Goal: Task Accomplishment & Management: Use online tool/utility

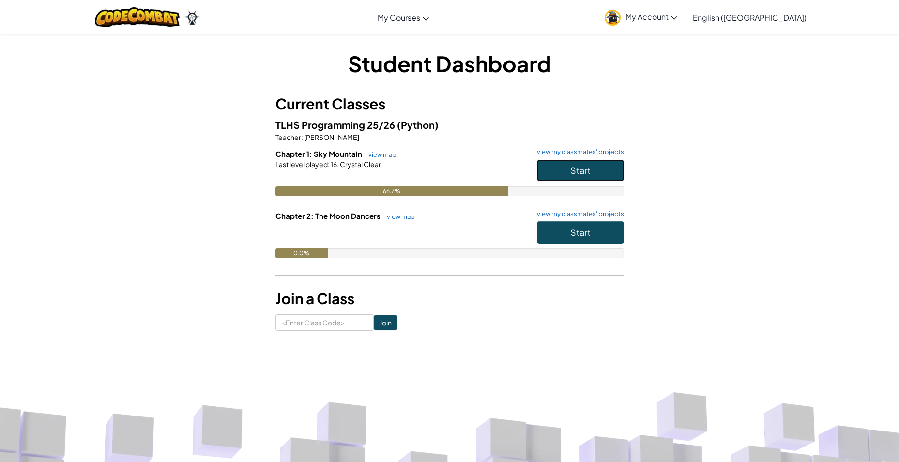
click at [550, 168] on button "Start" at bounding box center [580, 170] width 87 height 22
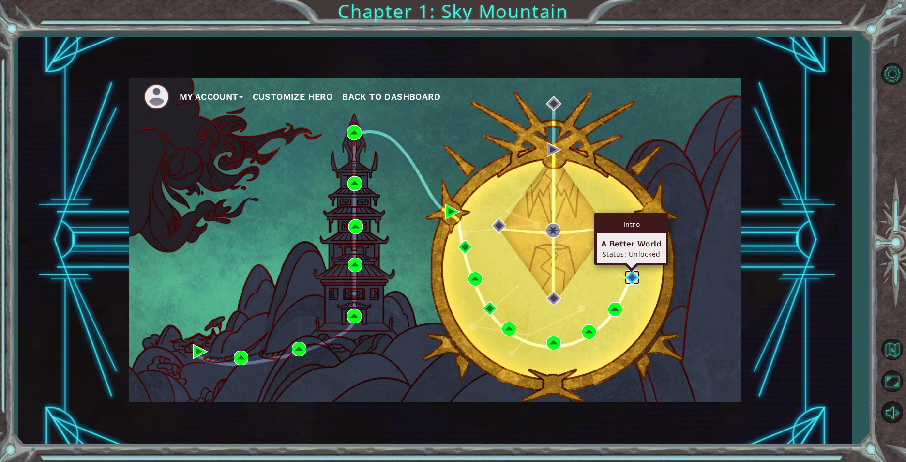
click at [626, 277] on img at bounding box center [632, 277] width 15 height 15
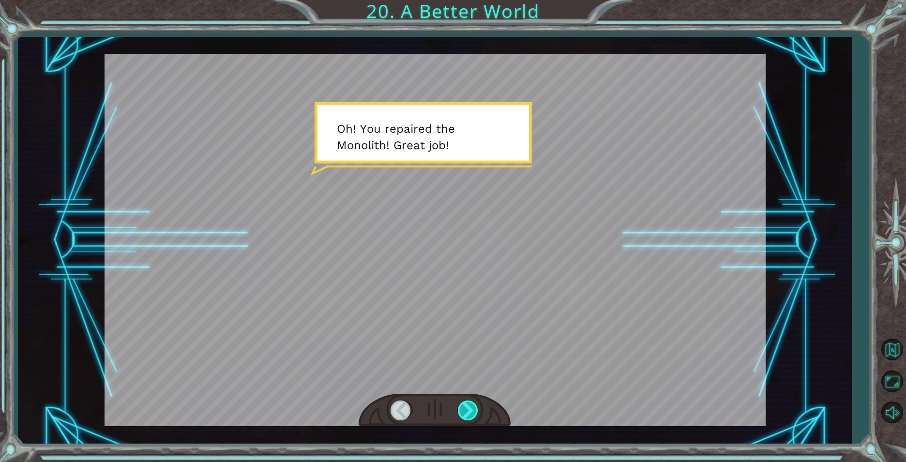
click at [470, 412] on div at bounding box center [469, 410] width 22 height 20
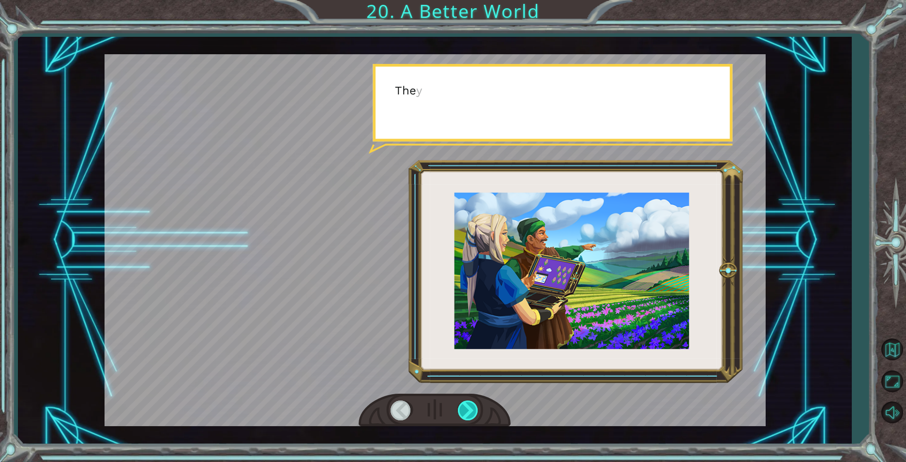
click at [470, 412] on div at bounding box center [469, 410] width 22 height 20
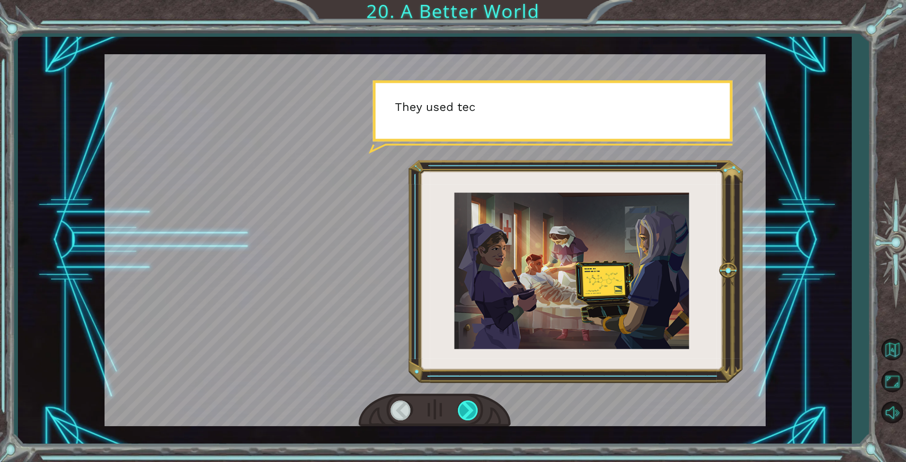
click at [470, 412] on div at bounding box center [469, 410] width 22 height 20
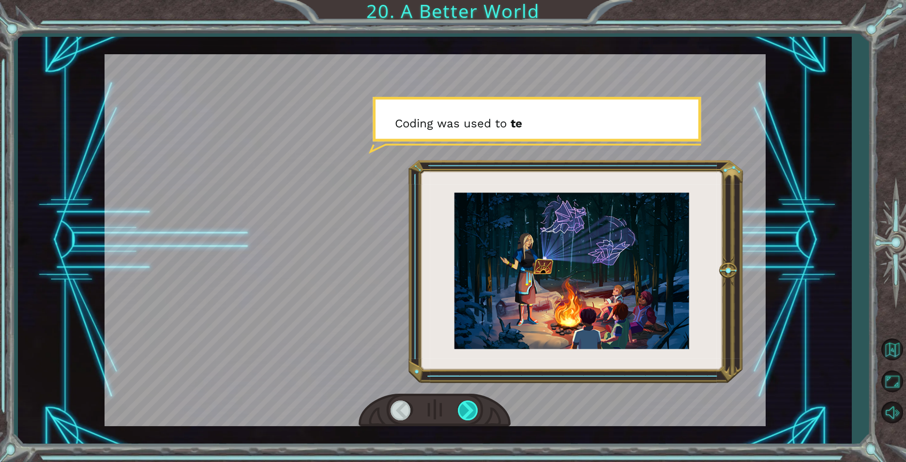
click at [470, 412] on div at bounding box center [469, 410] width 22 height 20
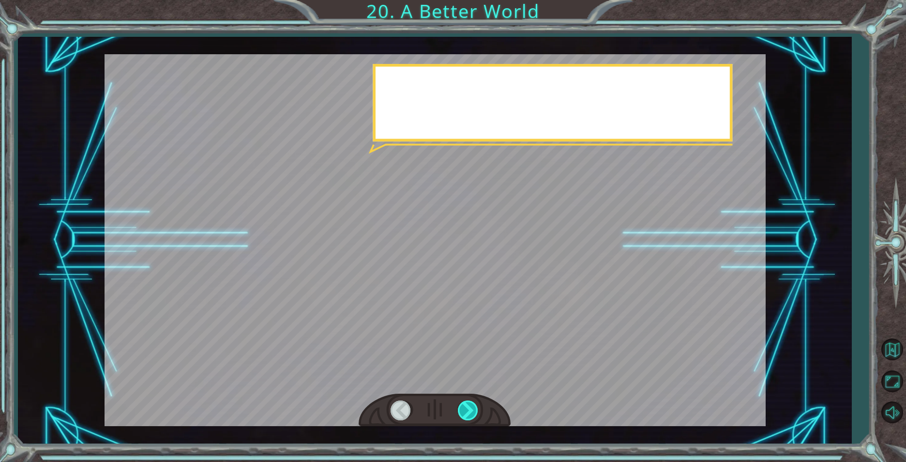
click at [470, 412] on div at bounding box center [469, 410] width 22 height 20
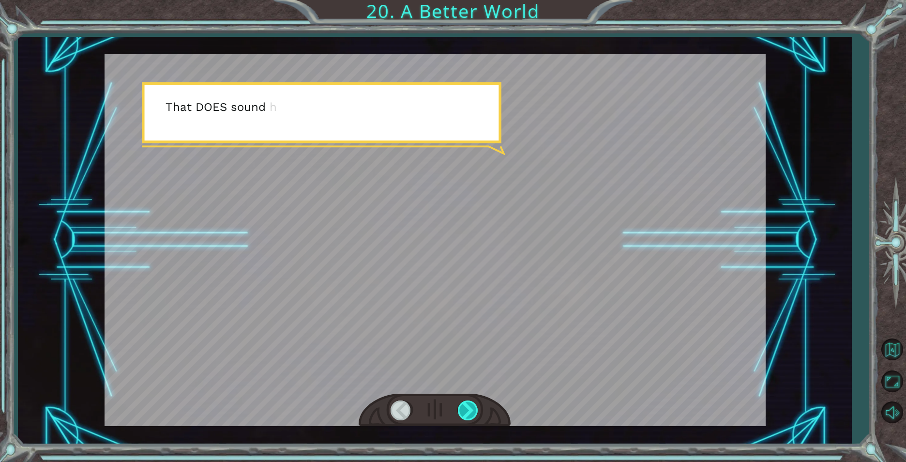
click at [468, 411] on div at bounding box center [469, 410] width 22 height 20
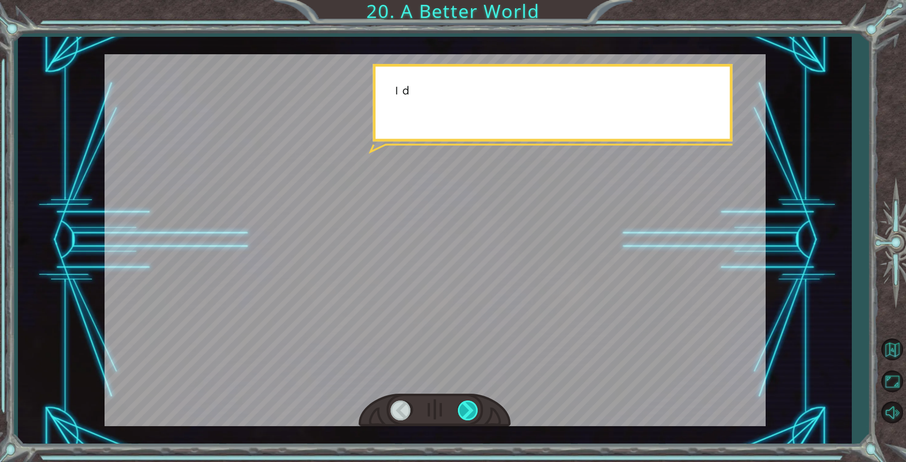
click at [468, 411] on div at bounding box center [469, 410] width 22 height 20
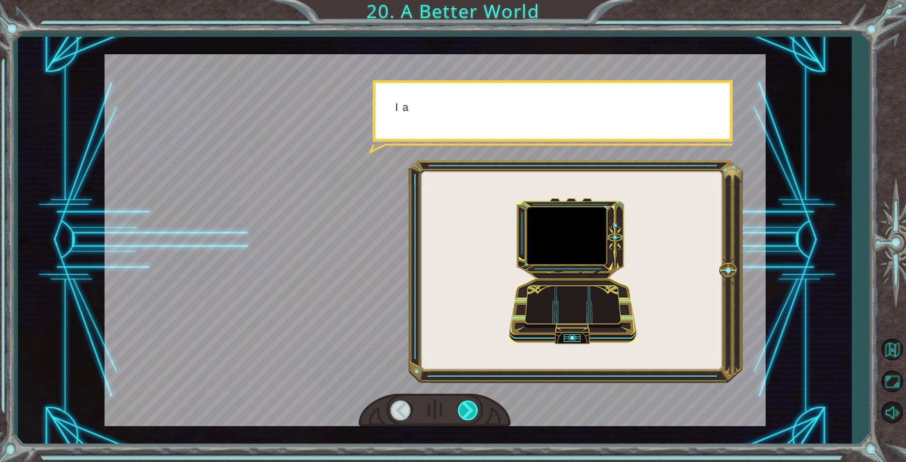
click at [468, 411] on div at bounding box center [469, 410] width 22 height 20
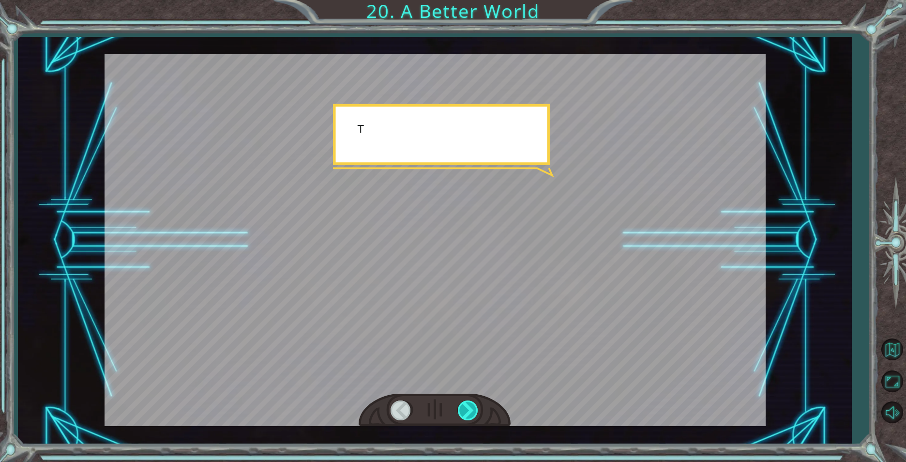
click at [468, 411] on div at bounding box center [469, 410] width 22 height 20
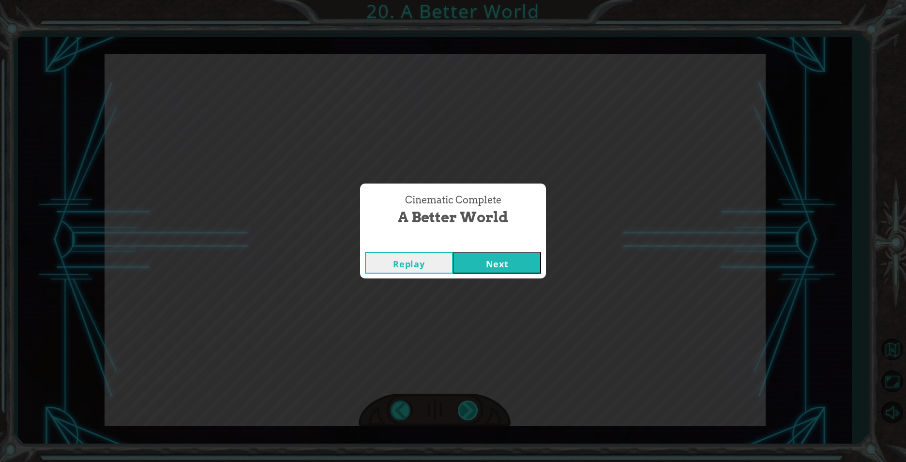
click at [468, 0] on div "O h ! Y o u r e p a i r e d t h e M o n o l i t h ! G r e a t j o b ! A n d i t…" at bounding box center [453, 0] width 906 height 0
click at [469, 411] on div "Cinematic Complete A Better World Replay Next" at bounding box center [453, 231] width 906 height 462
drag, startPoint x: 469, startPoint y: 411, endPoint x: 497, endPoint y: 263, distance: 150.7
click at [497, 263] on div "Cinematic Complete A Better World Replay Next" at bounding box center [453, 230] width 186 height 95
click at [488, 269] on button "Next" at bounding box center [497, 263] width 88 height 22
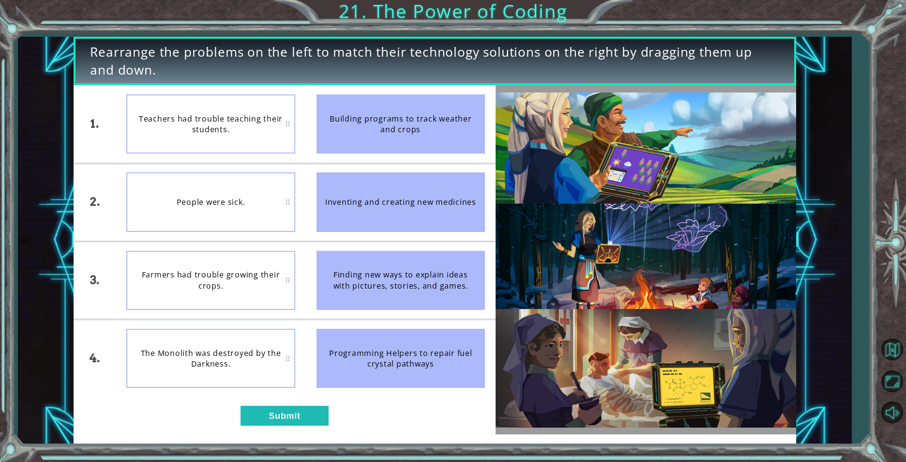
drag, startPoint x: 390, startPoint y: 280, endPoint x: 239, endPoint y: 272, distance: 151.2
click at [239, 273] on div "1. 2. 3. 4. Teachers had trouble teaching their students. People were sick. Far…" at bounding box center [285, 240] width 422 height 311
click at [710, 277] on img at bounding box center [646, 259] width 301 height 335
click at [263, 406] on button "Submit" at bounding box center [285, 415] width 88 height 19
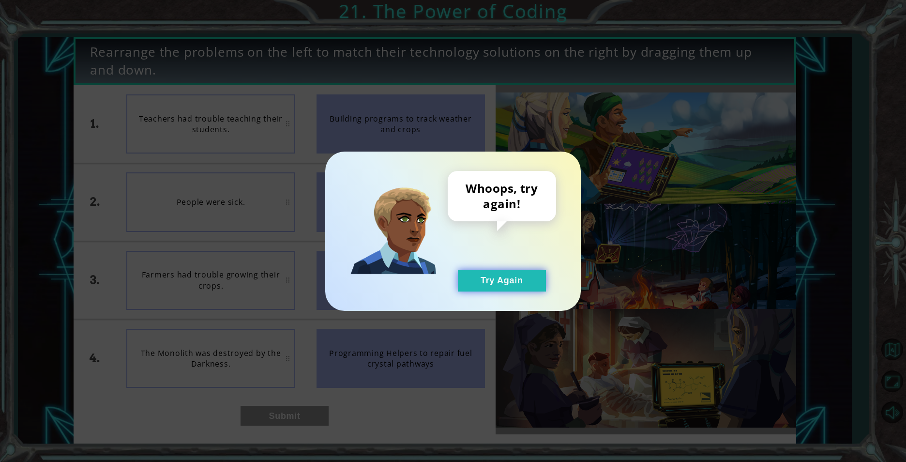
click at [524, 283] on button "Try Again" at bounding box center [502, 281] width 88 height 22
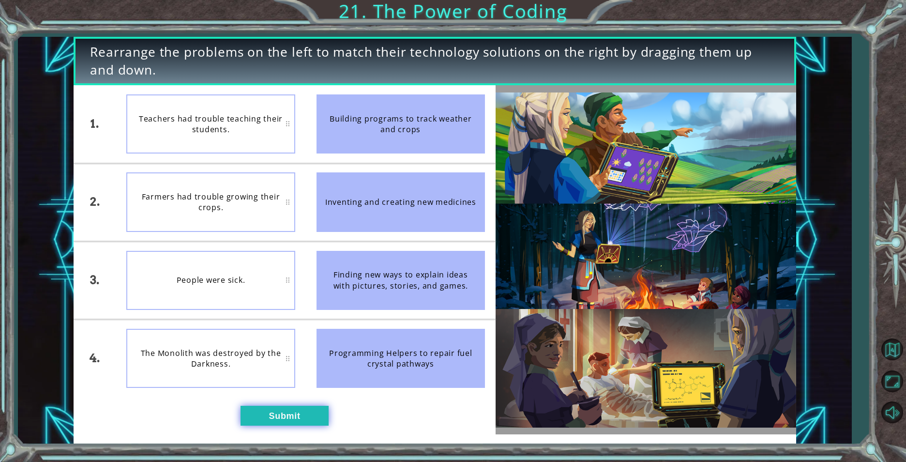
click at [256, 412] on button "Submit" at bounding box center [285, 415] width 88 height 19
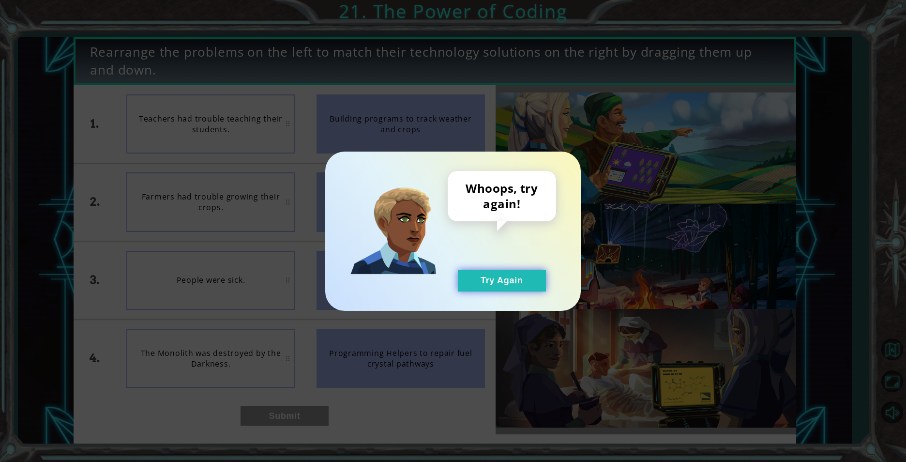
click at [527, 275] on button "Try Again" at bounding box center [502, 281] width 88 height 22
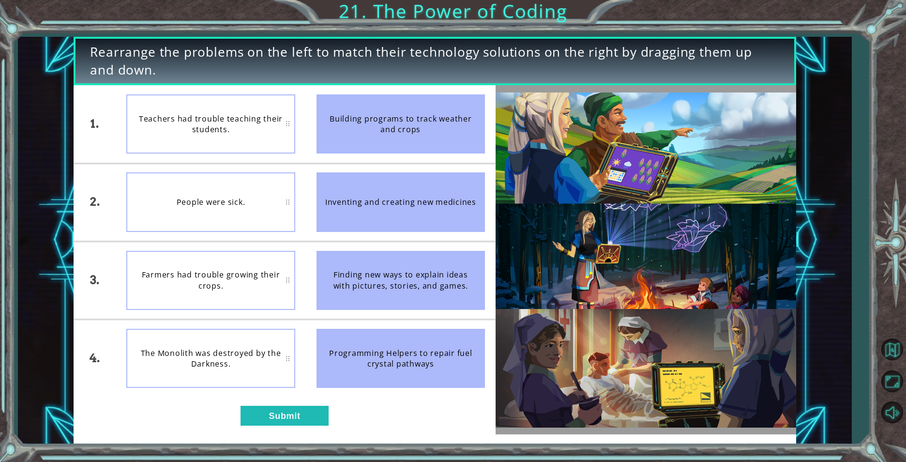
click at [264, 286] on div "Farmers had trouble growing their crops." at bounding box center [210, 280] width 168 height 59
click at [285, 414] on button "Submit" at bounding box center [285, 415] width 88 height 19
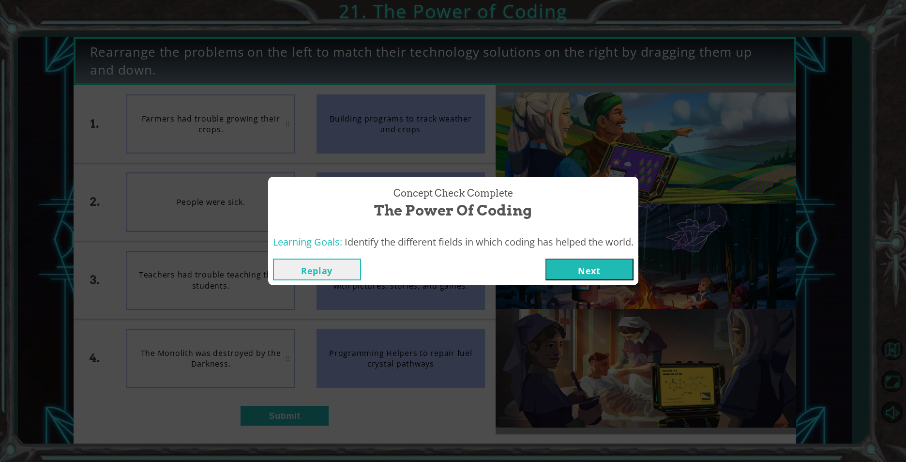
click at [601, 267] on button "Next" at bounding box center [589, 269] width 88 height 22
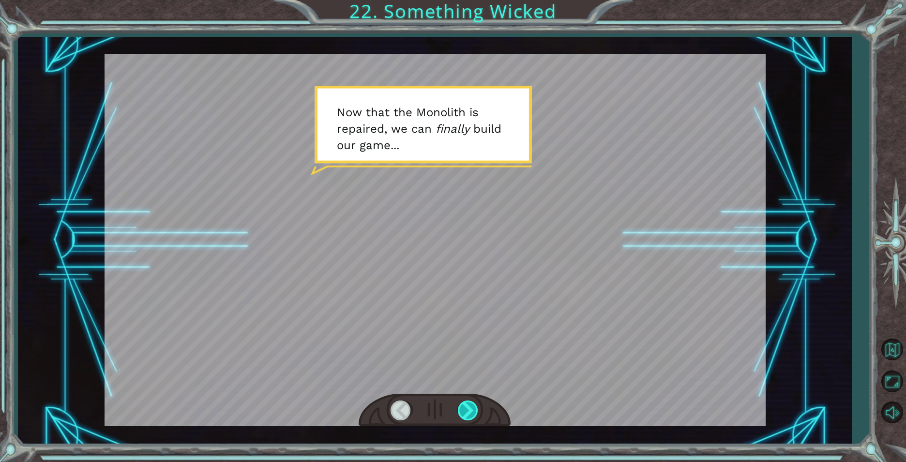
drag, startPoint x: 474, startPoint y: 399, endPoint x: 471, endPoint y: 410, distance: 12.1
click at [474, 402] on div at bounding box center [435, 409] width 152 height 33
click at [462, 412] on div at bounding box center [469, 410] width 22 height 20
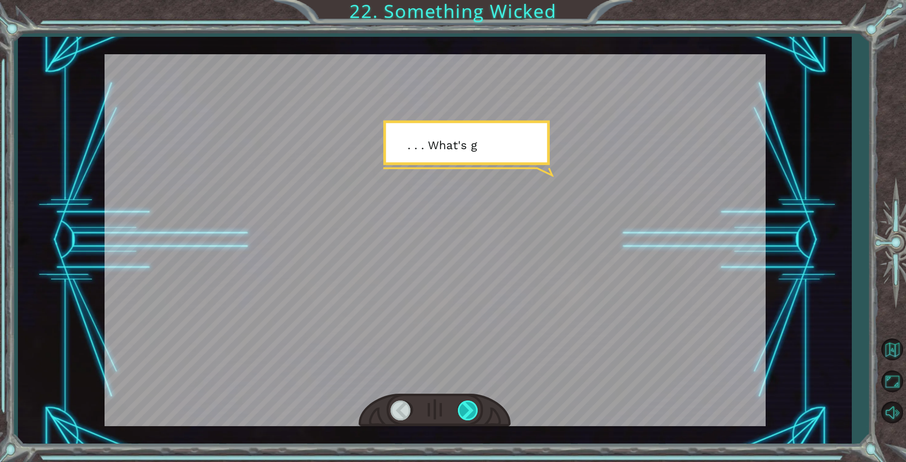
click at [462, 412] on div at bounding box center [469, 410] width 22 height 20
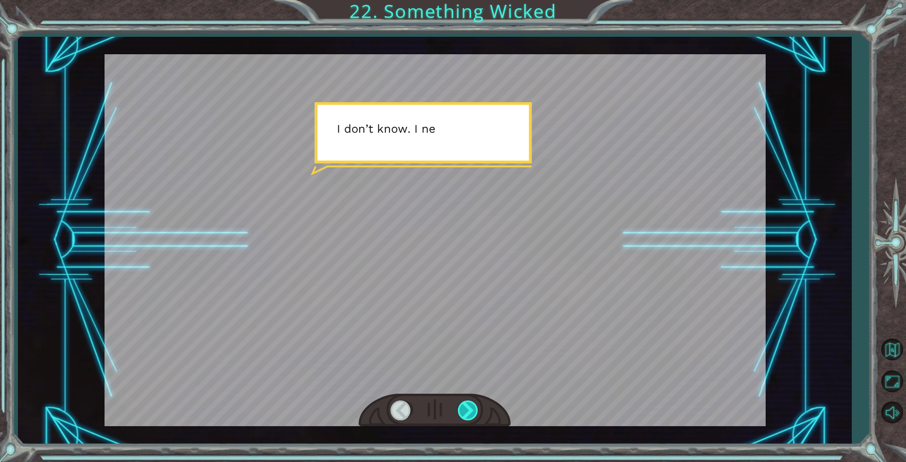
click at [462, 411] on div at bounding box center [469, 410] width 22 height 20
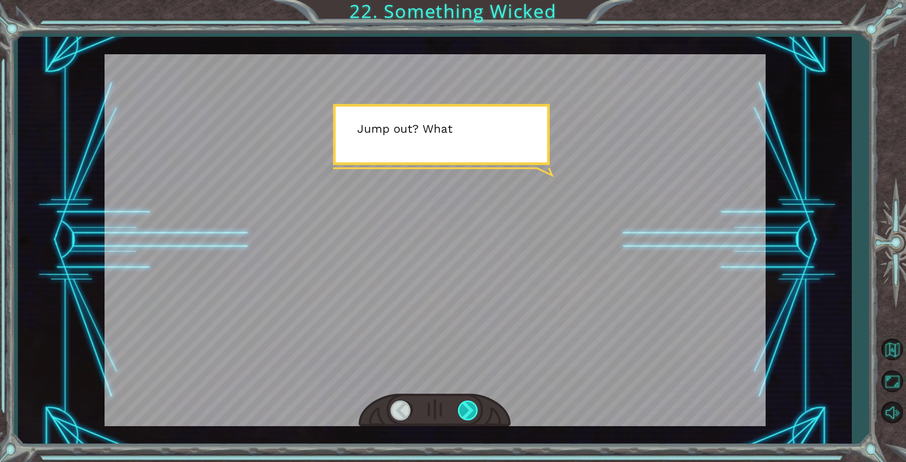
click at [460, 418] on div at bounding box center [469, 410] width 22 height 20
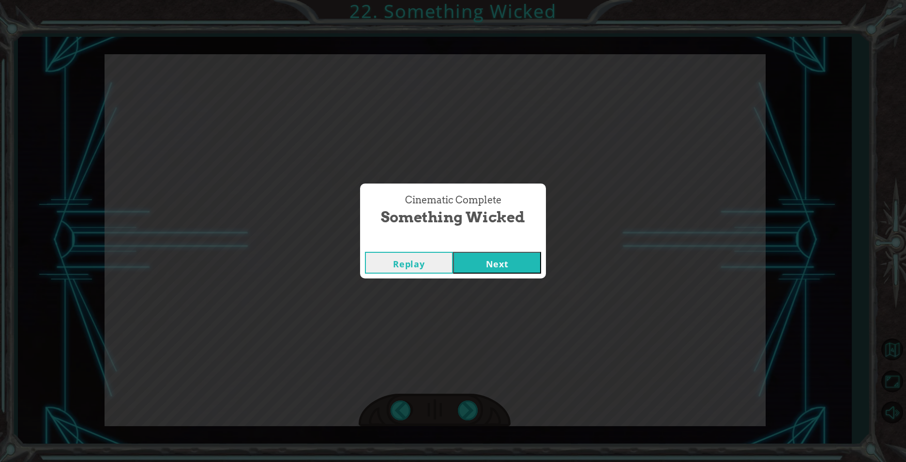
click at [496, 259] on button "Next" at bounding box center [497, 263] width 88 height 22
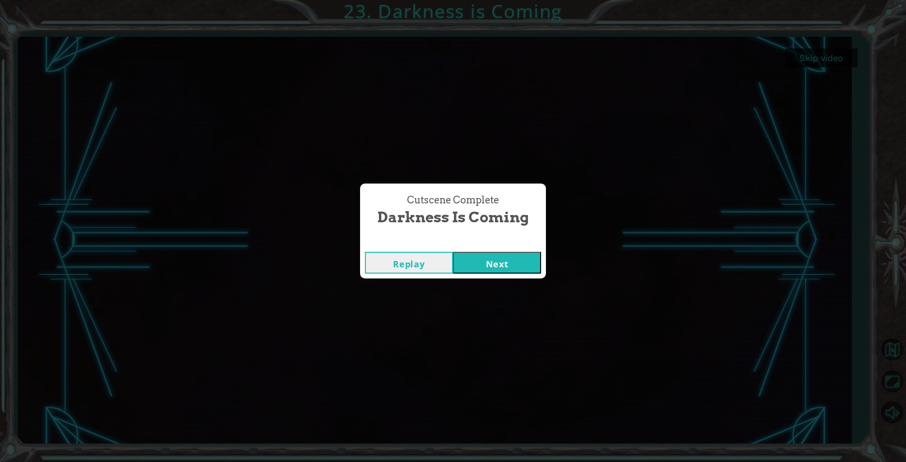
click at [526, 260] on button "Next" at bounding box center [497, 263] width 88 height 22
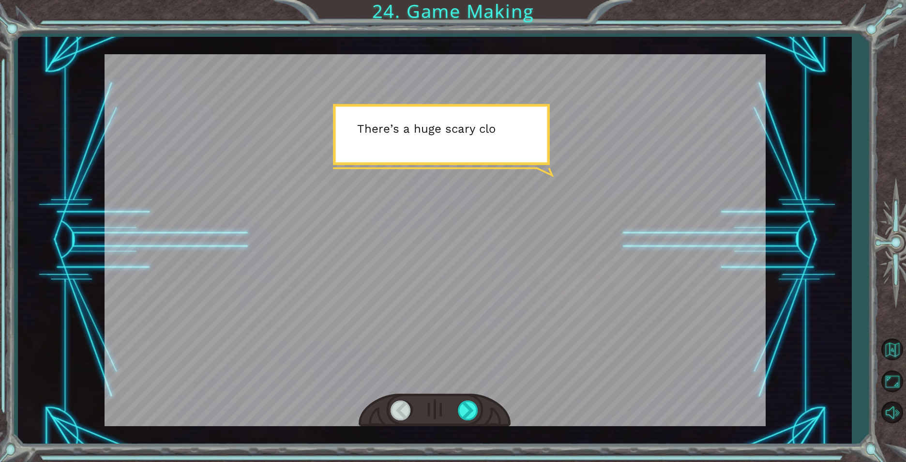
click at [532, 273] on div at bounding box center [435, 240] width 661 height 372
click at [418, 329] on div at bounding box center [435, 240] width 661 height 372
click at [470, 411] on div at bounding box center [469, 410] width 22 height 20
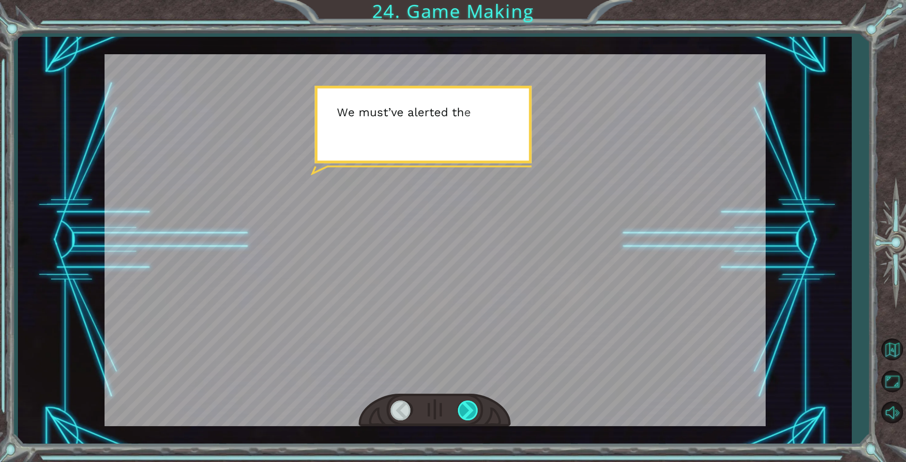
click at [468, 409] on div at bounding box center [469, 410] width 22 height 20
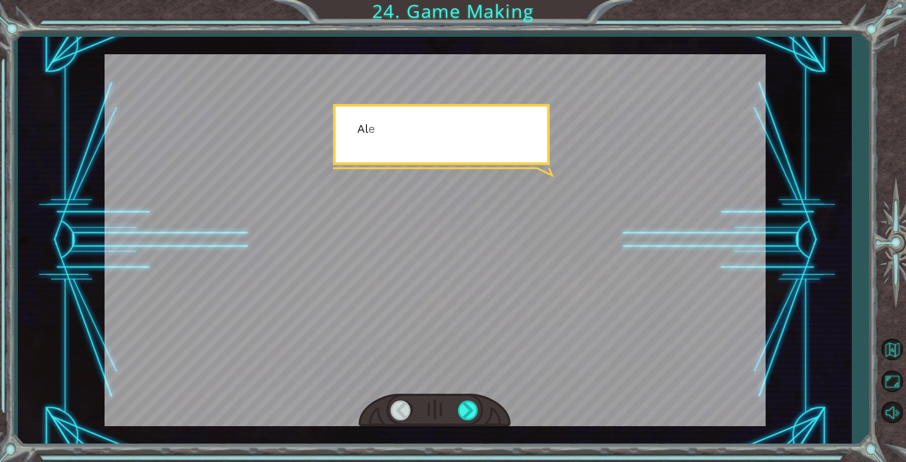
drag, startPoint x: 468, startPoint y: 409, endPoint x: 455, endPoint y: 419, distance: 16.3
click at [468, 410] on div at bounding box center [469, 410] width 22 height 20
click at [454, 420] on div at bounding box center [435, 409] width 152 height 33
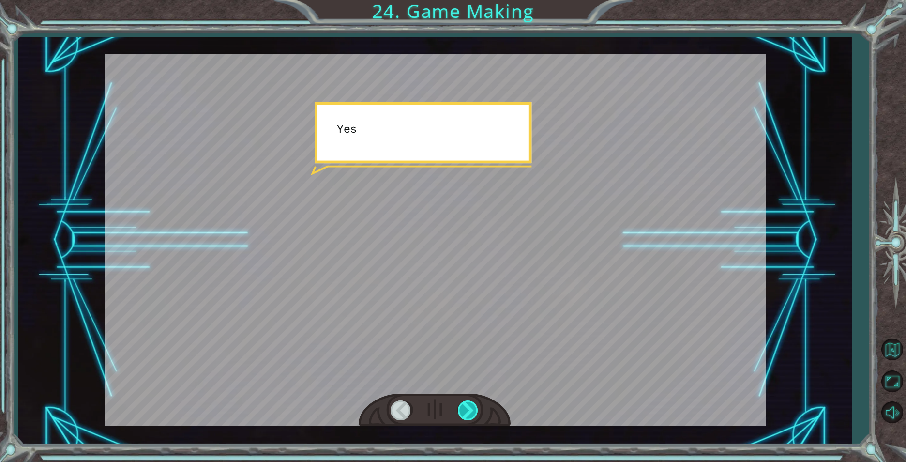
click at [458, 417] on div at bounding box center [435, 409] width 152 height 33
click at [458, 417] on div at bounding box center [469, 410] width 22 height 20
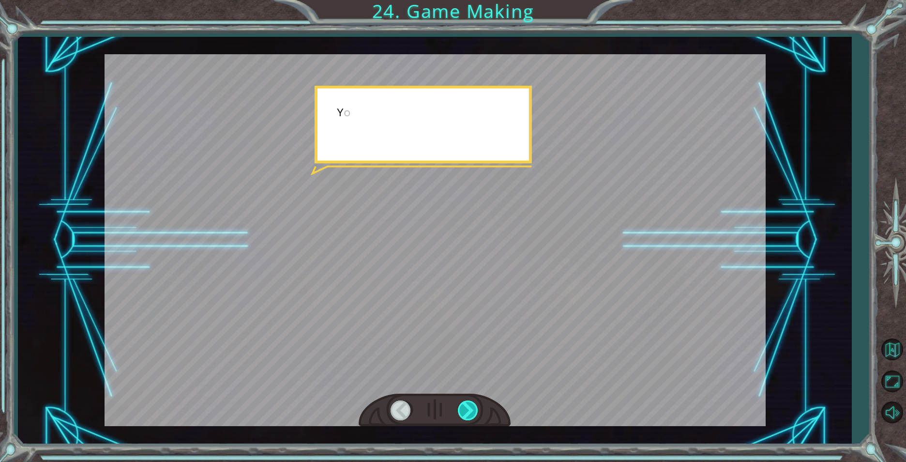
click at [458, 416] on div at bounding box center [469, 410] width 22 height 20
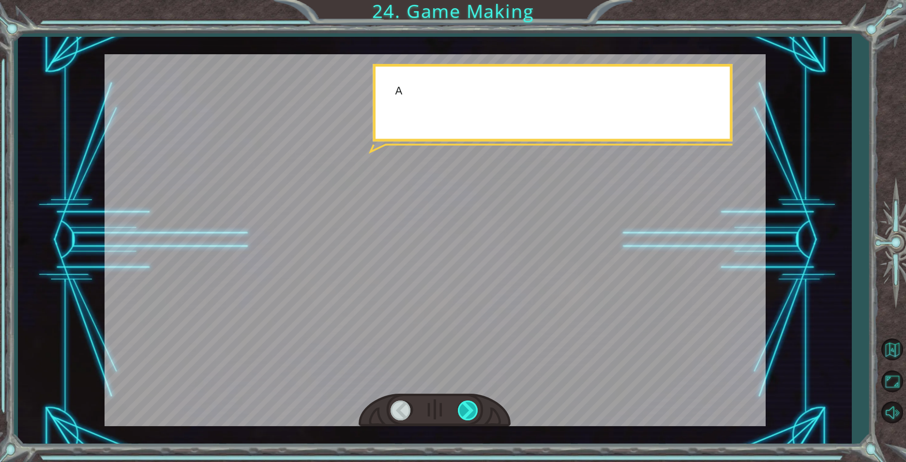
click at [458, 416] on div at bounding box center [469, 410] width 22 height 20
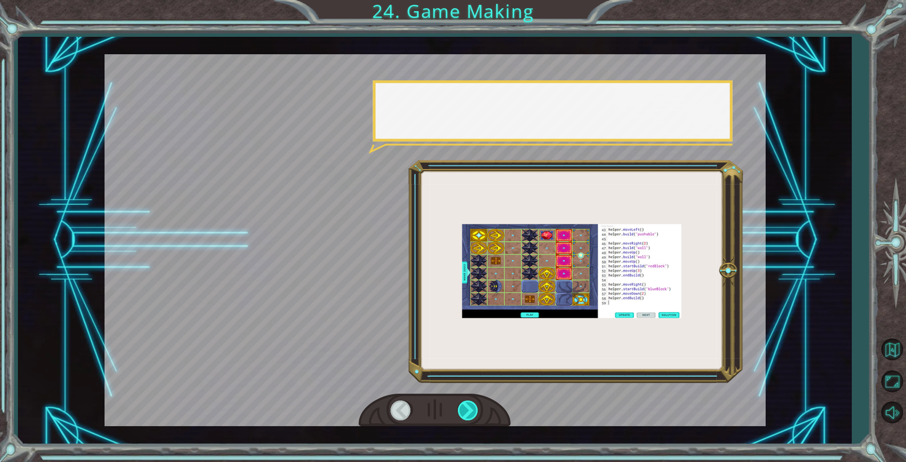
click at [458, 416] on div at bounding box center [469, 410] width 22 height 20
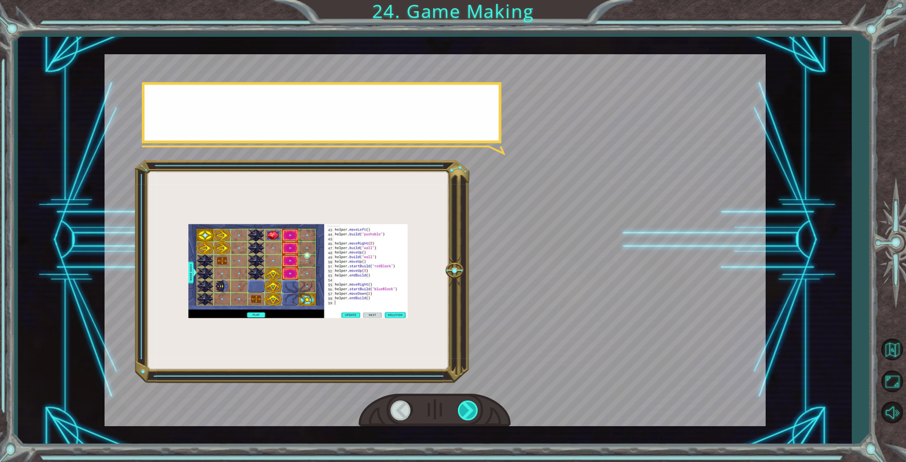
click at [458, 416] on div at bounding box center [469, 410] width 22 height 20
click at [459, 416] on div at bounding box center [469, 410] width 22 height 20
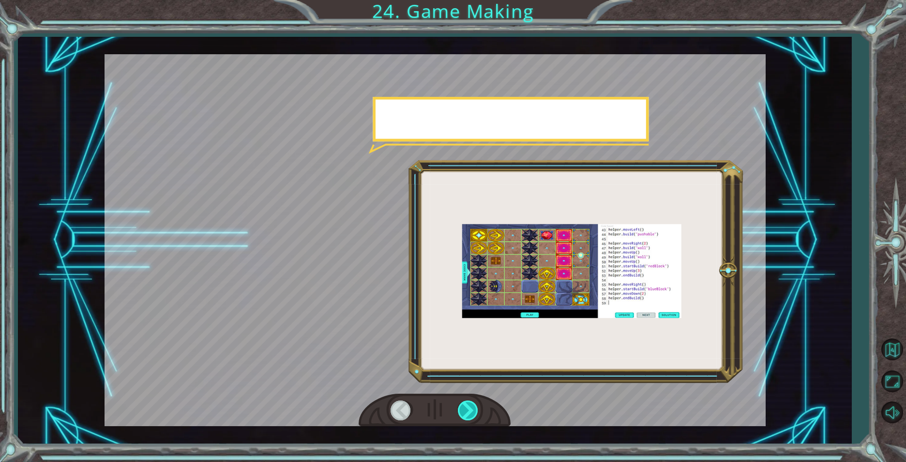
click at [459, 416] on div at bounding box center [469, 410] width 22 height 20
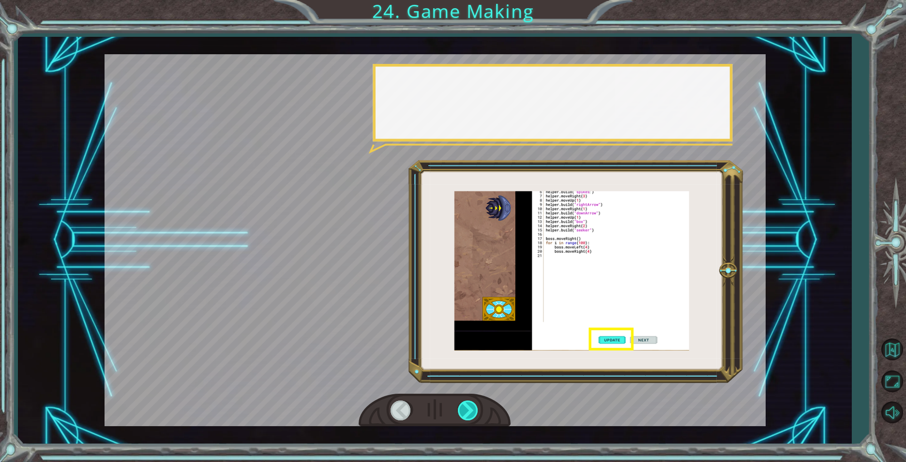
click at [459, 416] on div at bounding box center [469, 410] width 22 height 20
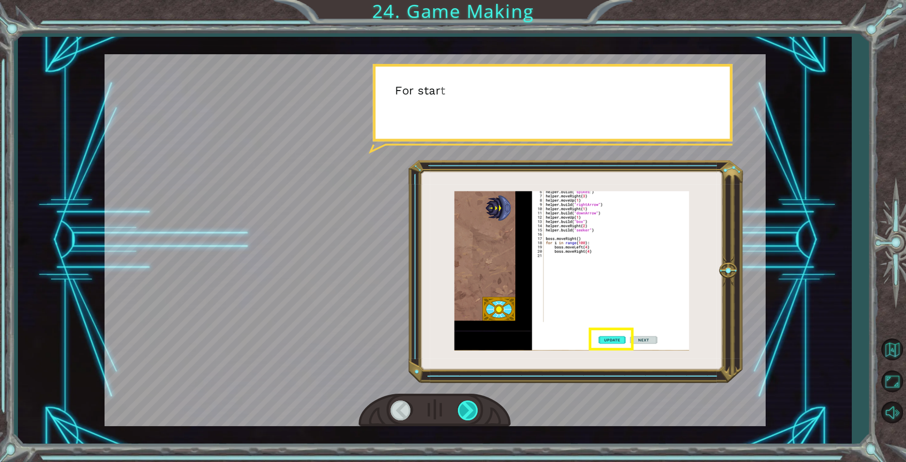
click at [459, 418] on div at bounding box center [469, 410] width 22 height 20
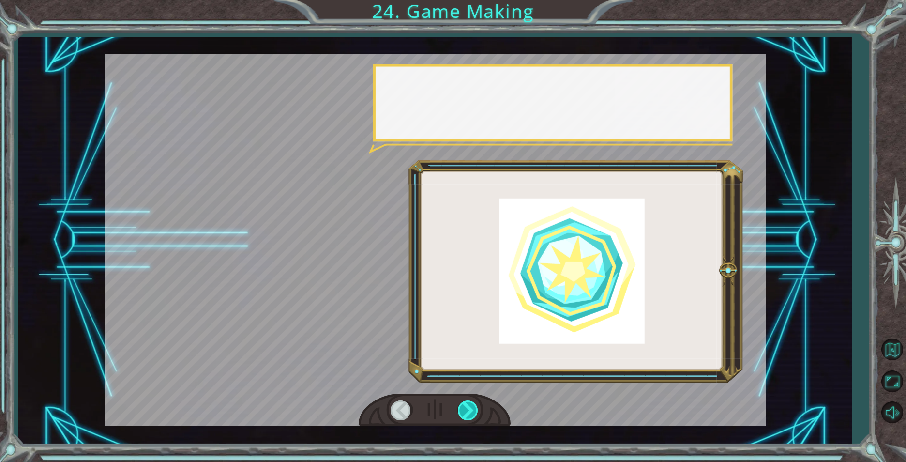
click at [459, 418] on div at bounding box center [469, 410] width 22 height 20
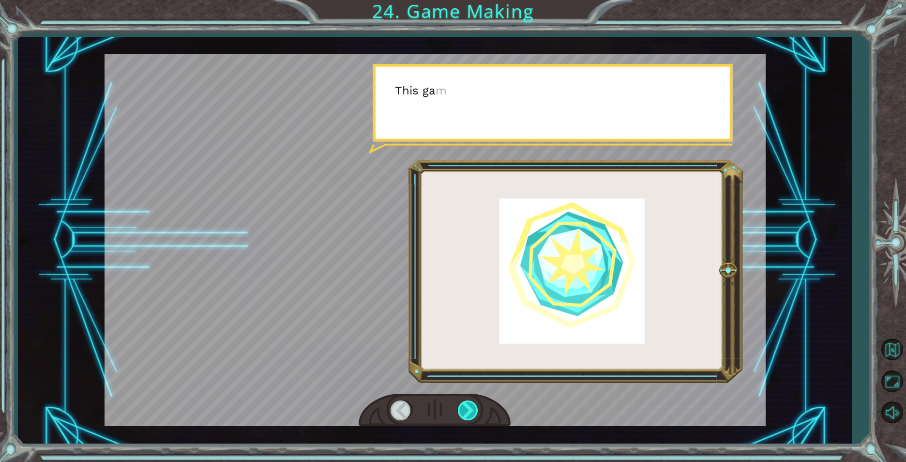
click at [462, 417] on div at bounding box center [469, 410] width 22 height 20
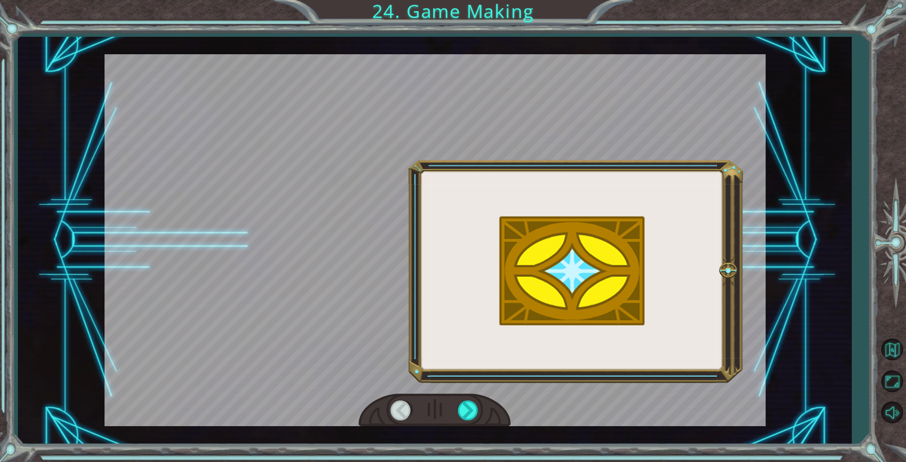
click at [454, 418] on div at bounding box center [435, 409] width 152 height 33
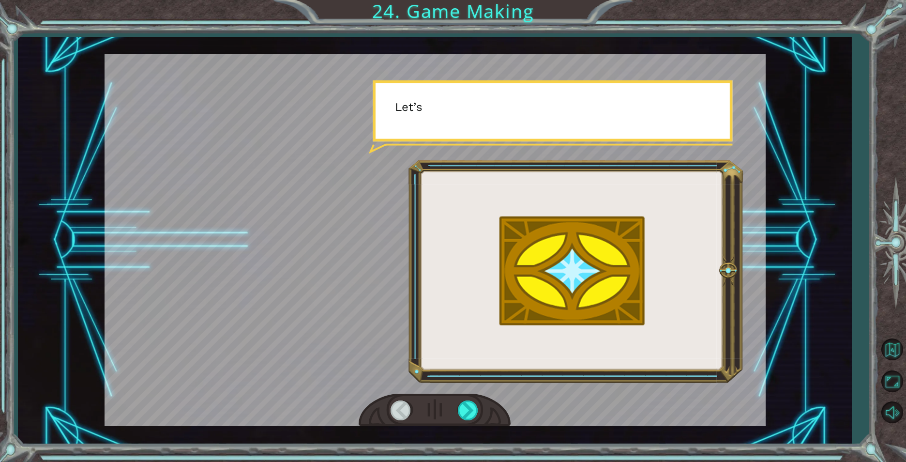
click at [454, 418] on div at bounding box center [435, 409] width 152 height 33
click at [455, 419] on div at bounding box center [435, 409] width 152 height 33
click at [466, 408] on div at bounding box center [469, 410] width 22 height 20
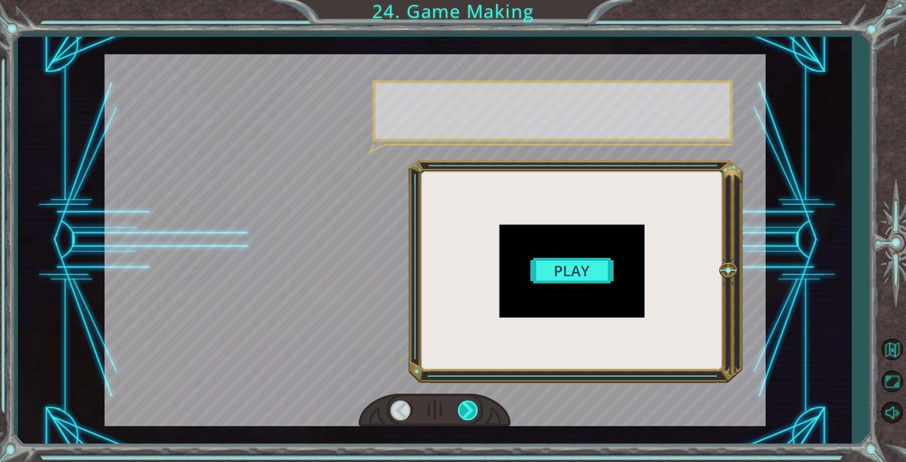
click at [466, 408] on div at bounding box center [469, 410] width 22 height 20
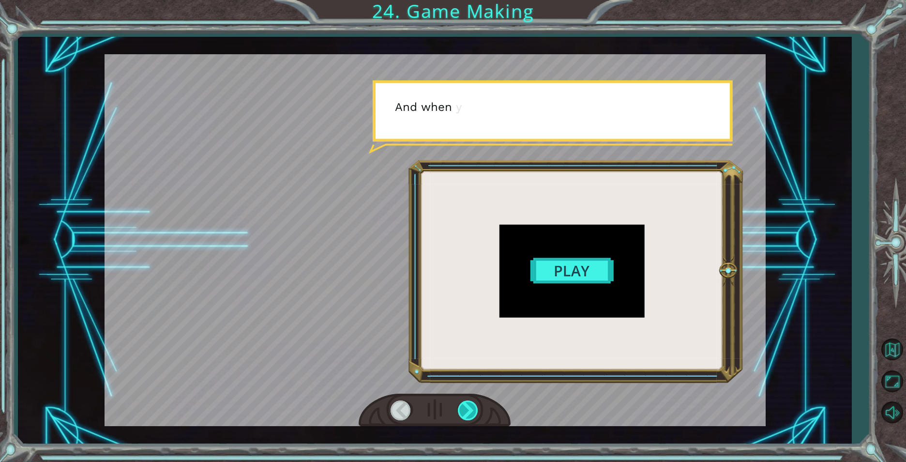
click at [466, 408] on div at bounding box center [469, 410] width 22 height 20
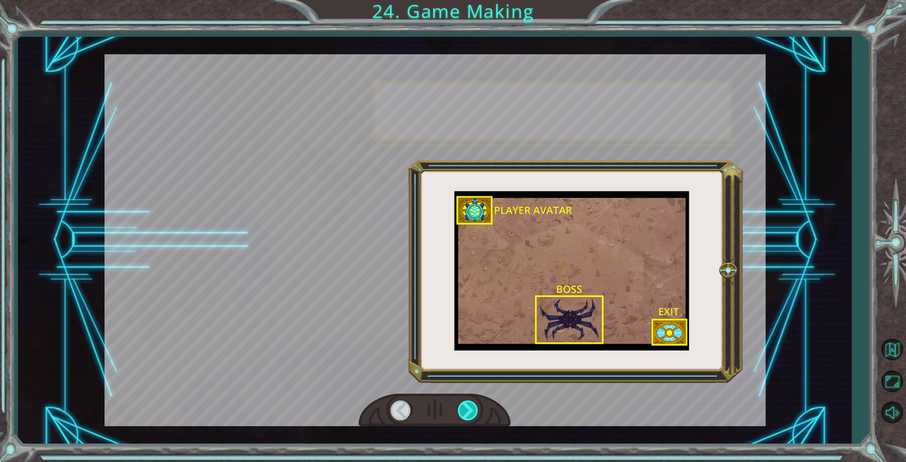
click at [466, 408] on div at bounding box center [469, 410] width 22 height 20
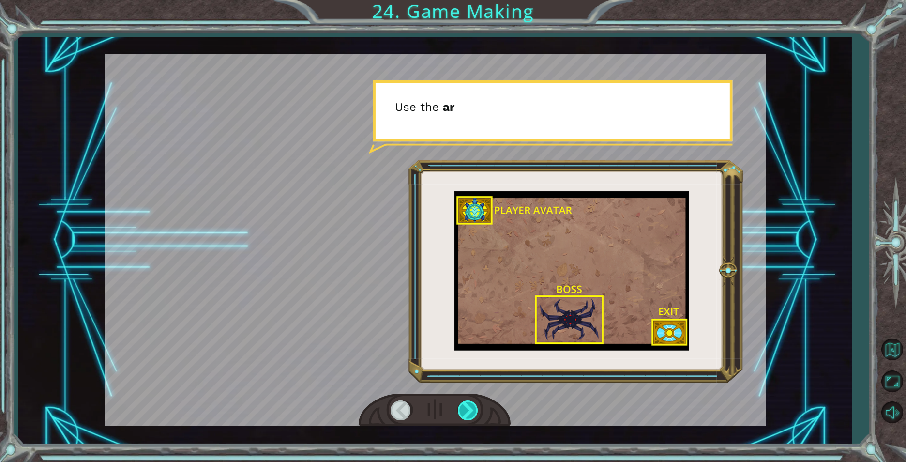
click at [466, 408] on div at bounding box center [469, 410] width 22 height 20
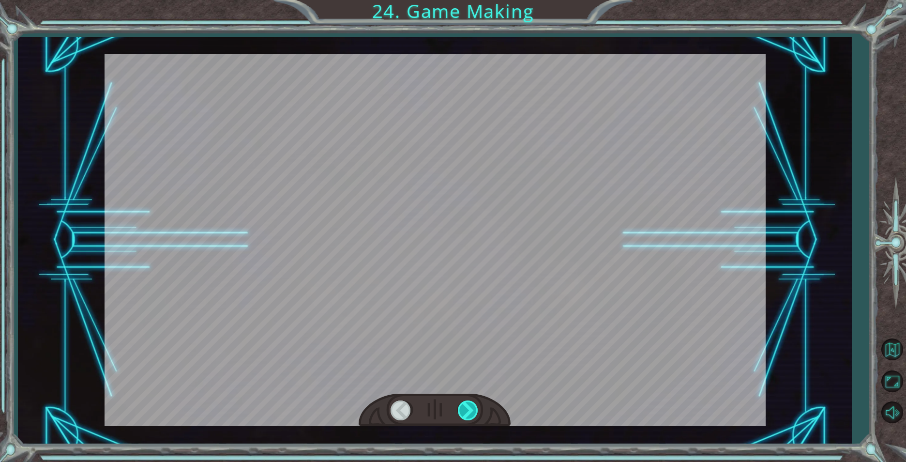
click at [466, 406] on div at bounding box center [469, 410] width 22 height 20
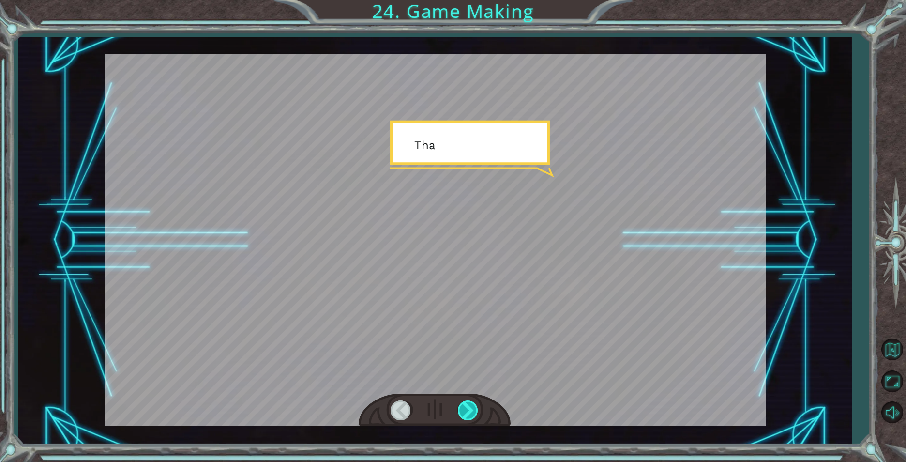
click at [466, 405] on div at bounding box center [469, 410] width 22 height 20
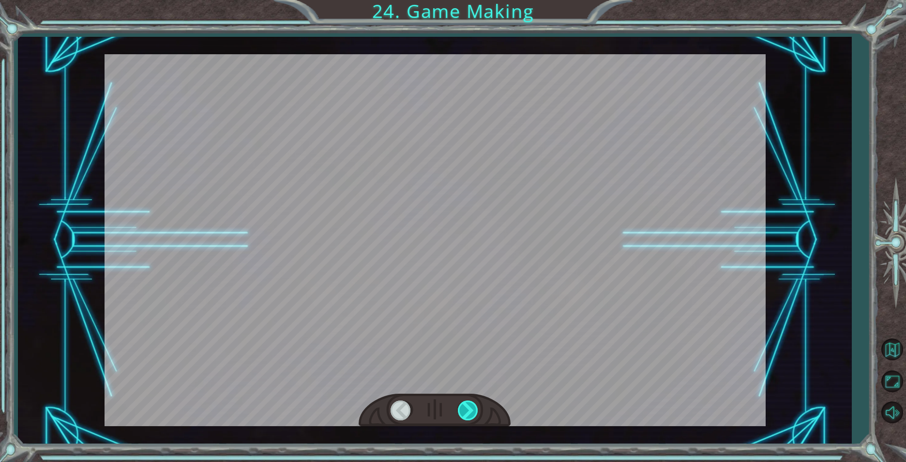
click at [466, 405] on div at bounding box center [469, 410] width 22 height 20
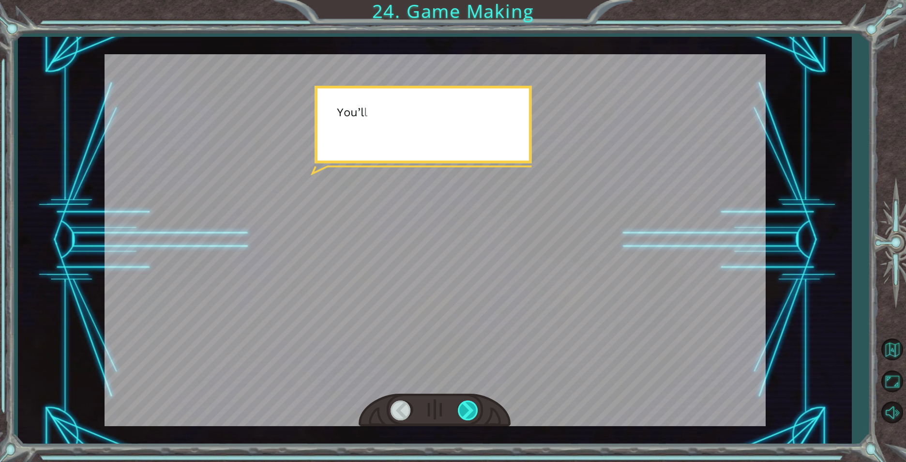
click at [467, 406] on div at bounding box center [469, 410] width 22 height 20
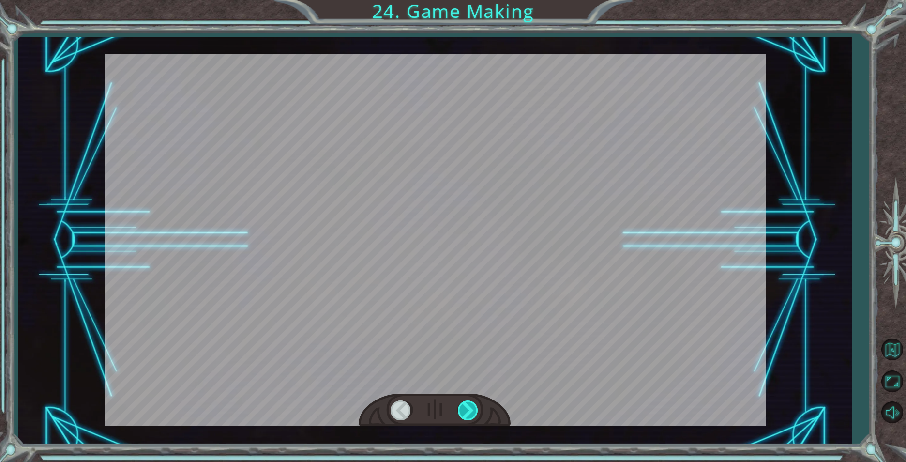
click at [467, 406] on div at bounding box center [469, 410] width 22 height 20
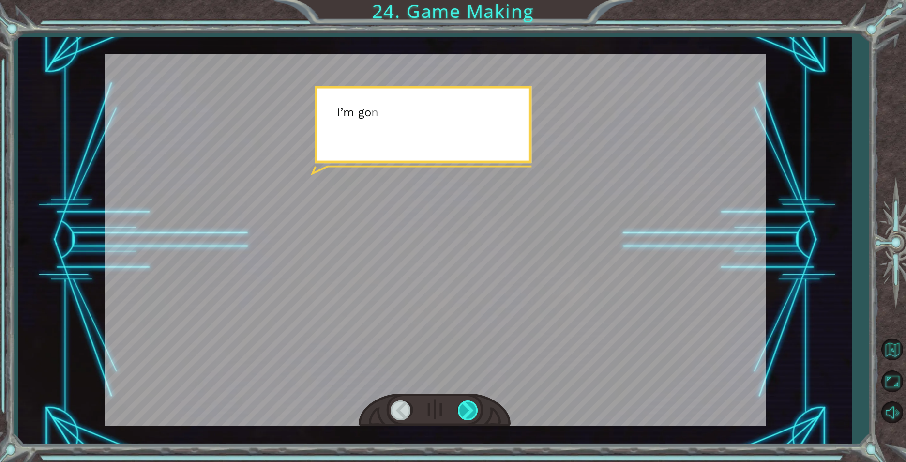
click at [467, 406] on div at bounding box center [469, 410] width 22 height 20
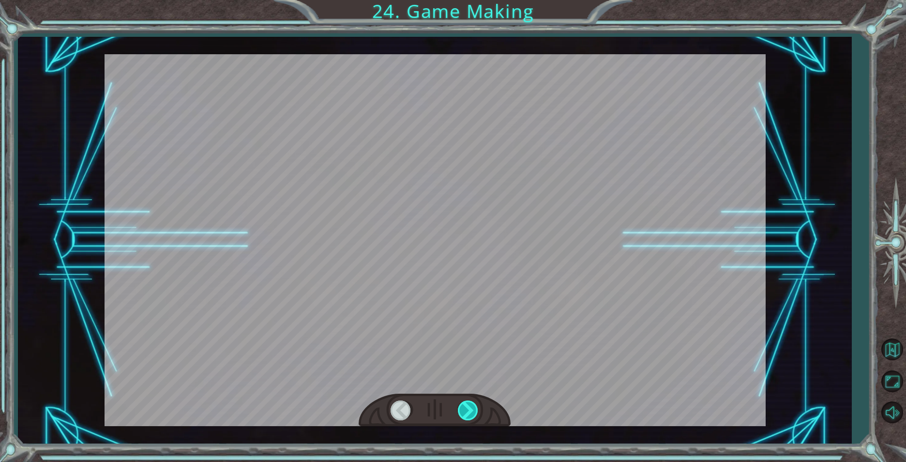
click at [467, 406] on div at bounding box center [469, 410] width 22 height 20
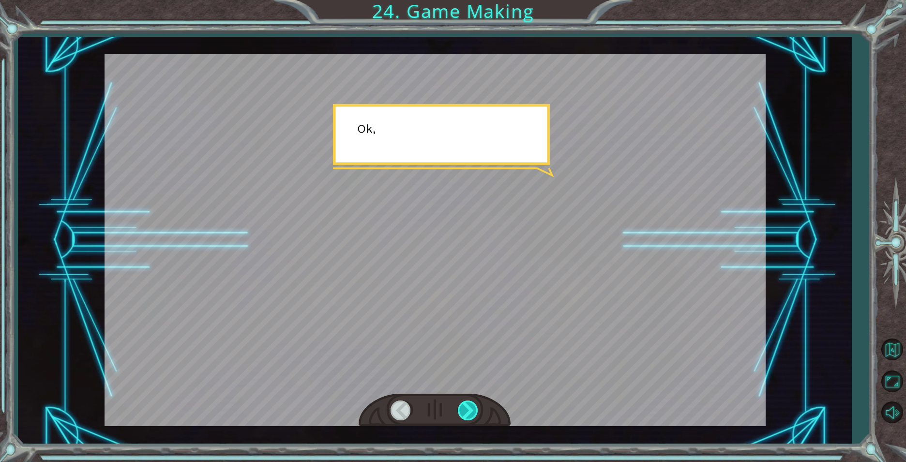
click at [467, 406] on div at bounding box center [469, 410] width 22 height 20
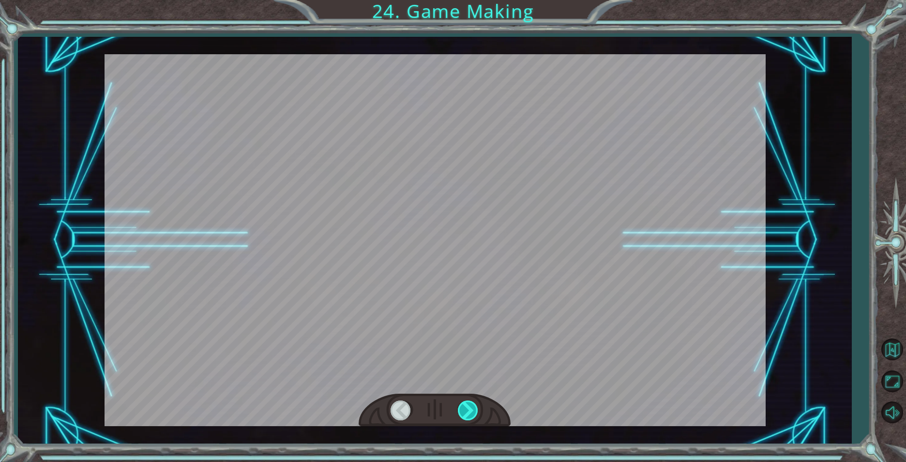
click at [467, 406] on div at bounding box center [469, 410] width 22 height 20
click at [467, 0] on div "T h e r e ’ s a h u g e s c a r y c l o u d h e a d i n g t o w a r d s u s ! W…" at bounding box center [453, 0] width 906 height 0
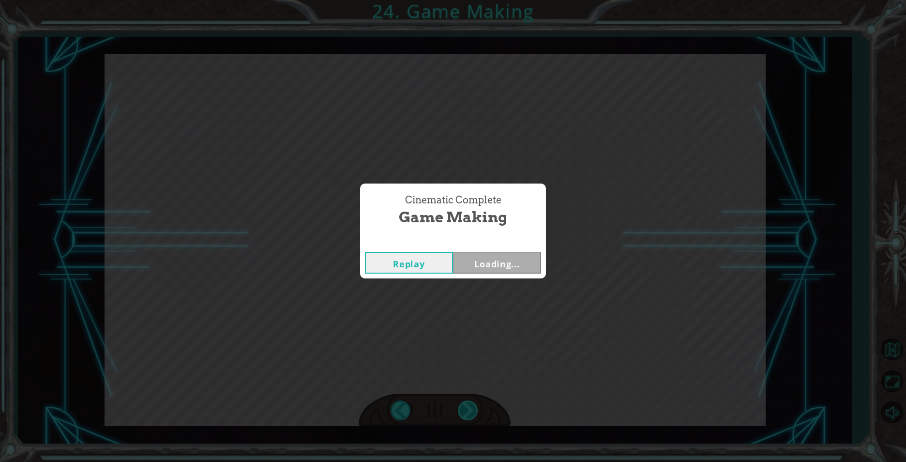
click at [467, 406] on div "Cinematic Complete Game Making Replay Loading..." at bounding box center [453, 231] width 906 height 462
click at [467, 406] on div "Cinematic Complete Game Making Replay Next" at bounding box center [453, 231] width 906 height 462
drag, startPoint x: 467, startPoint y: 406, endPoint x: 472, endPoint y: 367, distance: 38.5
click at [472, 379] on div "Cinematic Complete Game Making Replay Next" at bounding box center [453, 231] width 906 height 462
drag, startPoint x: 472, startPoint y: 367, endPoint x: 494, endPoint y: 268, distance: 101.7
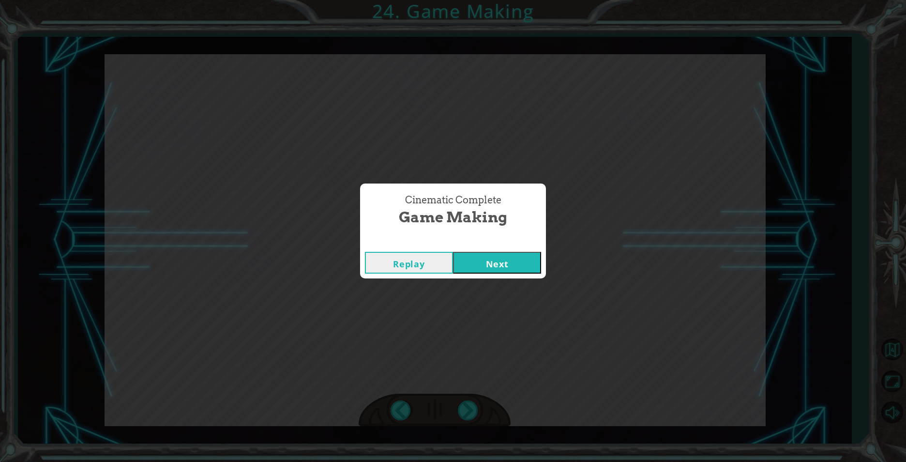
click at [494, 268] on button "Next" at bounding box center [497, 263] width 88 height 22
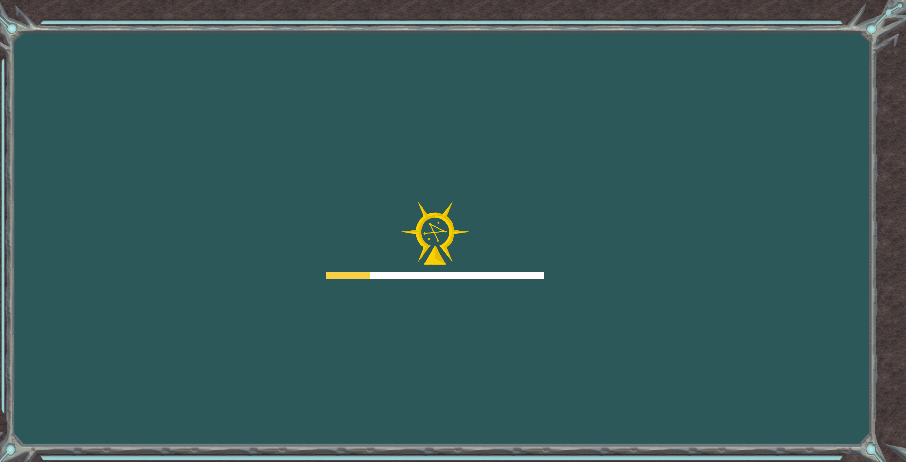
click at [494, 268] on div at bounding box center [435, 239] width 218 height 77
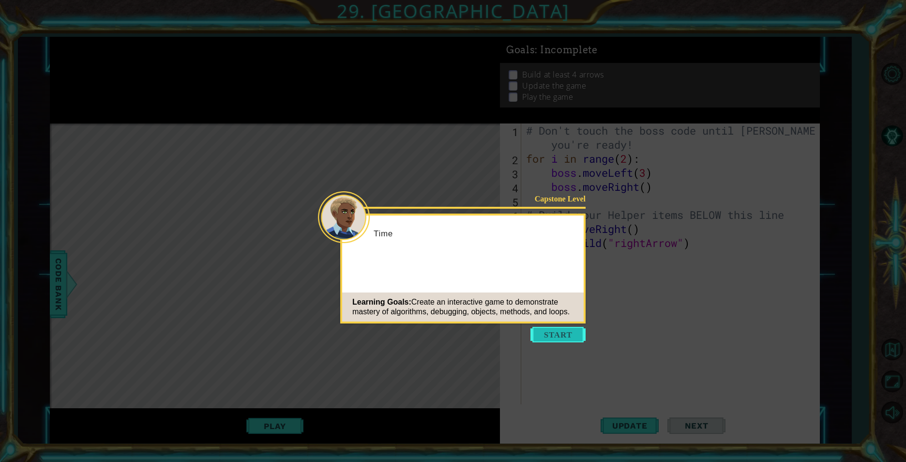
click at [573, 333] on button "Start" at bounding box center [557, 334] width 55 height 15
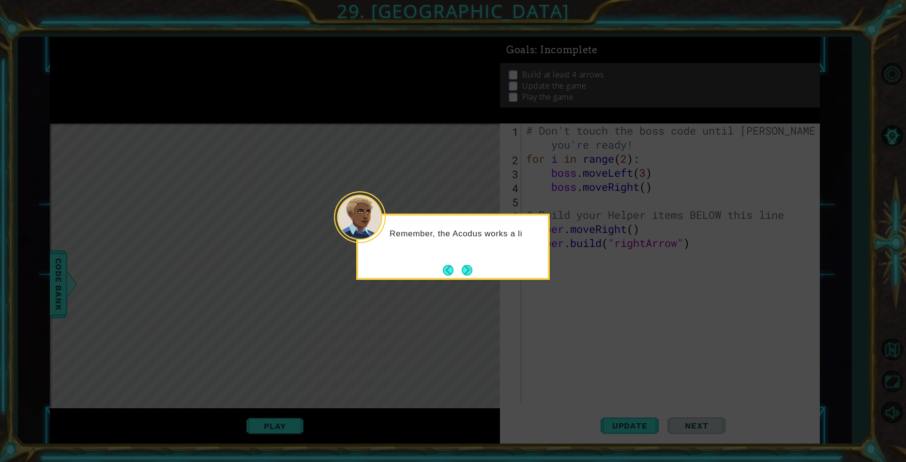
click at [476, 270] on div "Remember, the Acodus works a li" at bounding box center [453, 246] width 194 height 66
click at [472, 271] on button "Next" at bounding box center [467, 270] width 11 height 11
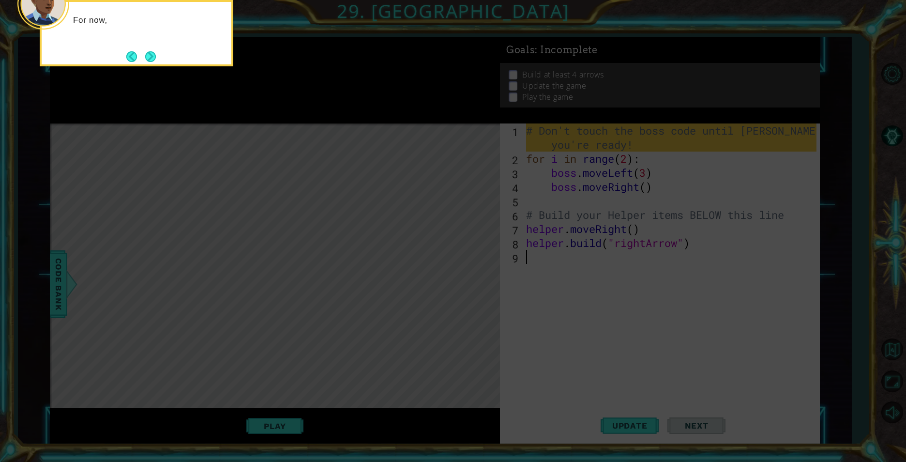
click at [466, 266] on icon at bounding box center [453, 69] width 906 height 785
click at [148, 59] on button "Next" at bounding box center [150, 56] width 11 height 11
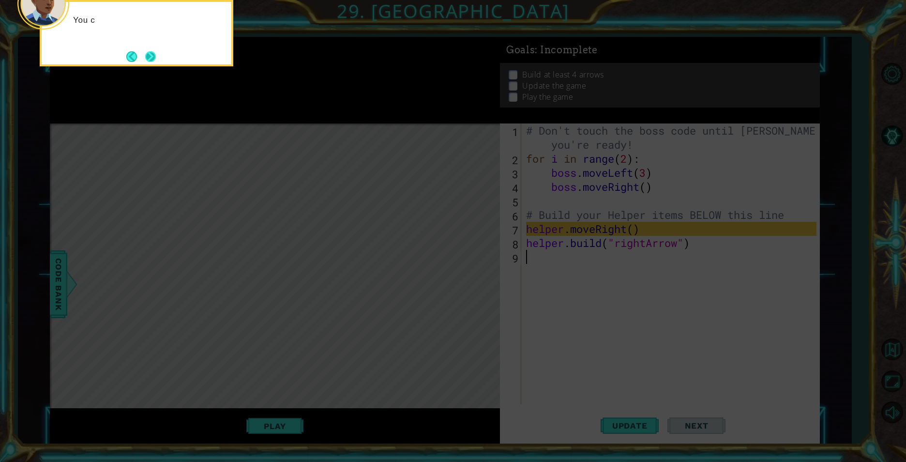
click at [149, 62] on div "You c" at bounding box center [137, 33] width 194 height 66
copy div "You c"
click at [154, 61] on button "Next" at bounding box center [150, 56] width 11 height 11
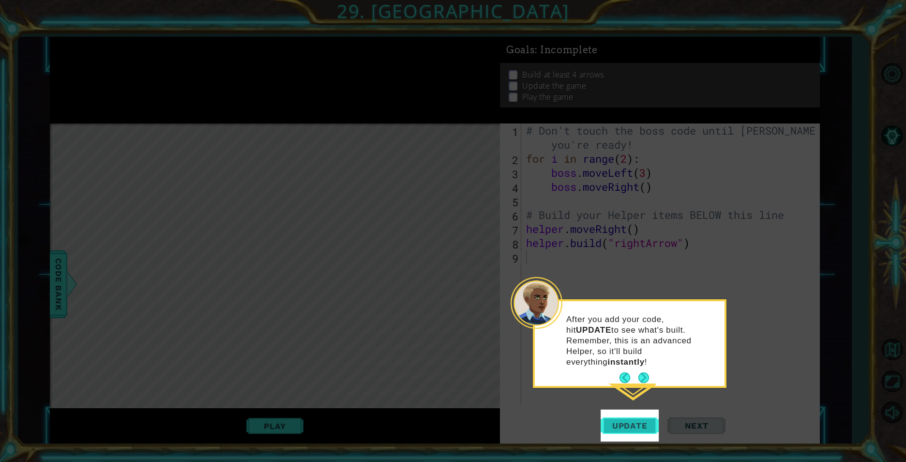
click at [612, 421] on span "Update" at bounding box center [629, 426] width 55 height 10
click at [647, 372] on button "Next" at bounding box center [643, 377] width 11 height 11
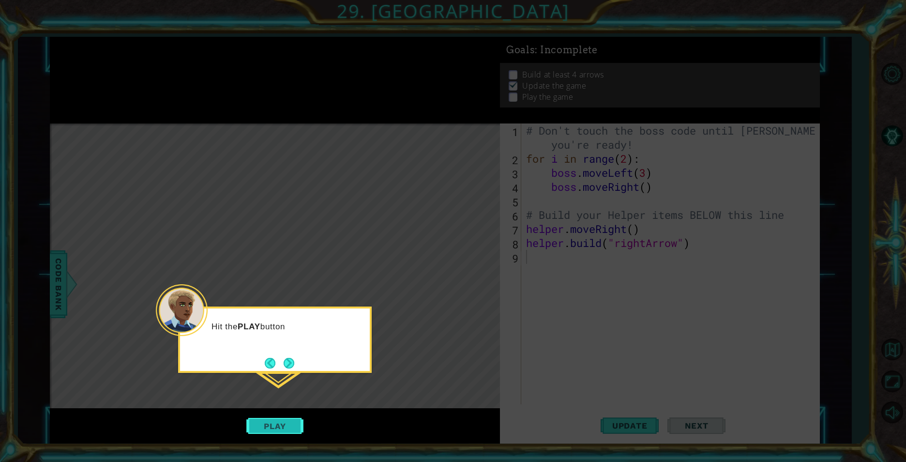
click at [301, 434] on button "Play" at bounding box center [274, 426] width 57 height 18
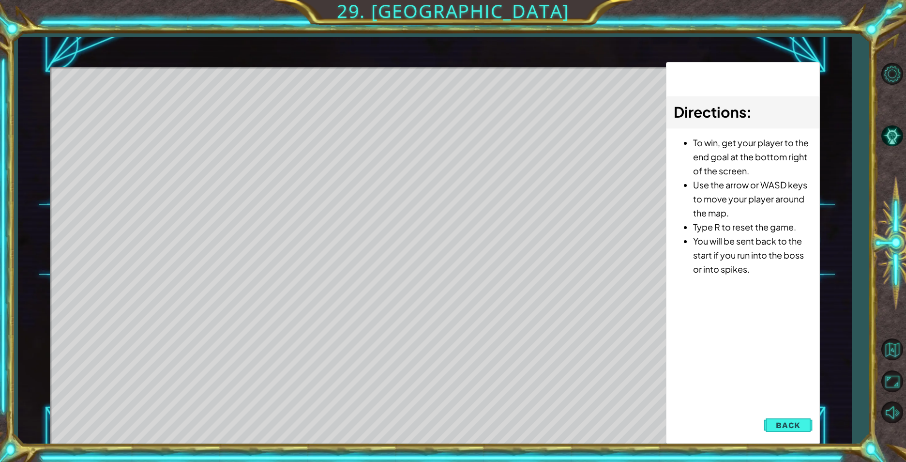
click at [775, 424] on button "Back" at bounding box center [788, 424] width 49 height 19
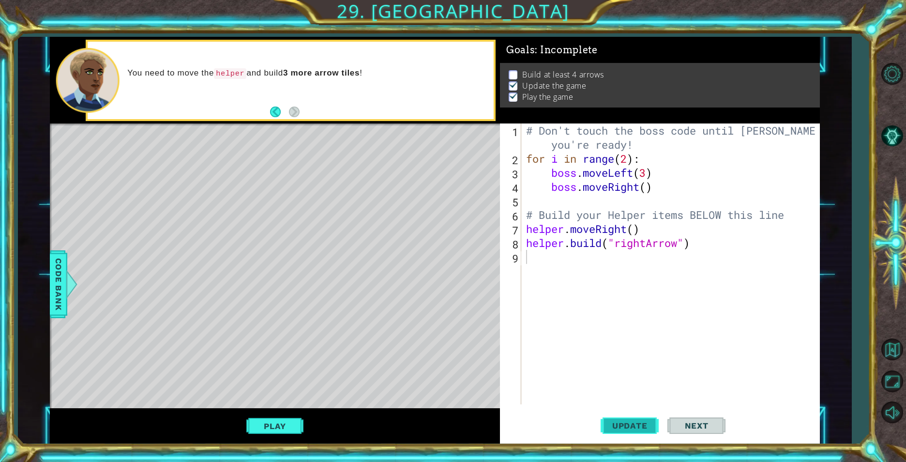
click at [618, 430] on button "Update" at bounding box center [630, 425] width 58 height 32
click at [562, 262] on div "# Don't touch the boss code until [PERSON_NAME] says you're ready! for i in ran…" at bounding box center [672, 284] width 297 height 323
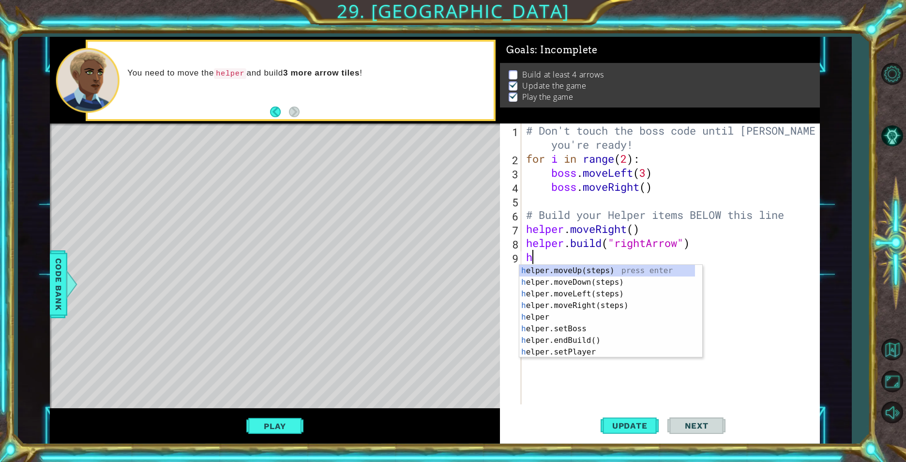
type textarea "h"
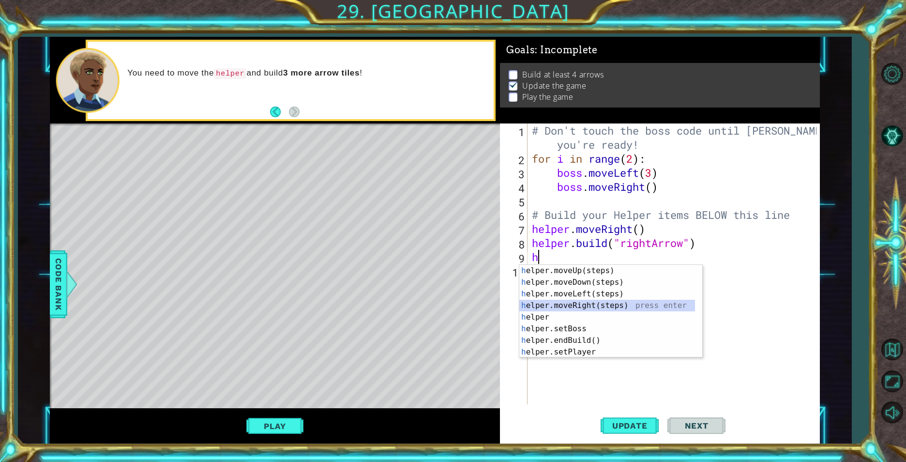
click at [577, 309] on div "h elper.moveUp(steps) press enter h elper.moveDown(steps) press enter h elper.m…" at bounding box center [607, 323] width 176 height 116
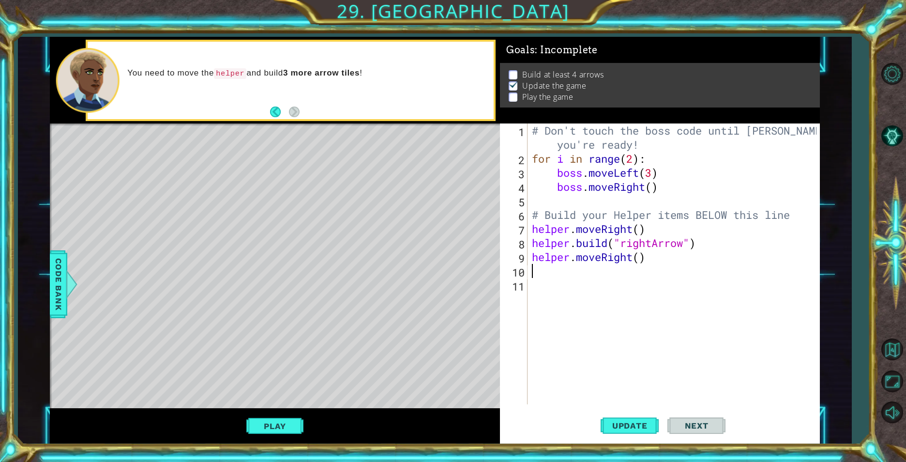
type textarea "h"
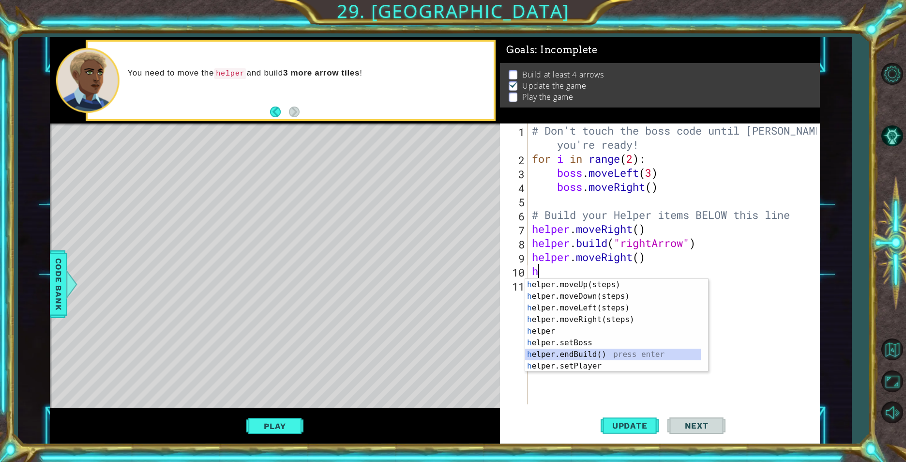
click at [608, 350] on div "h elper.moveUp(steps) press enter h elper.moveDown(steps) press enter h elper.m…" at bounding box center [613, 337] width 176 height 116
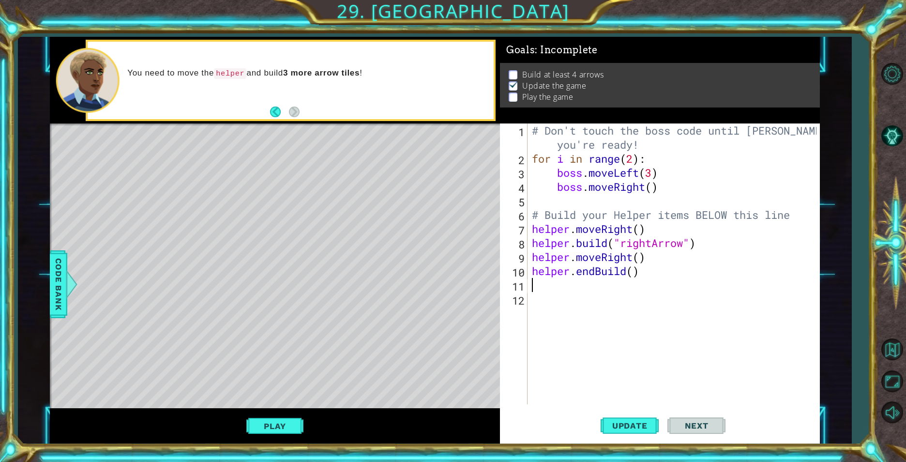
click at [630, 272] on div "# Don't touch the boss code until [PERSON_NAME] says you're ready! for i in ran…" at bounding box center [675, 284] width 291 height 323
drag, startPoint x: 638, startPoint y: 270, endPoint x: 521, endPoint y: 279, distance: 117.4
click at [521, 279] on div "helper.endBuild() 1 2 3 4 5 6 7 8 9 10 11 12 # Don't touch the boss code until …" at bounding box center [658, 263] width 316 height 281
type textarea "helper.endBuild()"
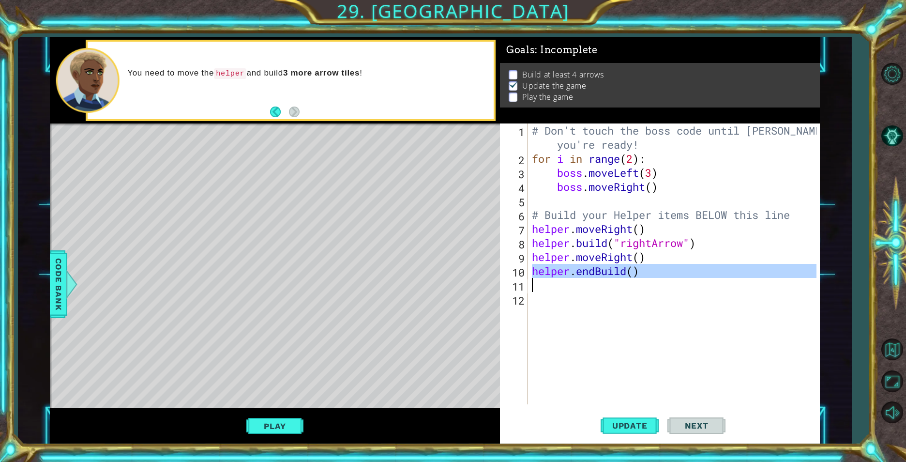
drag, startPoint x: 524, startPoint y: 268, endPoint x: 561, endPoint y: 268, distance: 37.3
click at [561, 268] on div "helper.endBuild() 1 2 3 4 5 6 7 8 9 10 11 12 # Don't touch the boss code until …" at bounding box center [658, 263] width 316 height 281
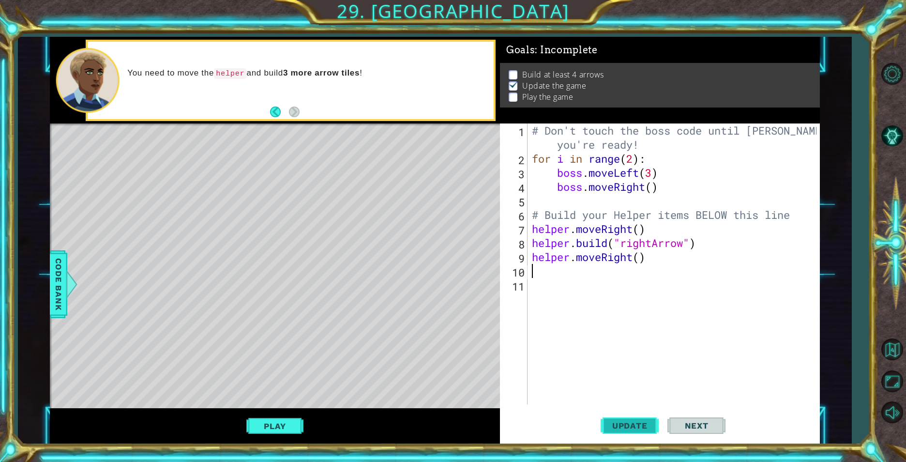
click at [631, 419] on button "Update" at bounding box center [630, 425] width 58 height 32
click at [628, 422] on span "Update" at bounding box center [629, 426] width 55 height 10
click at [627, 423] on span "Update" at bounding box center [629, 426] width 55 height 10
type textarea "h"
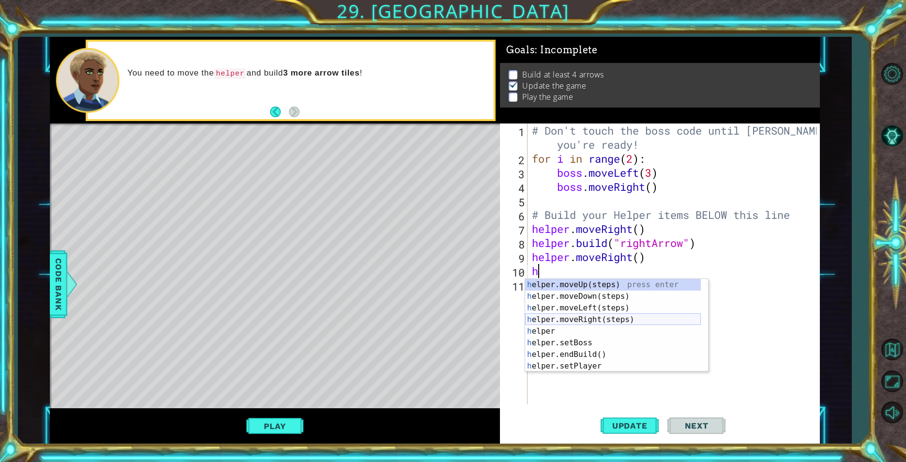
click at [573, 323] on div "h elper.moveUp(steps) press enter h elper.moveDown(steps) press enter h elper.m…" at bounding box center [613, 337] width 176 height 116
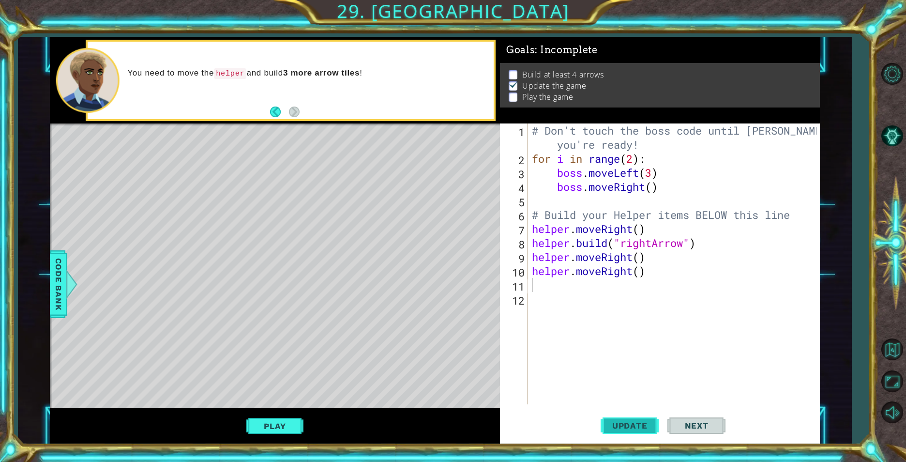
click at [609, 420] on button "Update" at bounding box center [630, 425] width 58 height 32
click at [539, 290] on div "# Don't touch the boss code until [PERSON_NAME] says you're ready! for i in ran…" at bounding box center [675, 284] width 291 height 323
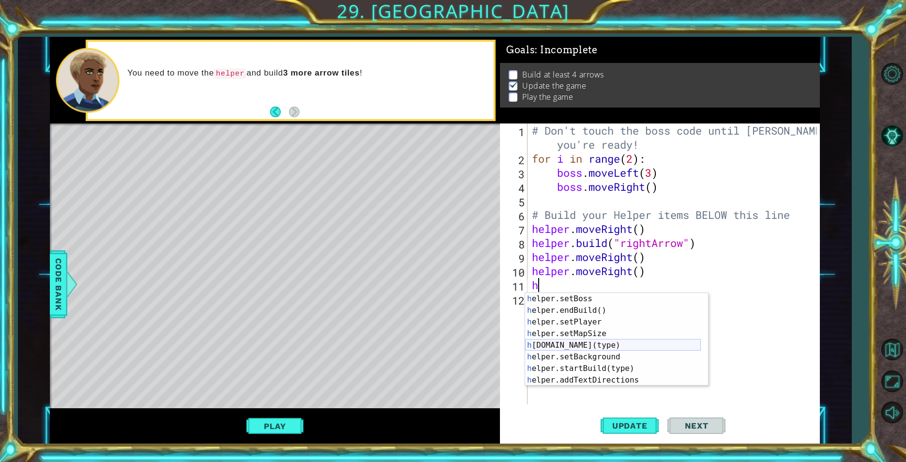
scroll to position [58, 0]
click at [625, 341] on div "h elper.setBoss press enter h elper.endBuild() press enter h elper.setPlayer pr…" at bounding box center [613, 351] width 176 height 116
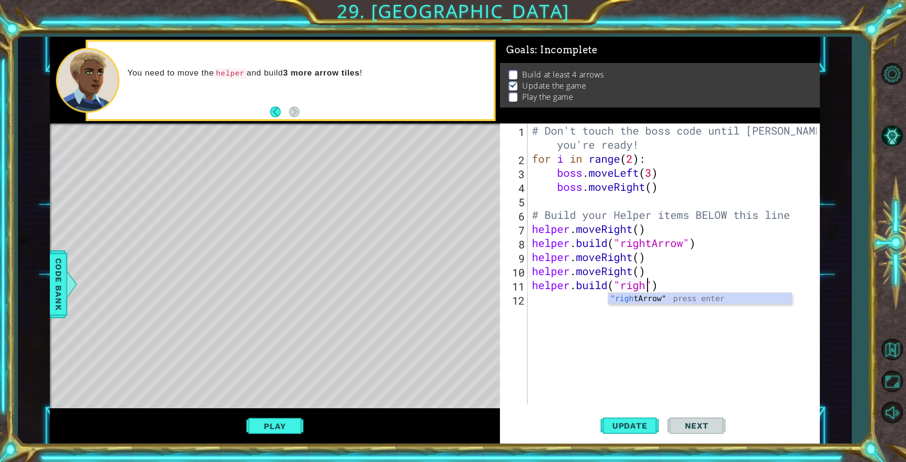
type textarea "[DOMAIN_NAME]("right")"
click at [644, 305] on div "# Don't touch the boss code until [PERSON_NAME] says you're ready! for i in ran…" at bounding box center [675, 284] width 291 height 323
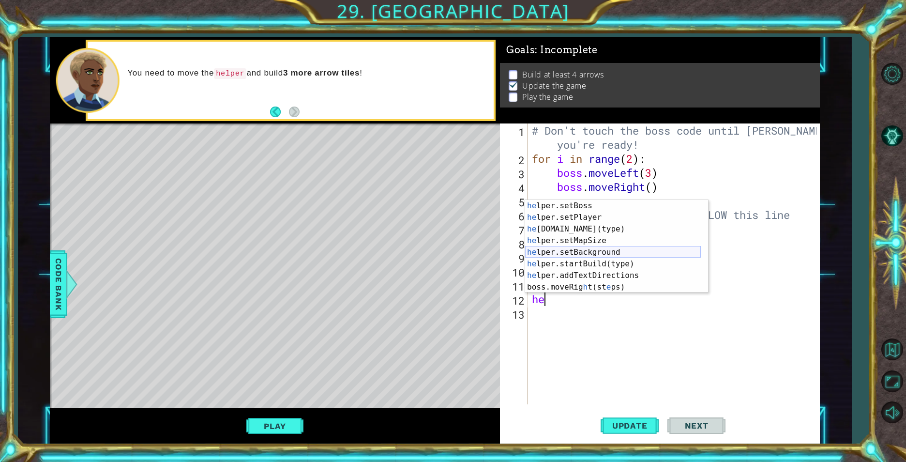
scroll to position [70, 0]
click at [624, 228] on div "he lper.setBoss press enter he lper.setPlayer press enter he [DOMAIN_NAME](type…" at bounding box center [613, 258] width 176 height 116
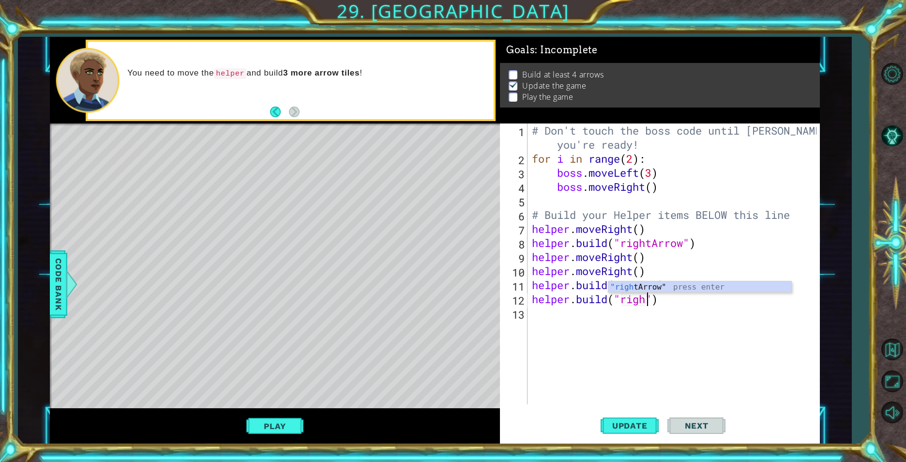
scroll to position [0, 6]
click at [658, 285] on div ""right Arrow" press enter" at bounding box center [699, 298] width 183 height 35
click at [651, 288] on div "# Don't touch the boss code until [PERSON_NAME] says you're ready! for i in ran…" at bounding box center [675, 284] width 291 height 323
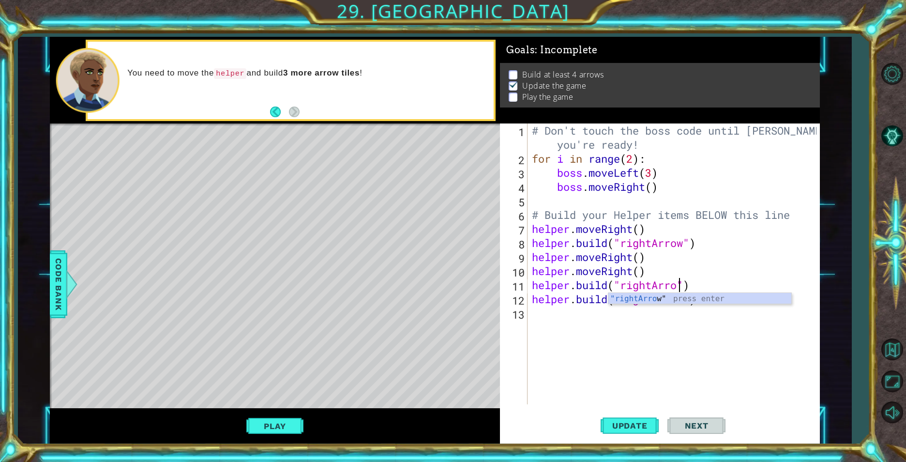
scroll to position [0, 7]
click at [629, 298] on div ""rightArrow " press enter" at bounding box center [699, 310] width 183 height 35
type textarea "[DOMAIN_NAME]("rightArrow")"
click at [642, 421] on span "Update" at bounding box center [629, 426] width 55 height 10
click at [642, 420] on button "Update" at bounding box center [630, 425] width 58 height 32
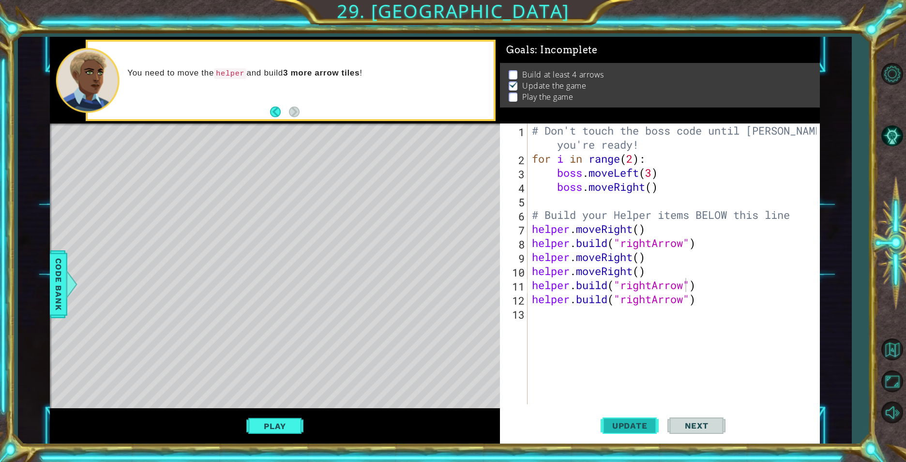
click at [651, 429] on span "Update" at bounding box center [629, 426] width 55 height 10
click at [689, 423] on span "Next" at bounding box center [696, 426] width 43 height 10
click at [646, 425] on span "Update" at bounding box center [629, 426] width 55 height 10
drag, startPoint x: 563, startPoint y: 302, endPoint x: 562, endPoint y: 310, distance: 7.3
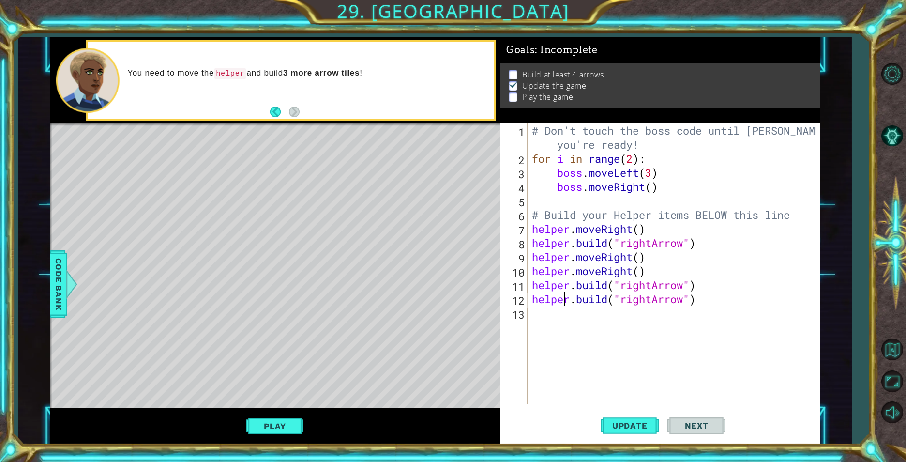
click at [562, 305] on div "# Don't touch the boss code until [PERSON_NAME] says you're ready! for i in ran…" at bounding box center [675, 284] width 291 height 323
click at [563, 312] on div "# Don't touch the boss code until [PERSON_NAME] says you're ready! for i in ran…" at bounding box center [675, 284] width 291 height 323
click at [628, 264] on div "# Don't touch the boss code until [PERSON_NAME] says you're ready! for i in ran…" at bounding box center [675, 284] width 291 height 323
type textarea "helper.moveRight()"
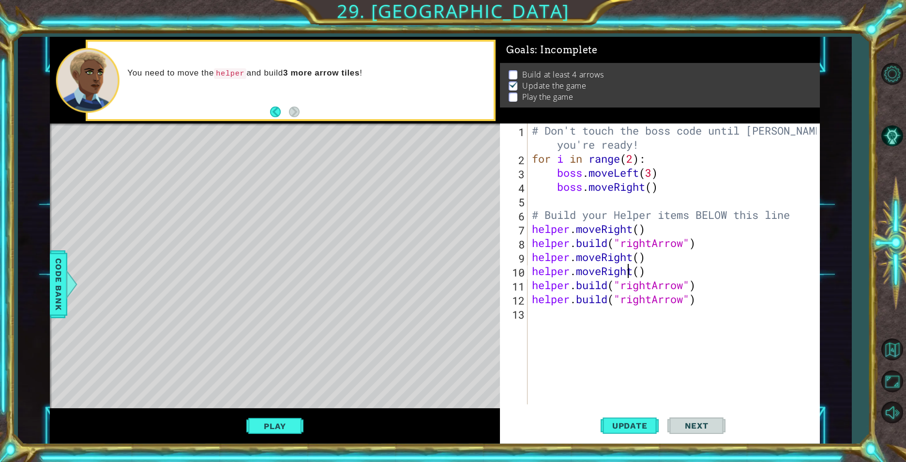
click at [551, 316] on div "# Don't touch the boss code until [PERSON_NAME] says you're ready! for i in ran…" at bounding box center [675, 284] width 291 height 323
click at [286, 433] on button "Play" at bounding box center [274, 426] width 57 height 18
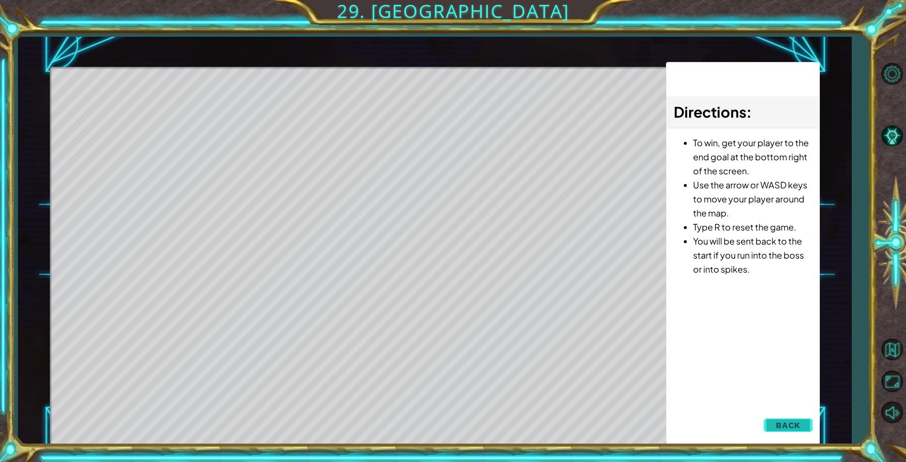
click at [784, 428] on span "Back" at bounding box center [788, 425] width 25 height 10
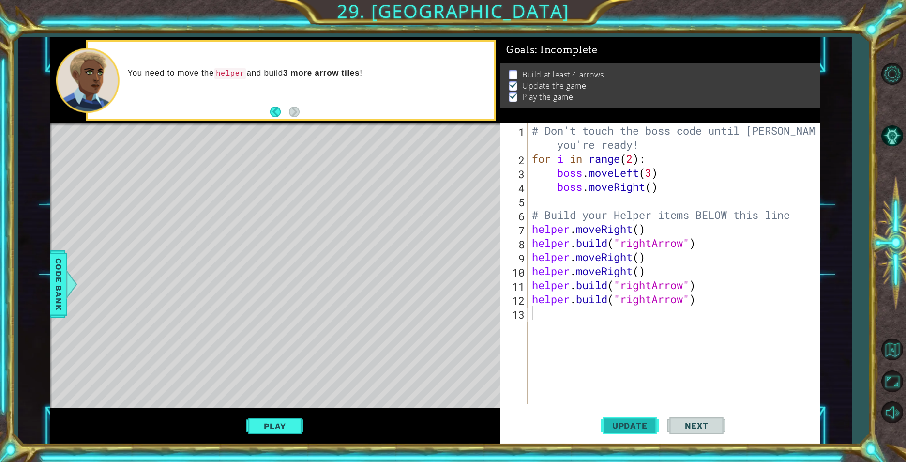
click at [620, 418] on button "Update" at bounding box center [630, 425] width 58 height 32
type textarea "h"
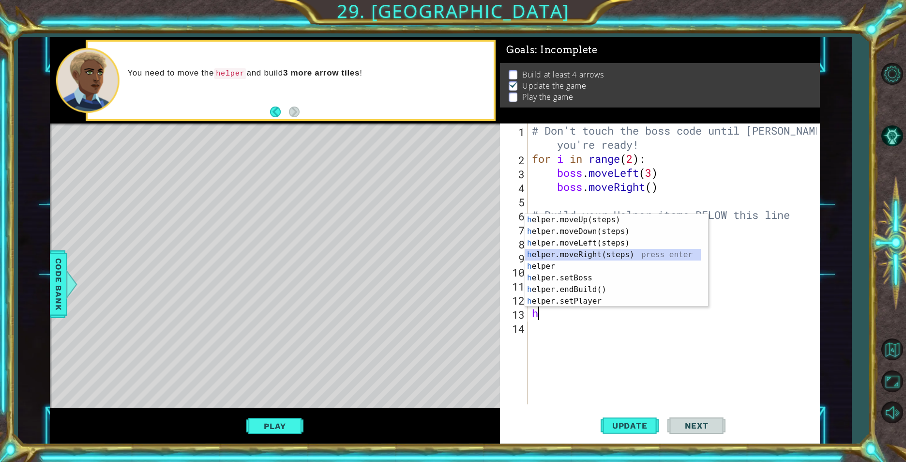
click at [563, 255] on div "h elper.moveUp(steps) press enter h elper.moveDown(steps) press enter h elper.m…" at bounding box center [613, 272] width 176 height 116
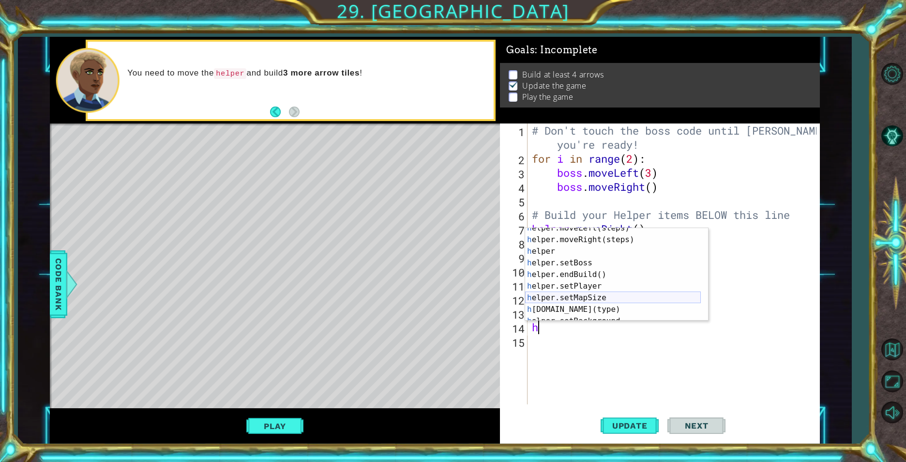
scroll to position [70, 0]
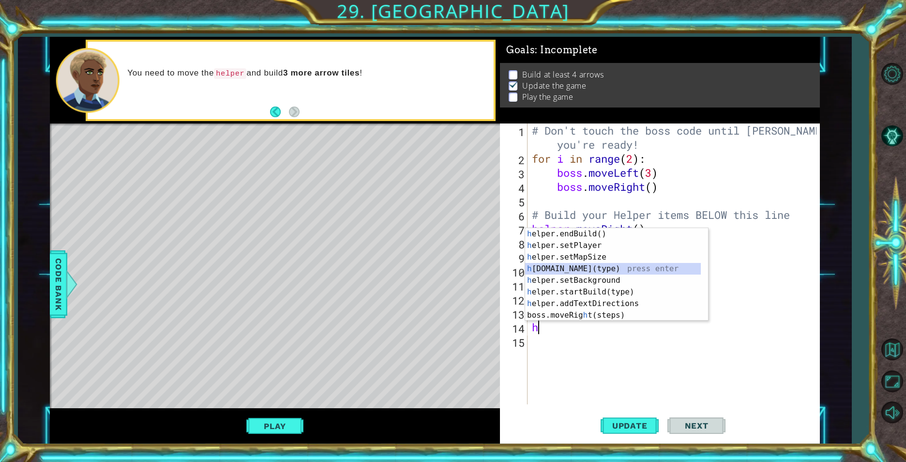
click at [606, 264] on div "h elper.endBuild() press enter h elper.setPlayer press enter h elper.setMapSize…" at bounding box center [613, 286] width 176 height 116
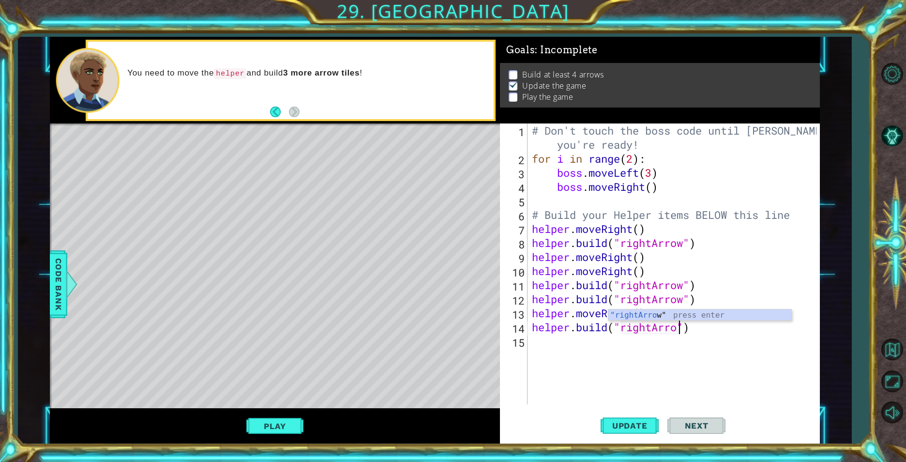
scroll to position [0, 7]
click at [657, 317] on div ""rightArrow " press enter" at bounding box center [699, 326] width 183 height 35
type textarea "[DOMAIN_NAME]("rightArrow")"
click at [605, 425] on span "Update" at bounding box center [629, 426] width 55 height 10
click at [604, 425] on span "Update" at bounding box center [629, 426] width 55 height 10
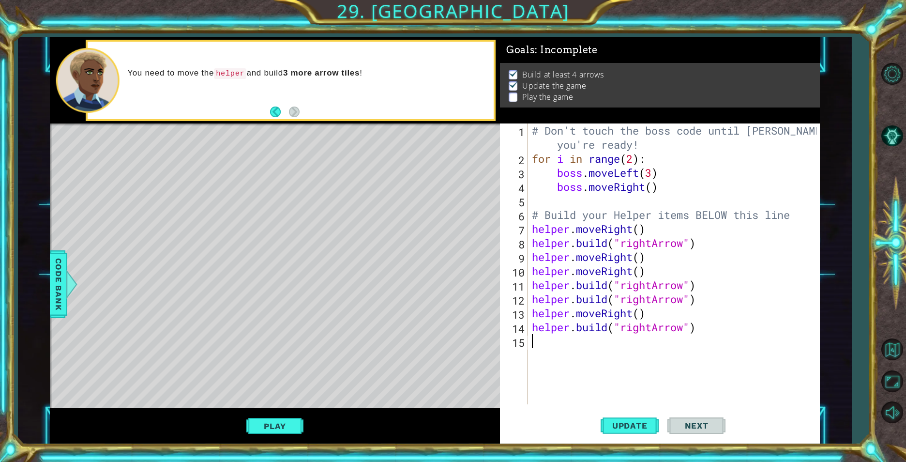
click at [543, 343] on div "# Don't touch the boss code until [PERSON_NAME] says you're ready! for i in ran…" at bounding box center [675, 284] width 291 height 323
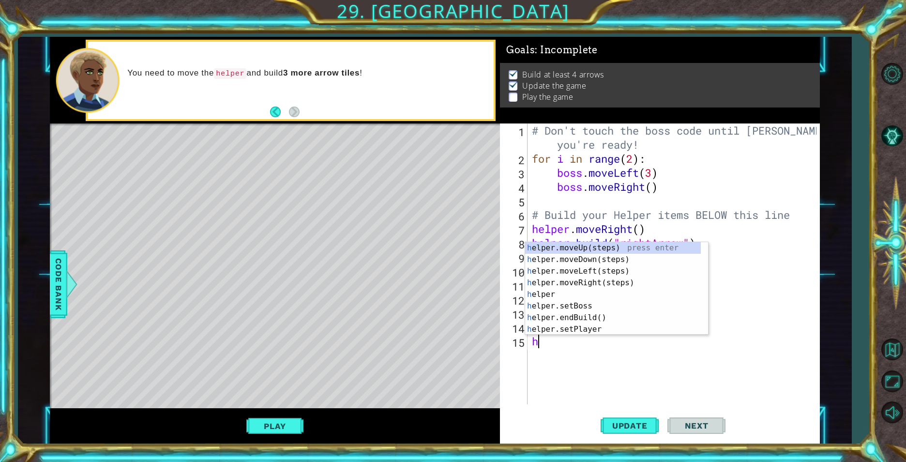
scroll to position [0, 0]
type textarea "h"
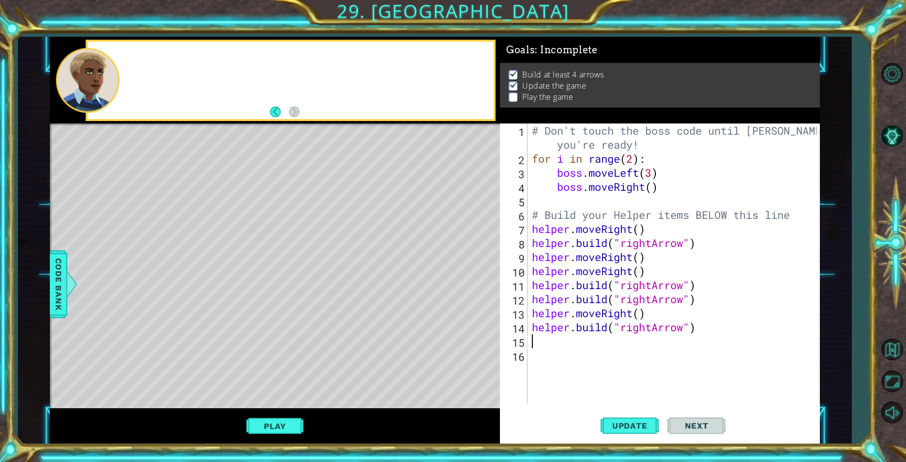
type textarea "h"
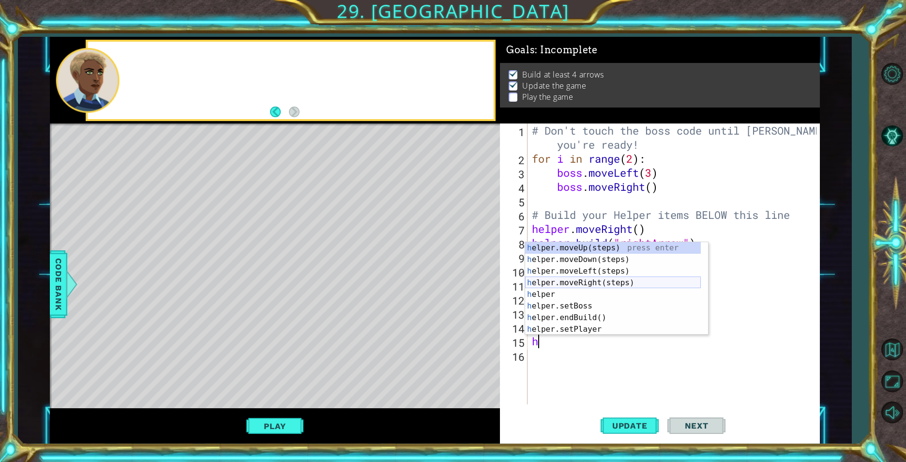
click at [564, 278] on div "h elper.moveUp(steps) press enter h elper.moveDown(steps) press enter h elper.m…" at bounding box center [613, 300] width 176 height 116
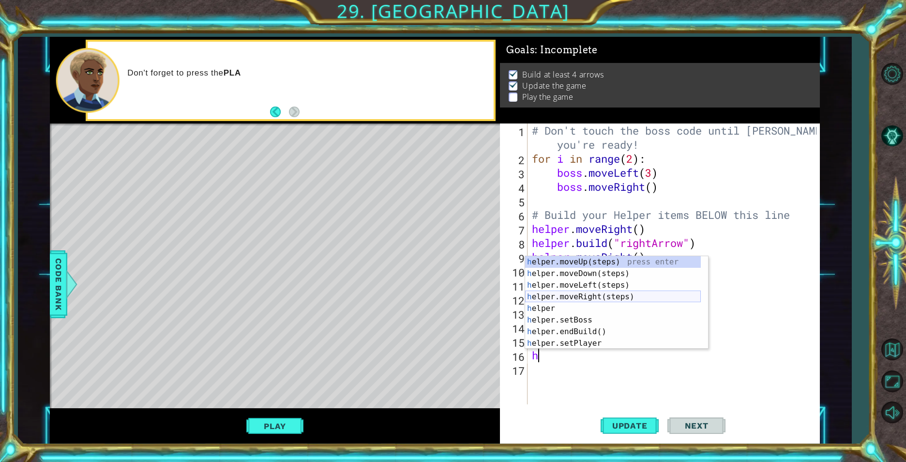
scroll to position [70, 0]
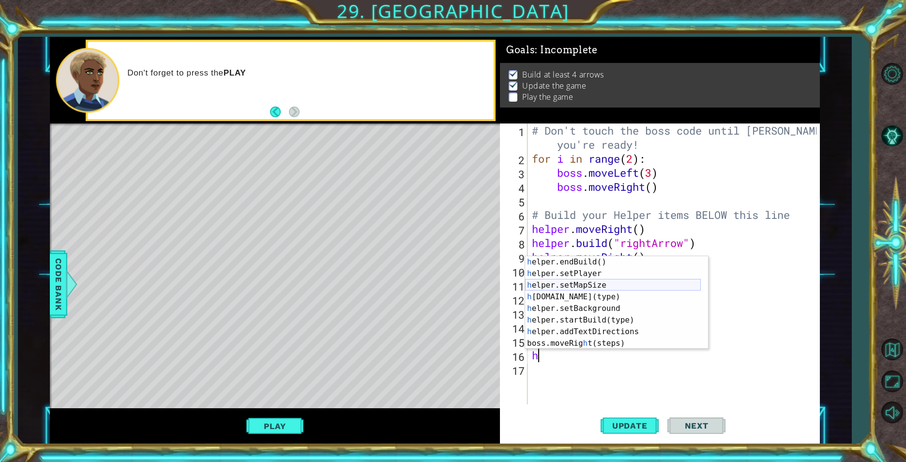
click at [604, 290] on div "h elper.endBuild() press enter h elper.setPlayer press enter h elper.setMapSize…" at bounding box center [613, 314] width 176 height 116
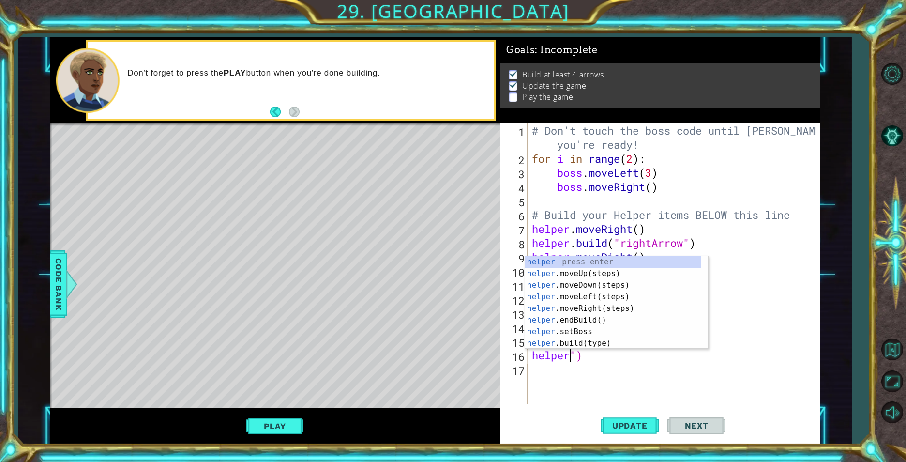
scroll to position [0, 0]
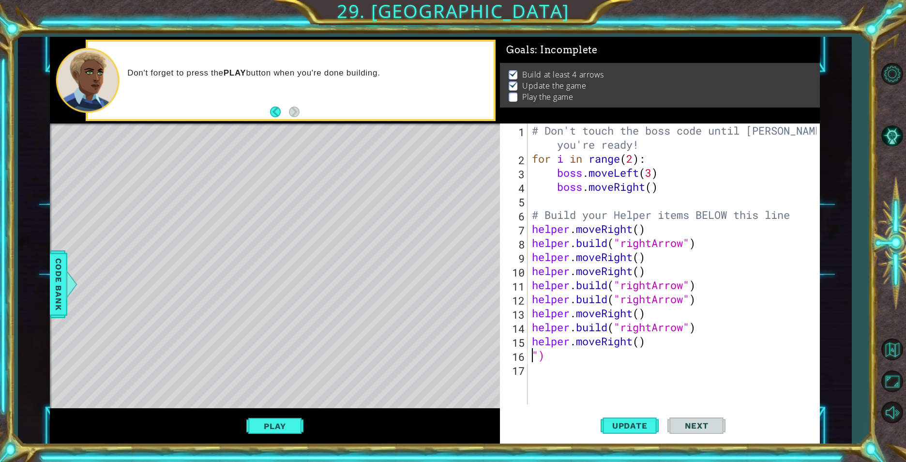
click at [560, 359] on div "# Don't touch the boss code until [PERSON_NAME] says you're ready! for i in ran…" at bounding box center [675, 284] width 291 height 323
type textarea """
type textarea "helper.moveRight()"
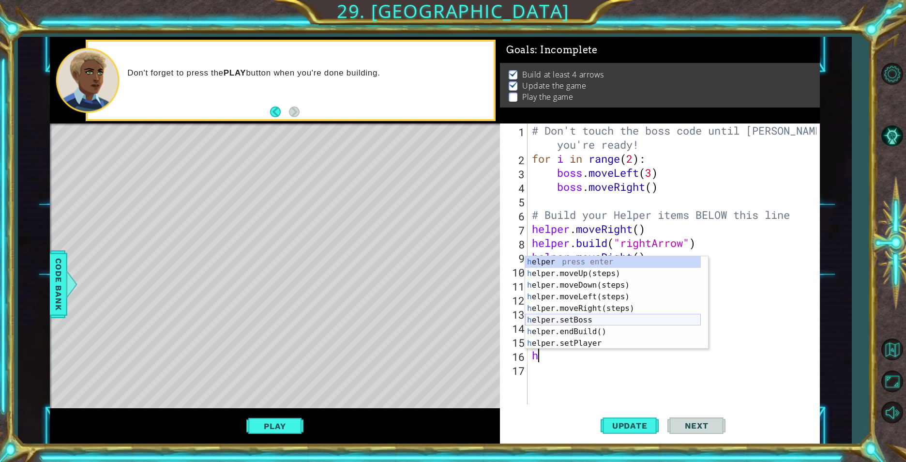
scroll to position [70, 0]
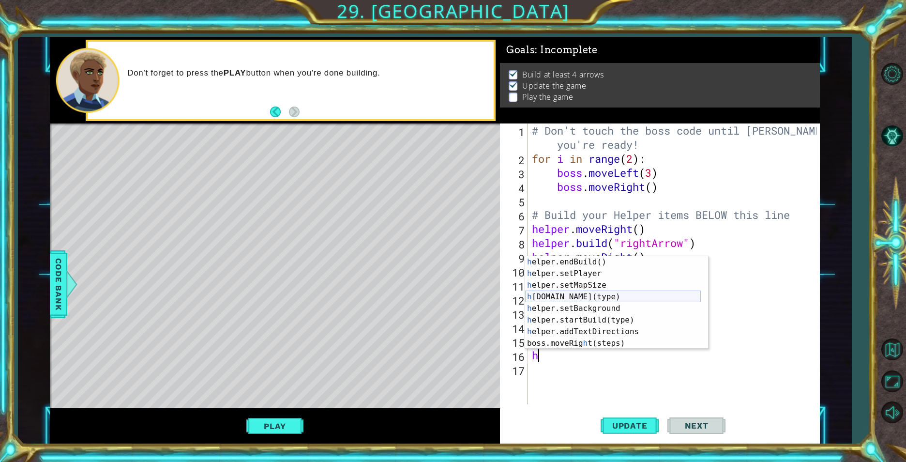
click at [615, 295] on div "h elper.endBuild() press enter h elper.setPlayer press enter h elper.setMapSize…" at bounding box center [613, 314] width 176 height 116
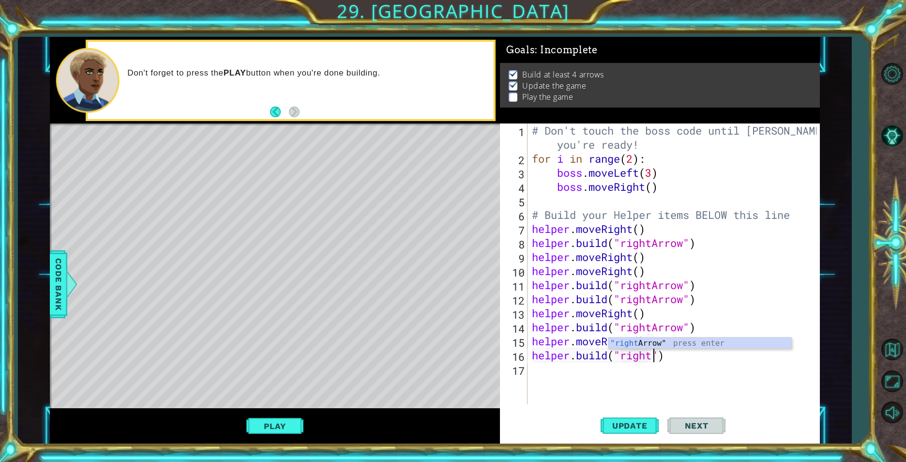
scroll to position [0, 6]
type textarea "[DOMAIN_NAME]("rightArrow")"
click at [622, 372] on div "# Don't touch the boss code until [PERSON_NAME] says you're ready! for i in ran…" at bounding box center [675, 284] width 291 height 323
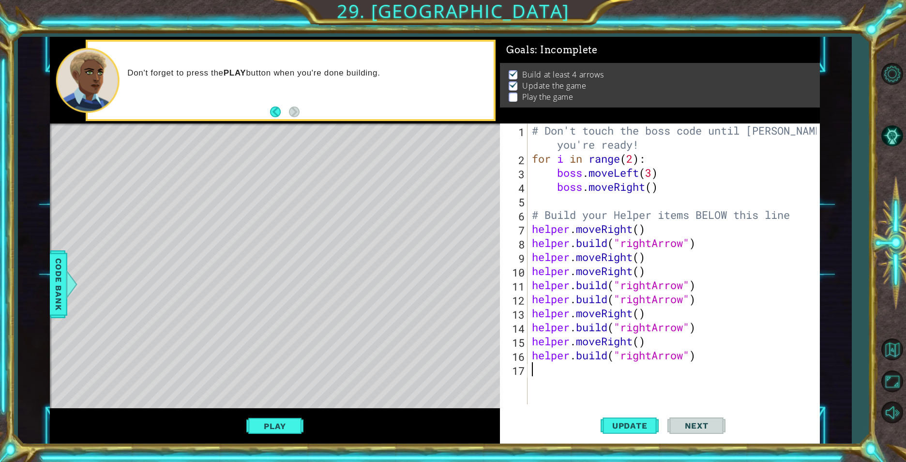
type textarea "he"
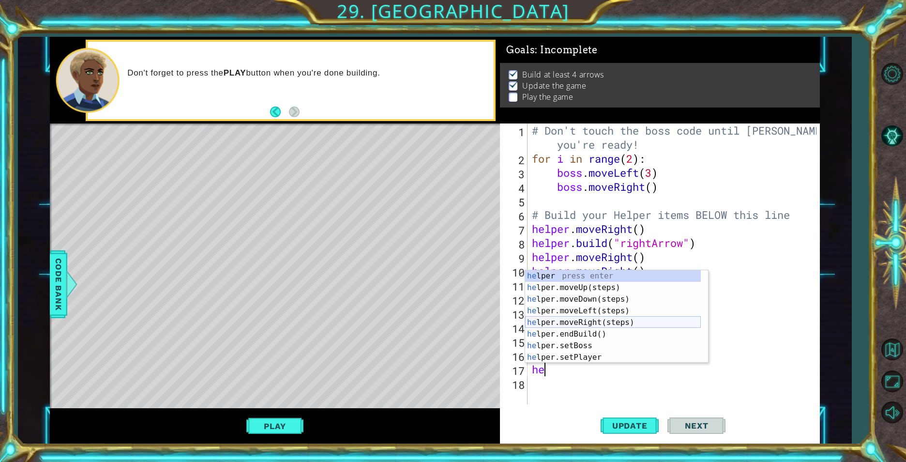
click at [560, 324] on div "he lper press enter he lper.moveUp(steps) press enter he lper.moveDown(steps) p…" at bounding box center [613, 328] width 176 height 116
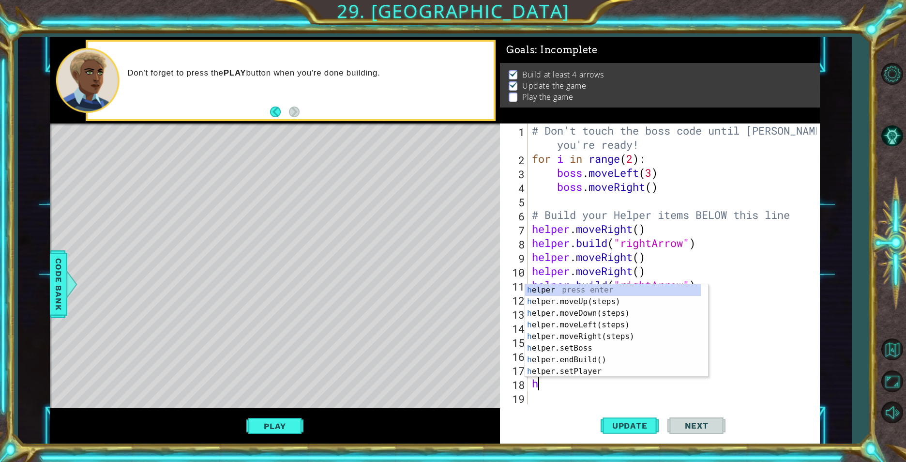
scroll to position [70, 0]
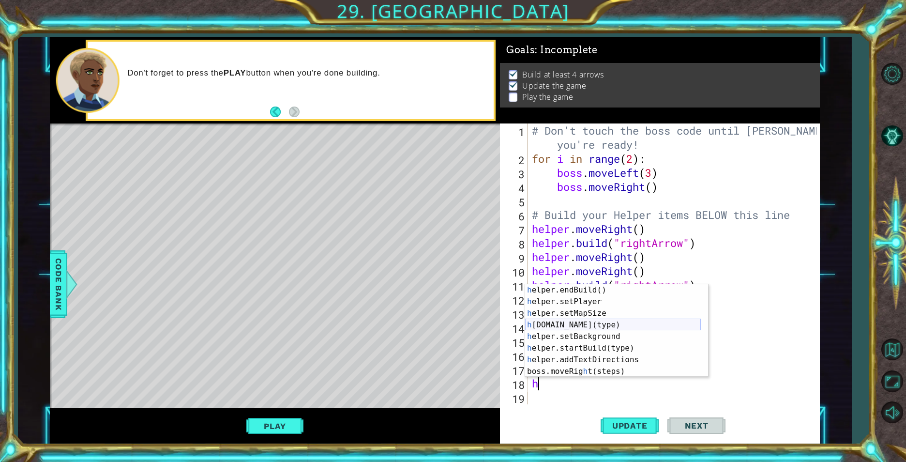
click at [613, 321] on div "h elper.endBuild() press enter h elper.setPlayer press enter h elper.setMapSize…" at bounding box center [613, 342] width 176 height 116
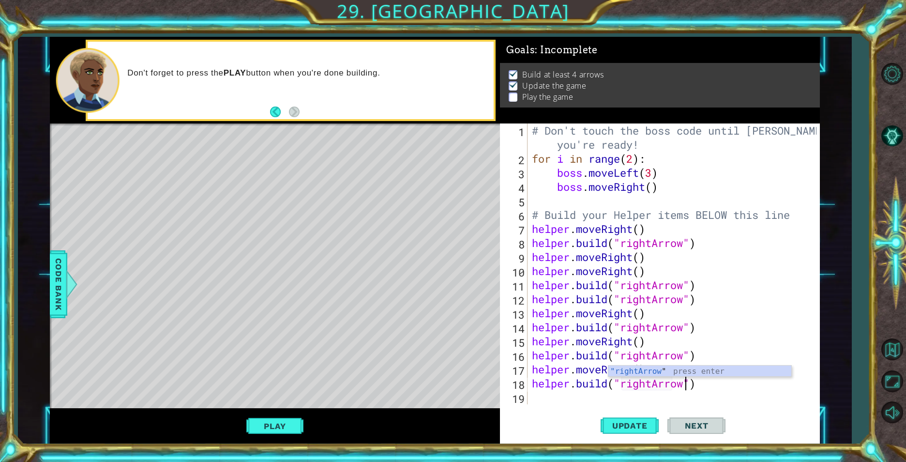
scroll to position [0, 7]
click at [653, 370] on div ""rightArrow " press enter" at bounding box center [699, 382] width 183 height 35
type textarea "[DOMAIN_NAME]("rightArrow")"
click at [629, 421] on span "Update" at bounding box center [629, 426] width 55 height 10
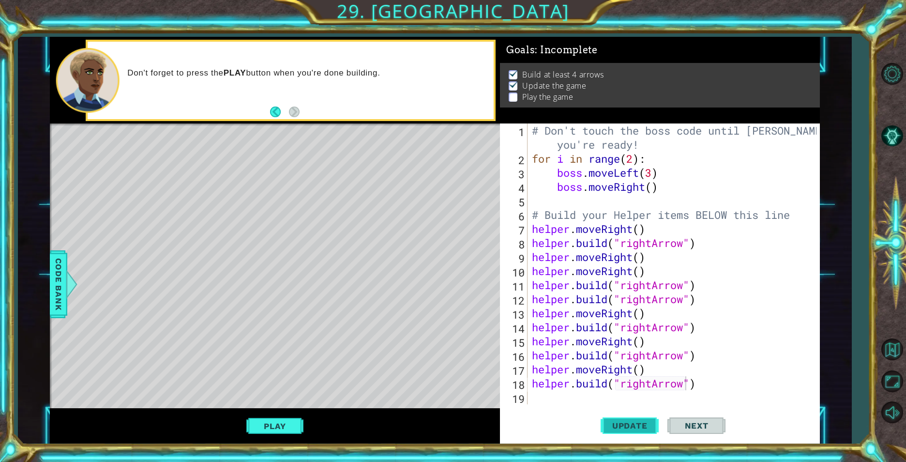
click at [629, 421] on span "Update" at bounding box center [629, 426] width 55 height 10
click at [626, 424] on span "Update" at bounding box center [629, 426] width 55 height 10
click at [270, 112] on div "Don't forget to press the PLAY button when you're done building." at bounding box center [291, 80] width 406 height 77
click at [273, 110] on button "Back" at bounding box center [279, 111] width 19 height 11
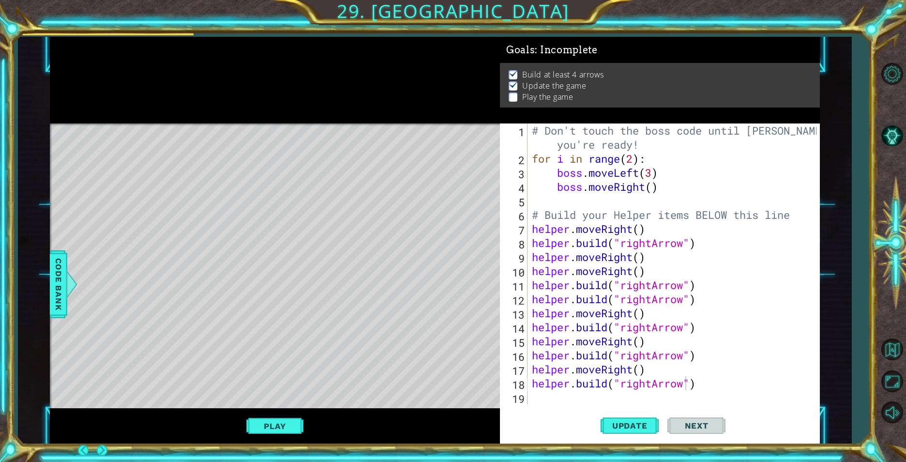
click at [273, 110] on div at bounding box center [275, 80] width 450 height 87
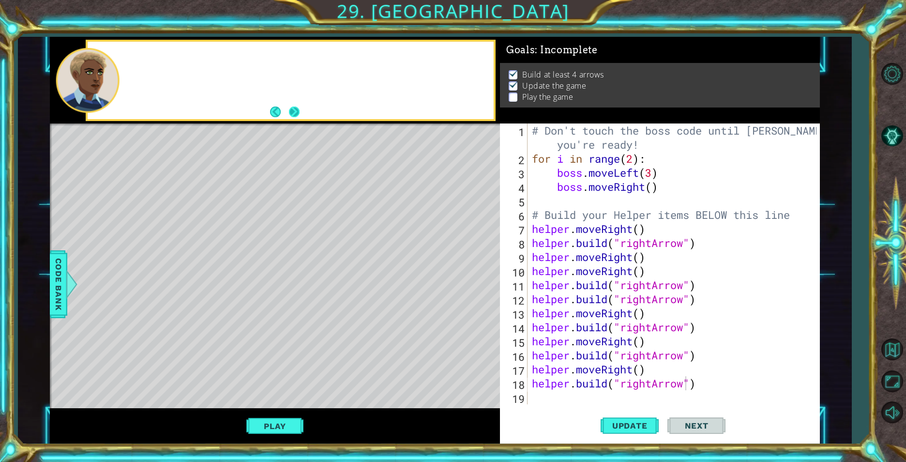
click at [300, 111] on button "Next" at bounding box center [294, 111] width 11 height 11
click at [299, 111] on div at bounding box center [275, 80] width 450 height 87
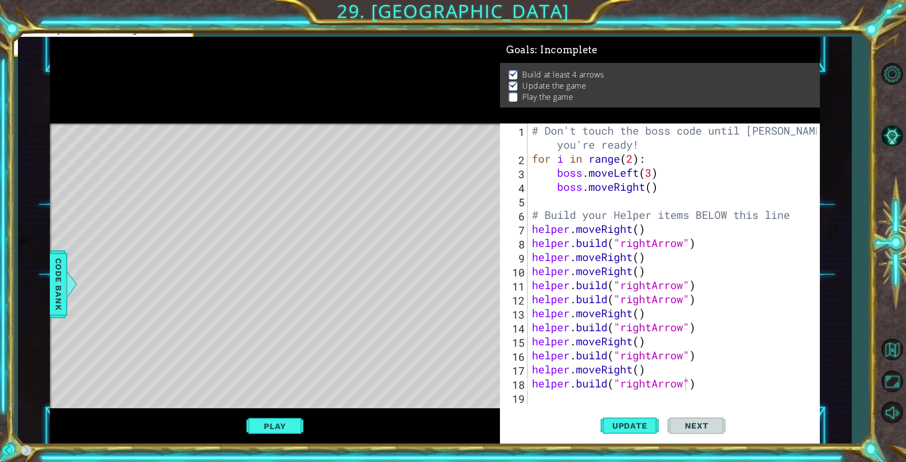
click at [298, 112] on div at bounding box center [275, 80] width 450 height 87
click at [546, 401] on div "# Don't touch the boss code until [PERSON_NAME] says you're ready! for i in ran…" at bounding box center [675, 284] width 291 height 323
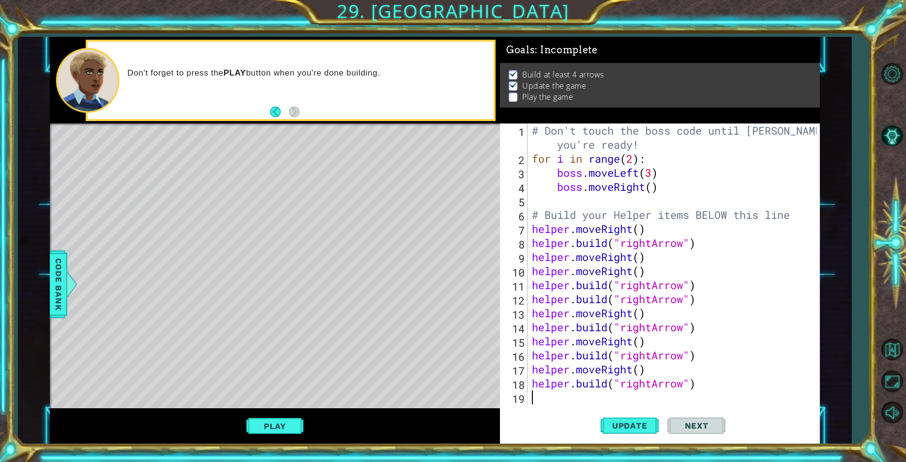
click at [652, 274] on div "# Don't touch the boss code until [PERSON_NAME] says you're ready! for i in ran…" at bounding box center [675, 284] width 291 height 323
type textarea "h"
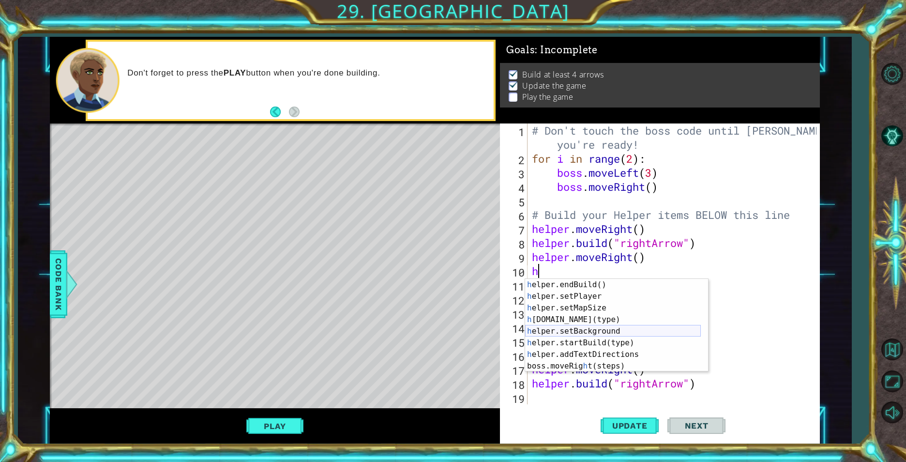
scroll to position [70, 0]
click at [607, 320] on div "h elper.endBuild() press enter h elper.setPlayer press enter h elper.setMapSize…" at bounding box center [613, 337] width 176 height 116
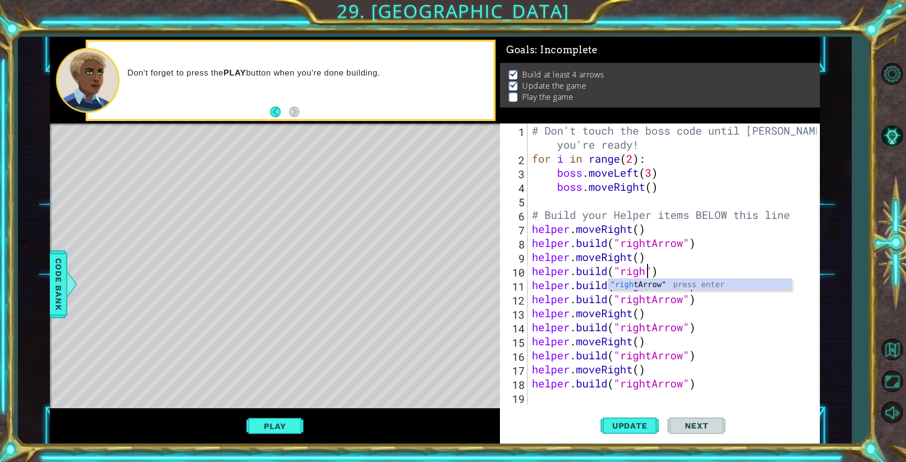
scroll to position [0, 6]
type textarea "[DOMAIN_NAME]("rightarrow")"
click at [551, 403] on div "# Don't touch the boss code until [PERSON_NAME] says you're ready! for i in ran…" at bounding box center [675, 284] width 291 height 323
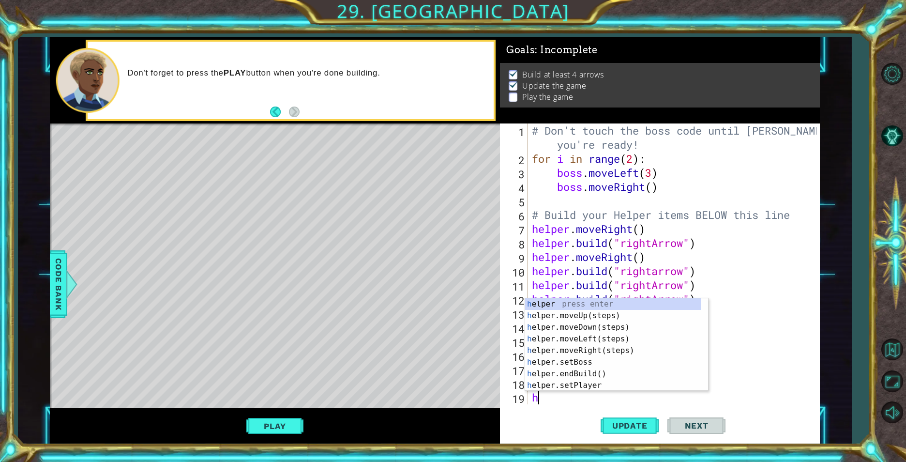
scroll to position [0, 0]
type textarea "he"
click at [578, 327] on div "he lper press enter he lper.moveUp(steps) press enter he lper.moveDown(steps) p…" at bounding box center [614, 356] width 176 height 116
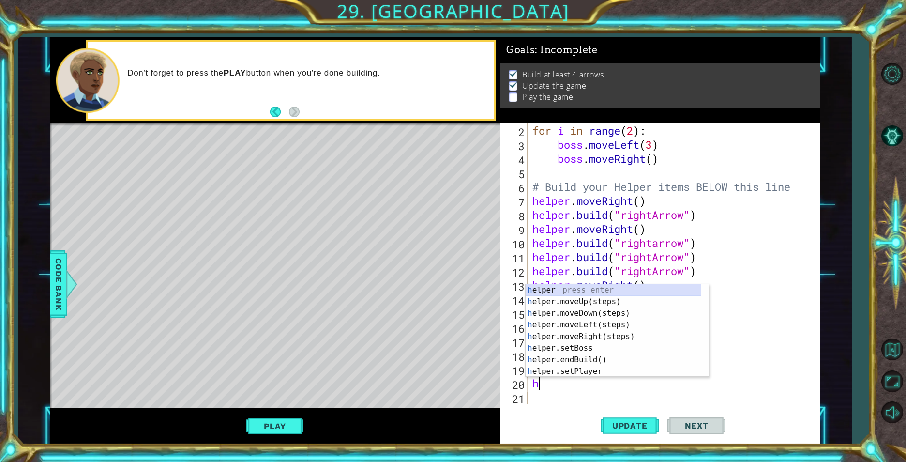
scroll to position [70, 0]
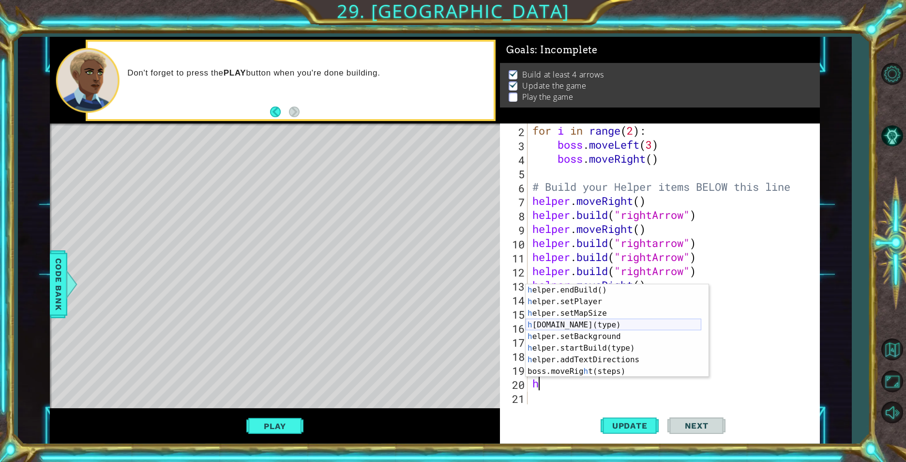
click at [607, 320] on div "h elper.endBuild() press enter h elper.setPlayer press enter h elper.setMapSize…" at bounding box center [614, 342] width 176 height 116
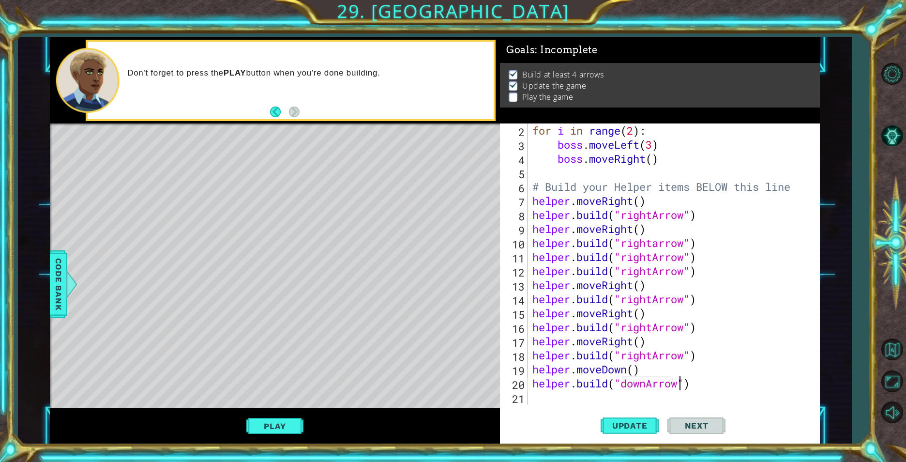
scroll to position [0, 7]
drag, startPoint x: 620, startPoint y: 355, endPoint x: 688, endPoint y: 356, distance: 68.2
click at [688, 356] on div "for i in range ( 2 ) : boss . moveLeft ( 3 ) boss . moveRight ( ) # Build your …" at bounding box center [672, 277] width 284 height 309
type textarea "[DOMAIN_NAME]("downArrow")"
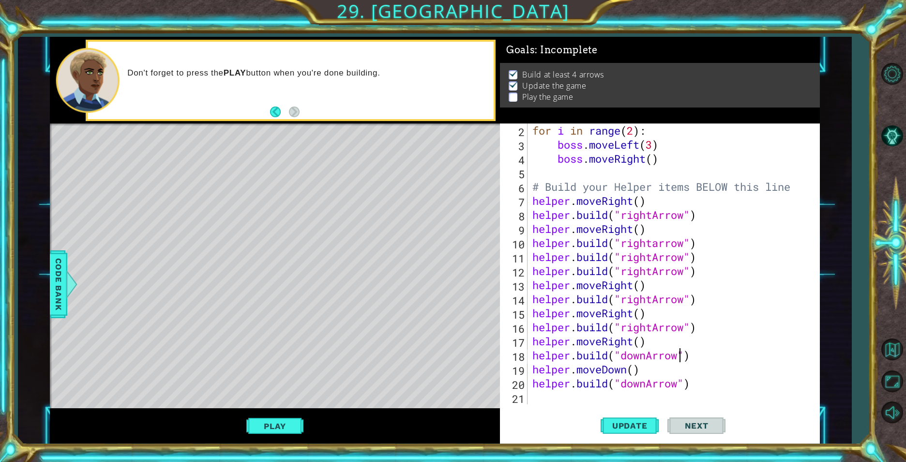
scroll to position [0, 7]
click at [555, 400] on div "for i in range ( 2 ) : boss . moveLeft ( 3 ) boss . moveRight ( ) # Build your …" at bounding box center [672, 277] width 284 height 309
click at [630, 423] on span "Update" at bounding box center [629, 426] width 55 height 10
click at [706, 245] on div "for i in range ( 2 ) : boss . moveLeft ( 3 ) boss . moveRight ( ) # Build your …" at bounding box center [672, 277] width 284 height 309
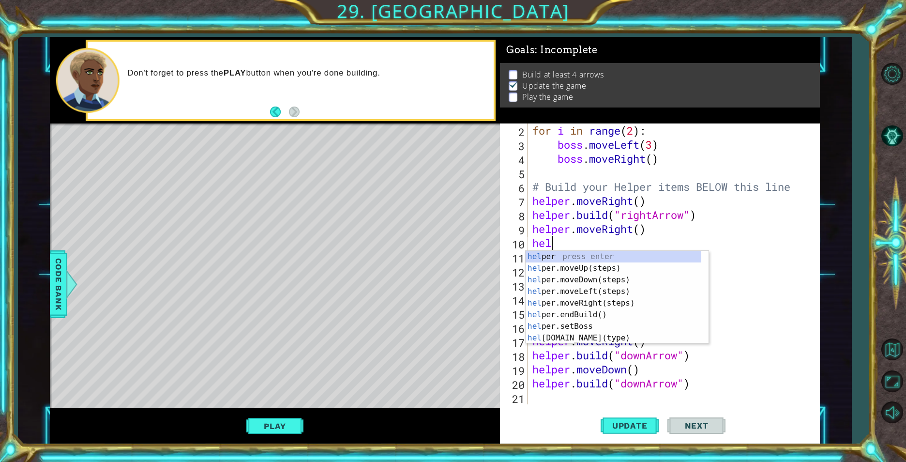
type textarea "he"
click at [565, 301] on div "he lper press enter he lper.moveUp(steps) press enter he lper.moveDown(steps) p…" at bounding box center [614, 309] width 176 height 116
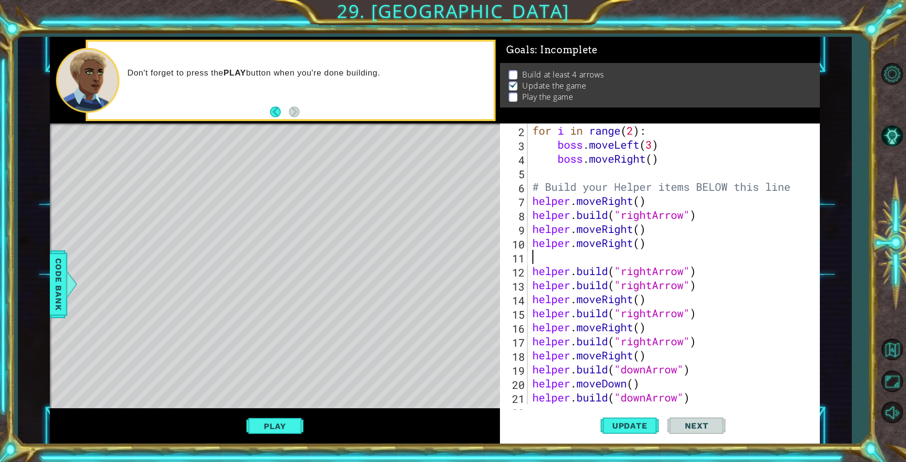
type textarea "helper.moveRight()"
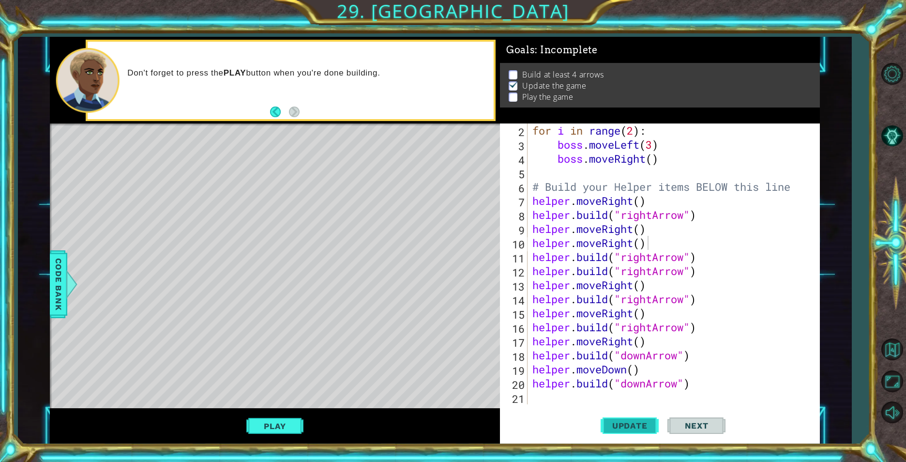
click at [621, 420] on button "Update" at bounding box center [630, 425] width 58 height 32
click at [531, 401] on div "for i in range ( 2 ) : boss . moveLeft ( 3 ) boss . moveRight ( ) # Build your …" at bounding box center [672, 277] width 284 height 309
type textarea "h"
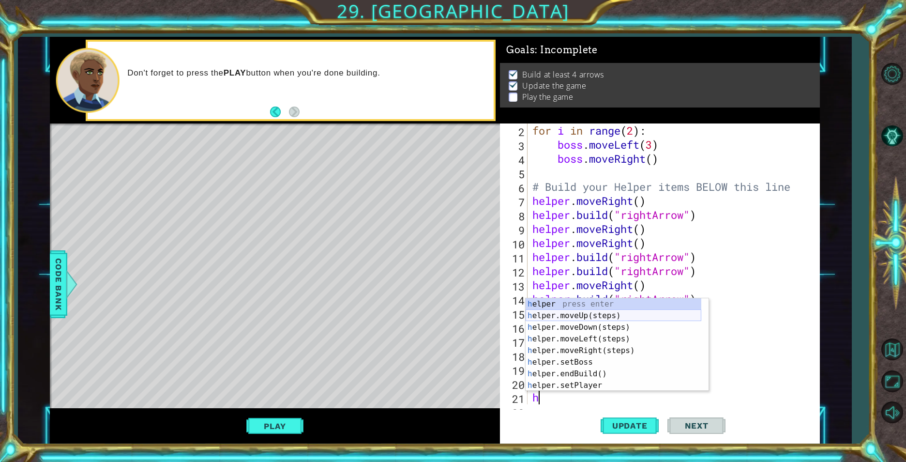
click at [582, 329] on div "h elper press enter h elper.moveUp(steps) press enter h elper.moveDown(steps) p…" at bounding box center [614, 356] width 176 height 116
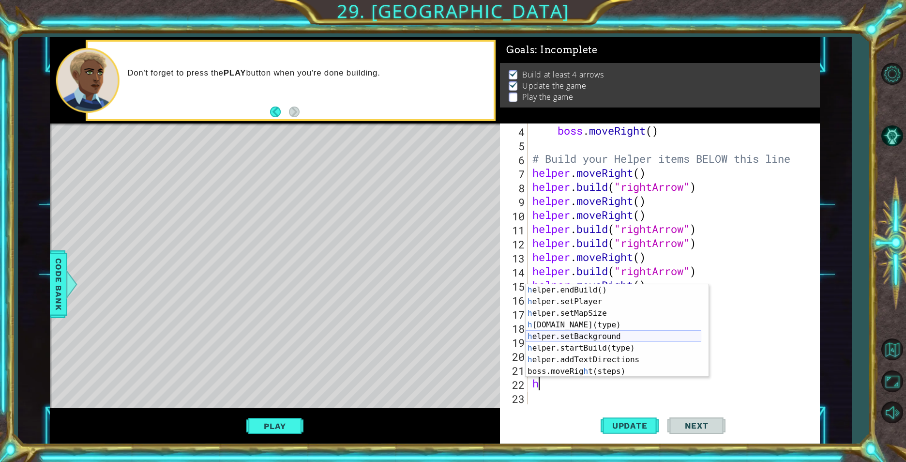
scroll to position [70, 0]
click at [612, 324] on div "h elper.endBuild() press enter h elper.setPlayer press enter h elper.setMapSize…" at bounding box center [614, 342] width 176 height 116
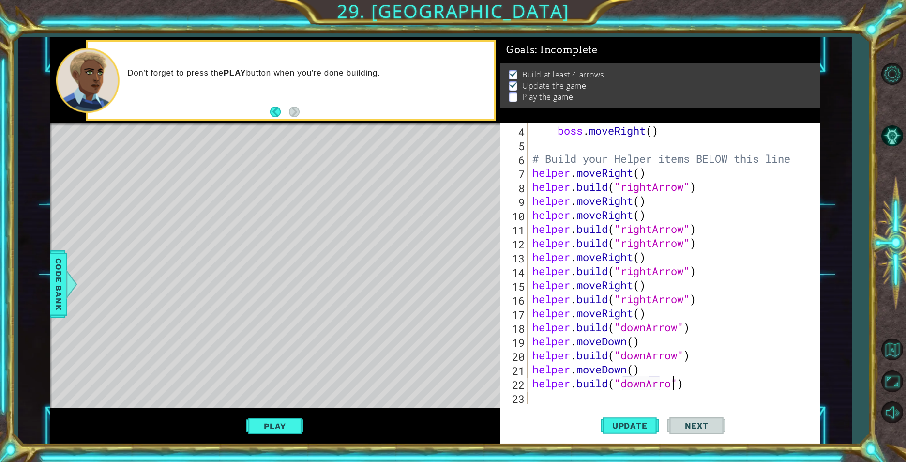
scroll to position [0, 6]
type textarea "[DOMAIN_NAME]("downArrow")"
click at [587, 397] on div "boss . moveRight ( ) # Build your Helper items BELOW this line helper . moveRig…" at bounding box center [672, 277] width 284 height 309
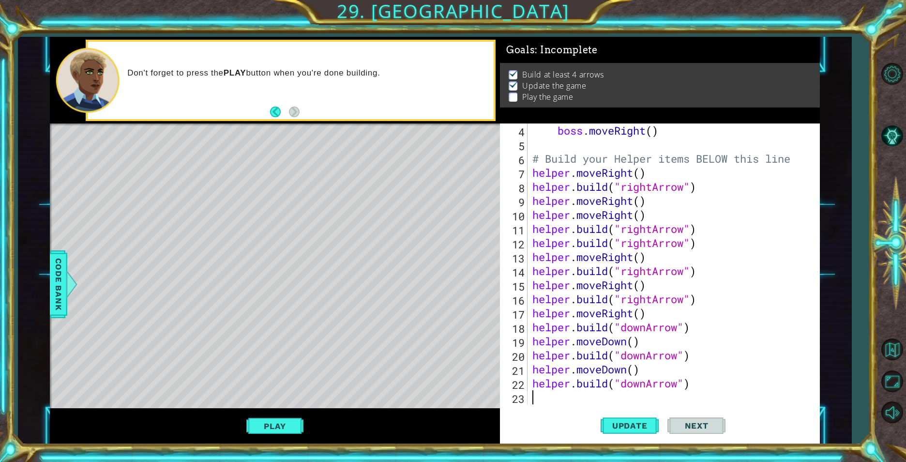
type textarea "h"
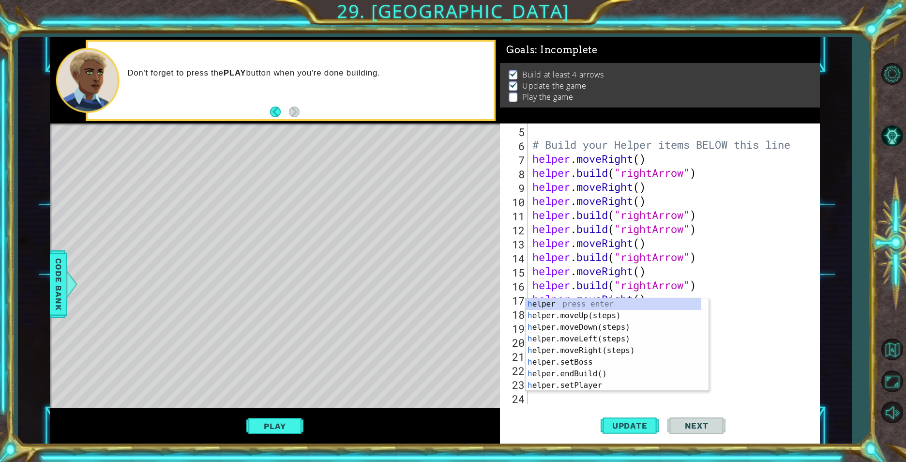
scroll to position [70, 0]
click at [576, 324] on div "h elper press enter h elper.moveUp(steps) press enter h elper.moveDown(steps) p…" at bounding box center [614, 356] width 176 height 116
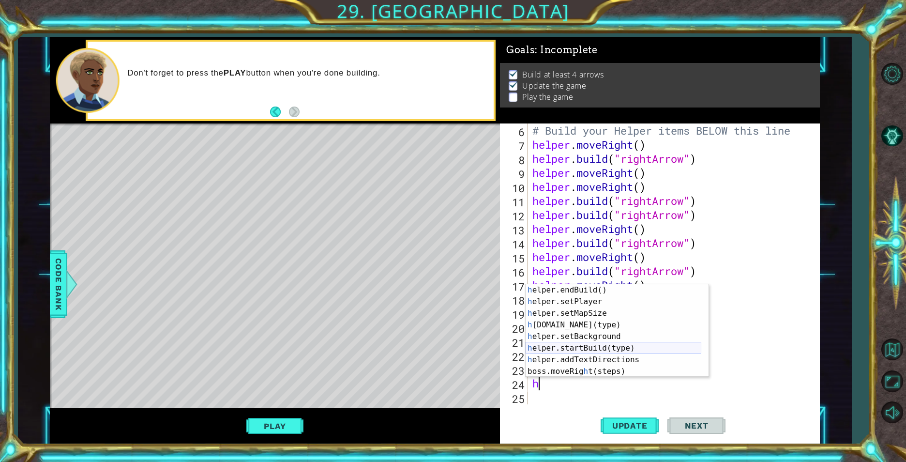
scroll to position [70, 0]
click at [591, 321] on div "h elper.endBuild() press enter h elper.setPlayer press enter h elper.setMapSize…" at bounding box center [614, 342] width 176 height 116
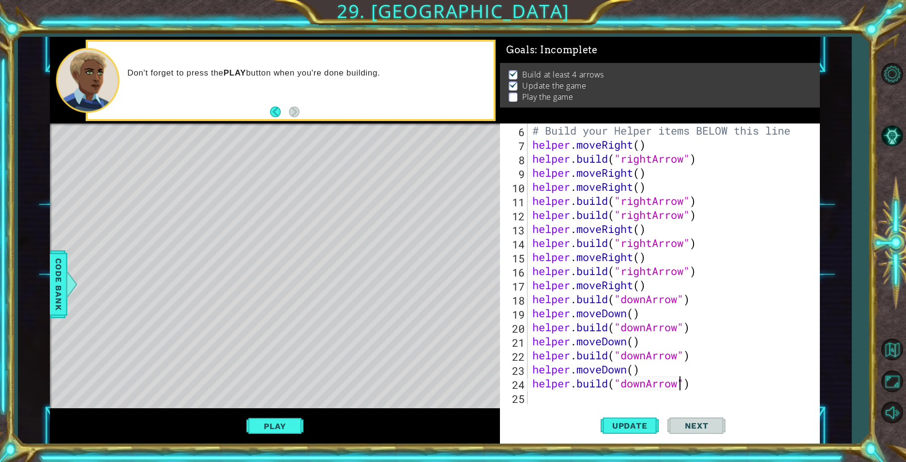
scroll to position [0, 7]
type textarea "[DOMAIN_NAME]("downArrow")"
click at [625, 430] on span "Update" at bounding box center [629, 426] width 55 height 10
click at [613, 422] on span "Update" at bounding box center [629, 426] width 55 height 10
click at [615, 421] on span "Update" at bounding box center [629, 426] width 55 height 10
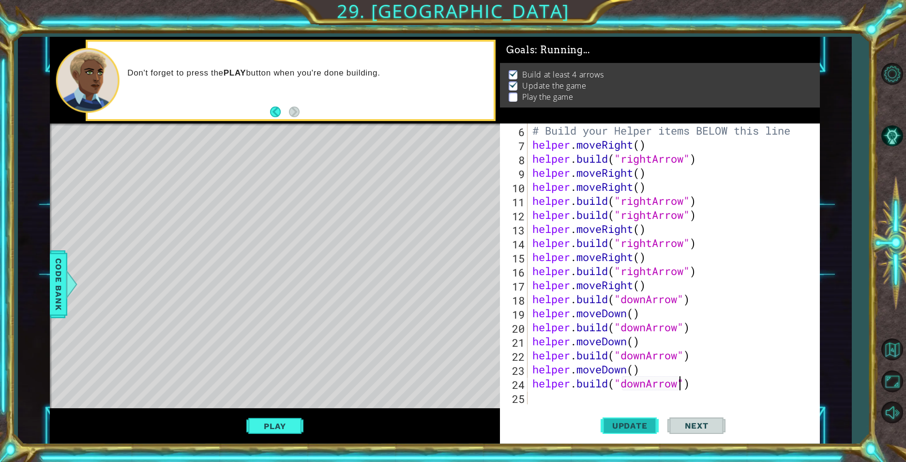
click at [615, 421] on span "Update" at bounding box center [629, 426] width 55 height 10
click at [620, 424] on span "Update" at bounding box center [629, 426] width 55 height 10
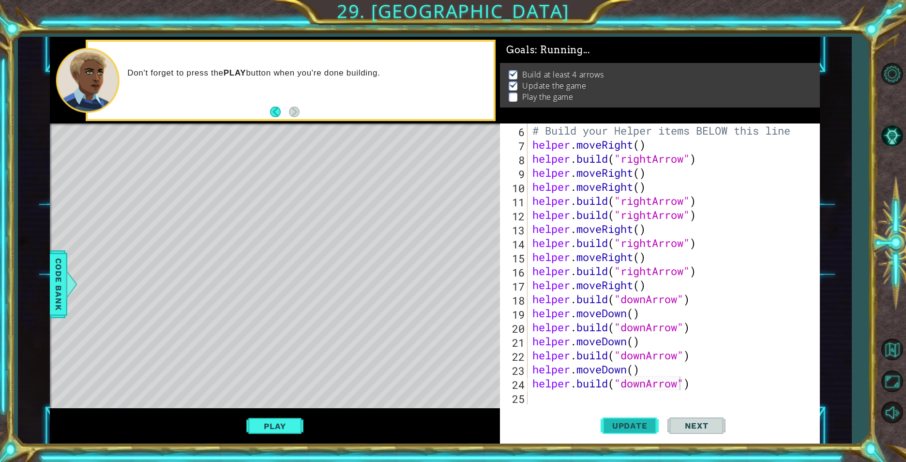
click at [620, 424] on span "Update" at bounding box center [629, 426] width 55 height 10
click at [621, 424] on span "Update" at bounding box center [629, 426] width 55 height 10
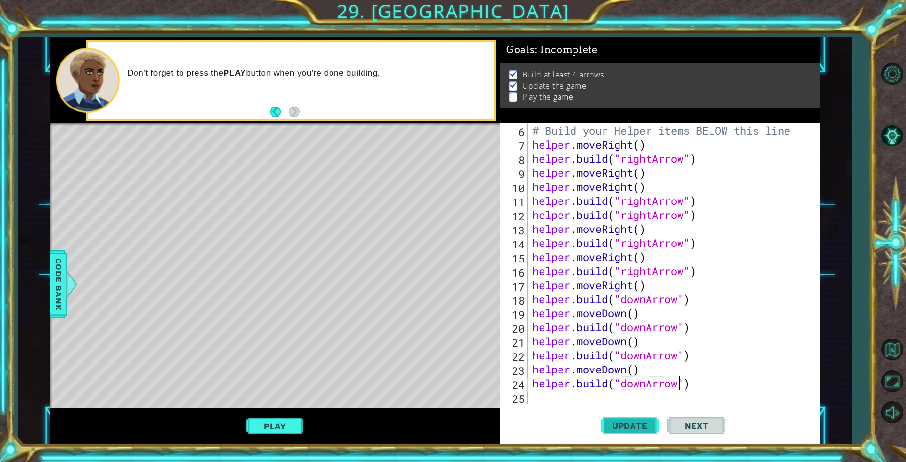
click at [613, 422] on span "Update" at bounding box center [629, 426] width 55 height 10
click at [613, 421] on span "Update" at bounding box center [629, 426] width 55 height 10
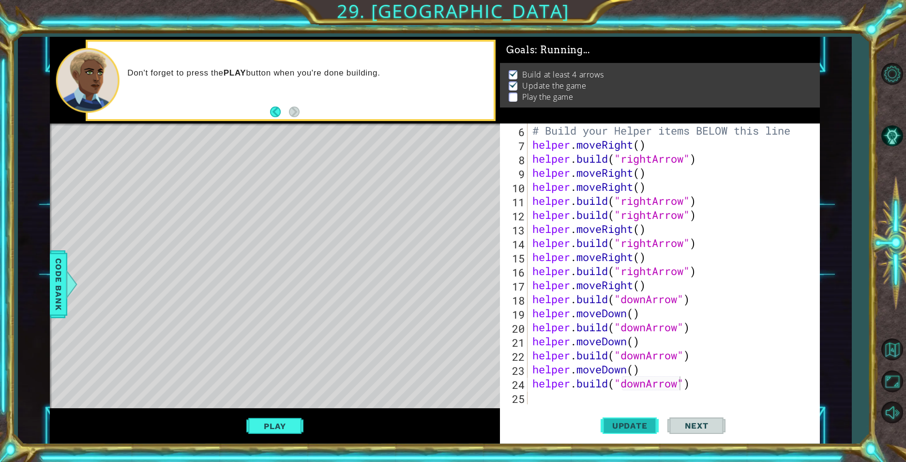
click at [613, 421] on span "Update" at bounding box center [629, 426] width 55 height 10
click at [613, 418] on button "Update" at bounding box center [630, 425] width 58 height 32
click at [613, 424] on span "Update" at bounding box center [629, 426] width 55 height 10
click at [614, 424] on span "Update" at bounding box center [629, 426] width 55 height 10
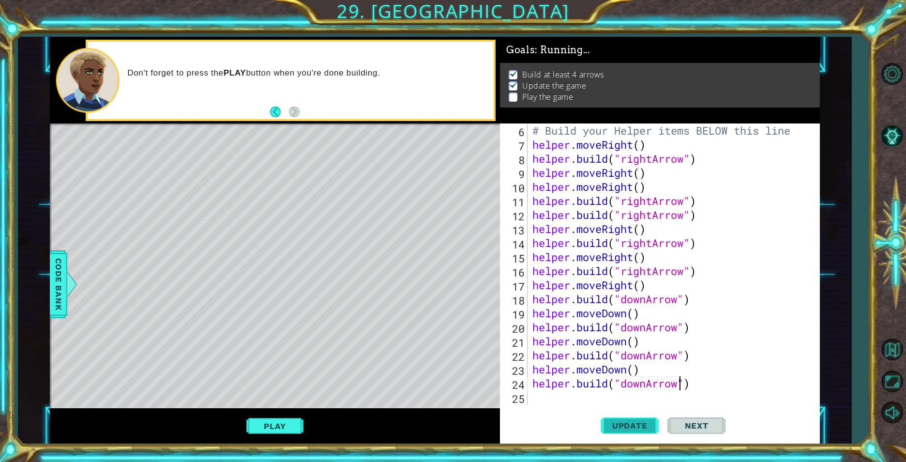
click at [614, 424] on span "Update" at bounding box center [629, 426] width 55 height 10
click at [612, 424] on span "Update" at bounding box center [629, 426] width 55 height 10
click at [556, 401] on div "# Build your Helper items BELOW this line helper . moveRight ( ) helper . build…" at bounding box center [672, 277] width 284 height 309
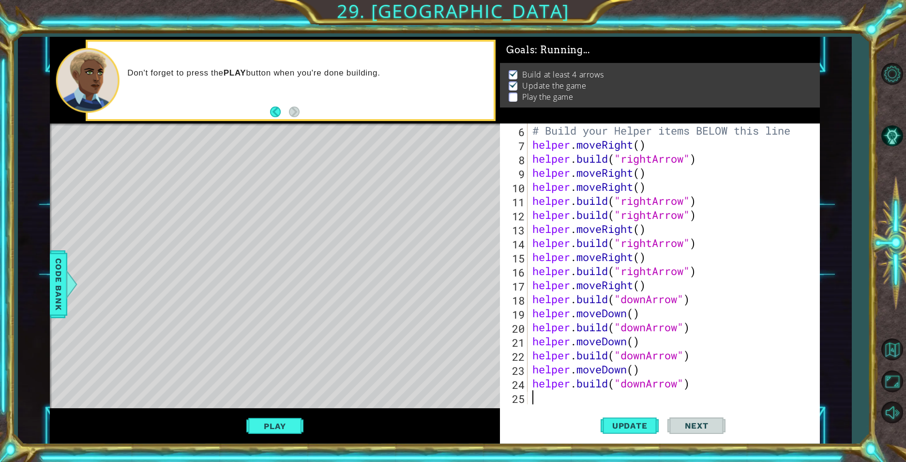
scroll to position [0, 0]
type textarea "h"
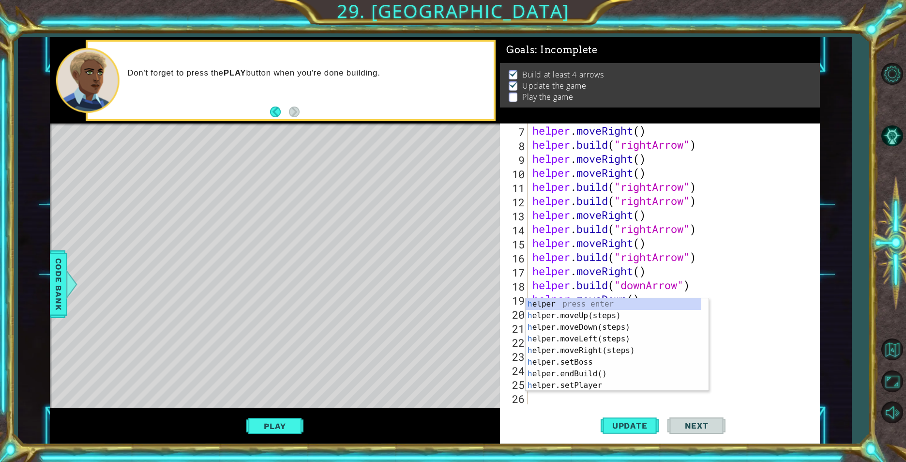
scroll to position [98, 0]
click at [582, 323] on div "h elper press enter h elper.moveUp(steps) press enter h elper.moveDown(steps) p…" at bounding box center [614, 356] width 176 height 116
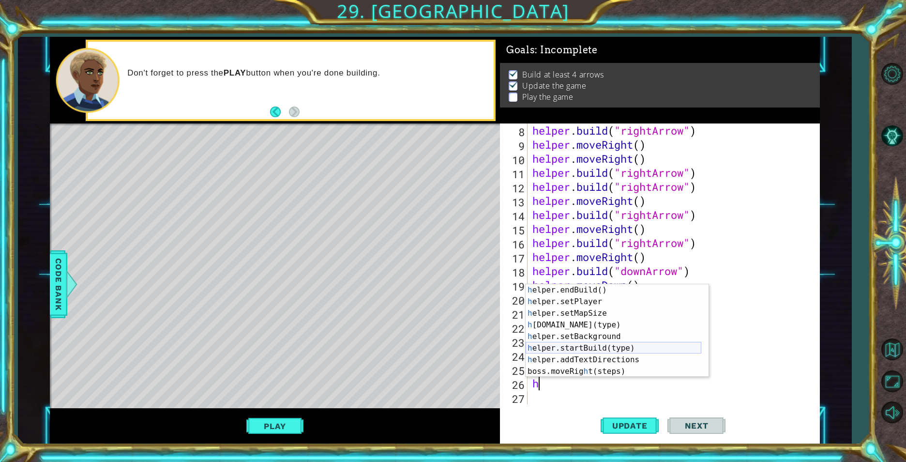
scroll to position [70, 0]
click at [592, 321] on div "h elper.endBuild() press enter h elper.setPlayer press enter h elper.setMapSize…" at bounding box center [614, 342] width 176 height 116
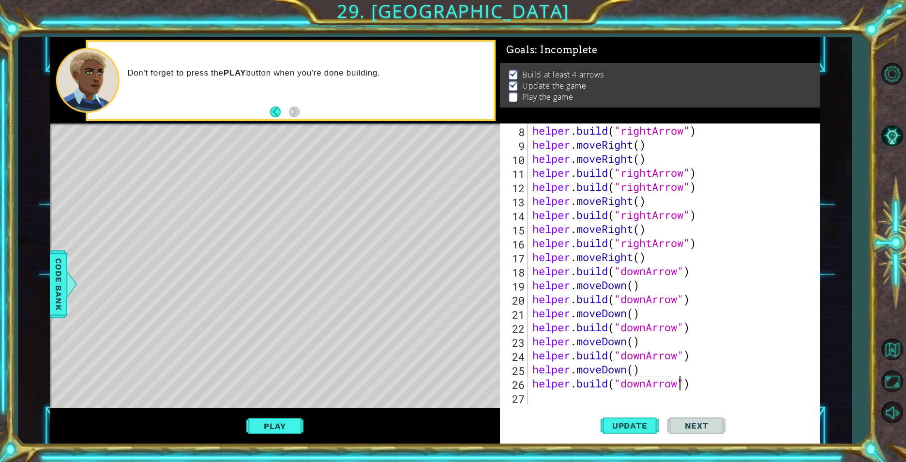
scroll to position [0, 7]
type textarea "[DOMAIN_NAME]("downArrow")"
click at [630, 424] on span "Update" at bounding box center [629, 426] width 55 height 10
click at [546, 401] on div "helper . build ( "rightArrow" ) helper . moveRight ( ) helper . moveRight ( ) h…" at bounding box center [672, 277] width 284 height 309
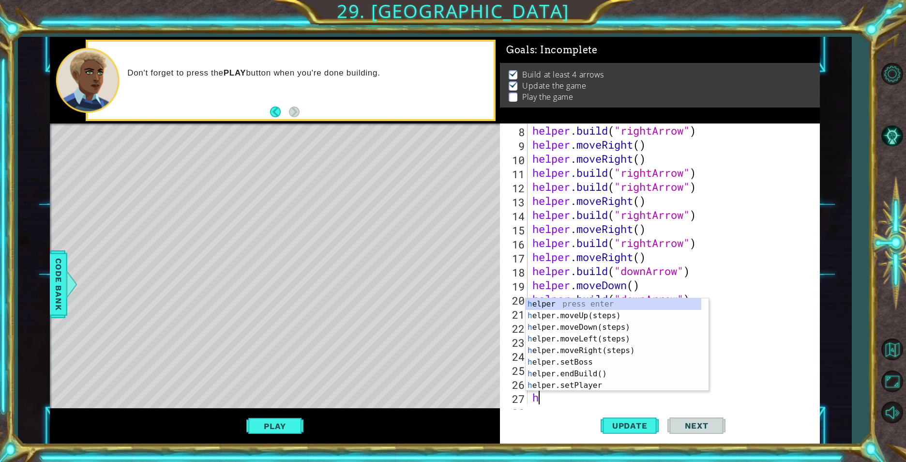
scroll to position [0, 0]
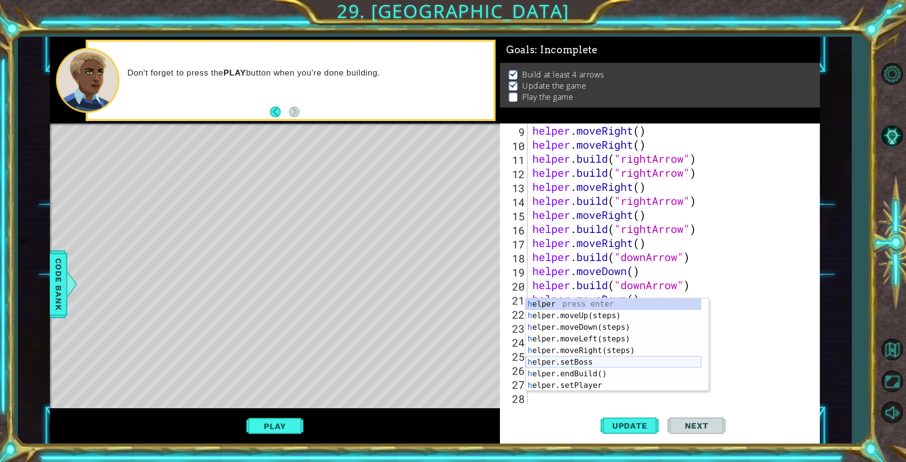
click at [590, 358] on div "h elper press enter h elper.moveUp(steps) press enter h elper.moveDown(steps) p…" at bounding box center [614, 356] width 176 height 116
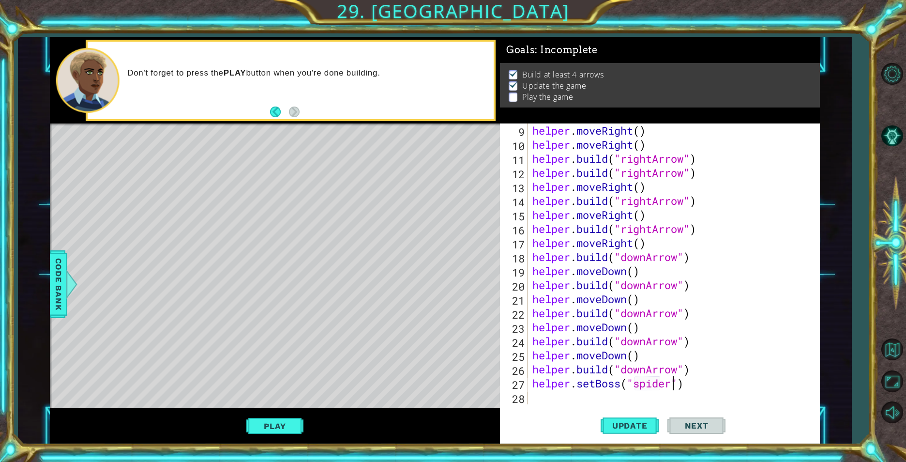
scroll to position [0, 6]
type textarea "helper.setBoss("spider")"
drag, startPoint x: 635, startPoint y: 427, endPoint x: 629, endPoint y: 427, distance: 6.3
click at [634, 427] on span "Update" at bounding box center [629, 426] width 55 height 10
drag, startPoint x: 694, startPoint y: 384, endPoint x: 527, endPoint y: 381, distance: 167.0
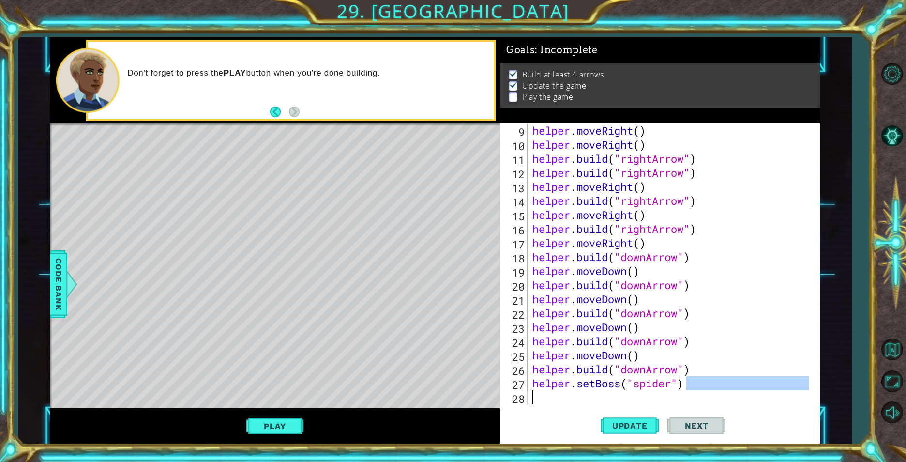
click at [527, 381] on div "helper.setBoss("spider") 9 10 11 12 13 14 15 16 17 18 19 20 21 22 23 24 25 26 2…" at bounding box center [658, 263] width 316 height 281
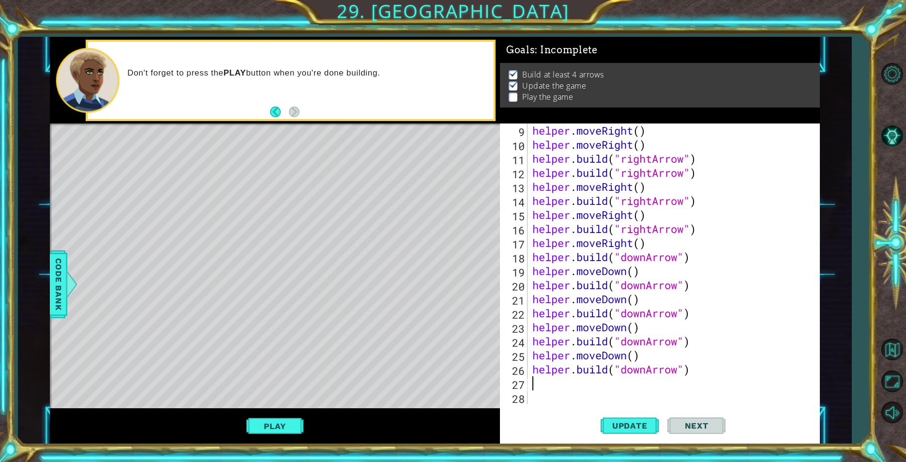
scroll to position [0, 0]
type textarea "h"
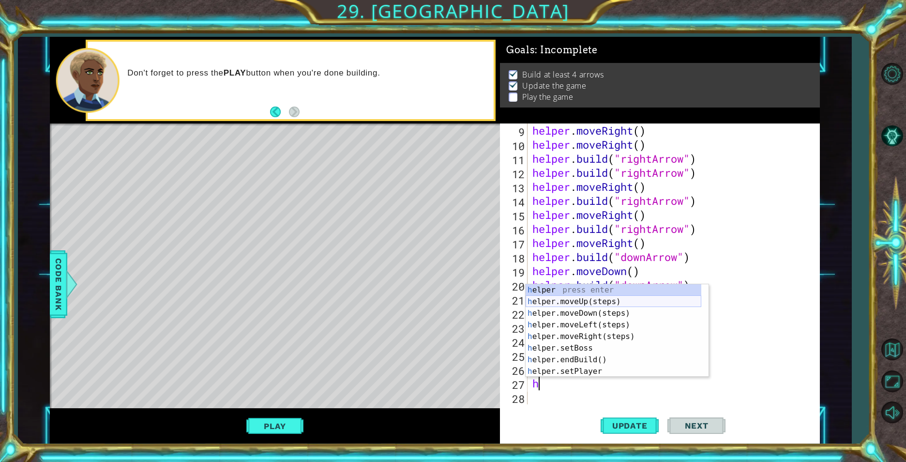
click at [581, 314] on div "h elper press enter h elper.moveUp(steps) press enter h elper.moveDown(steps) p…" at bounding box center [614, 342] width 176 height 116
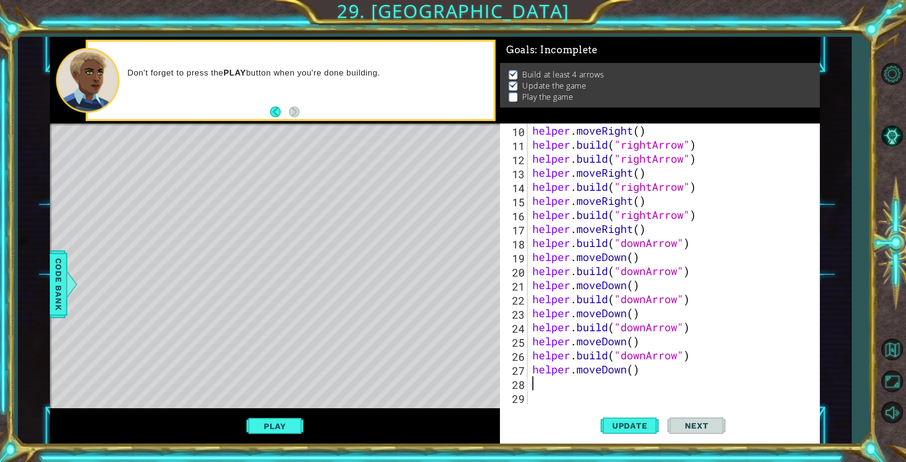
scroll to position [140, 0]
click at [278, 429] on button "Play" at bounding box center [274, 426] width 57 height 18
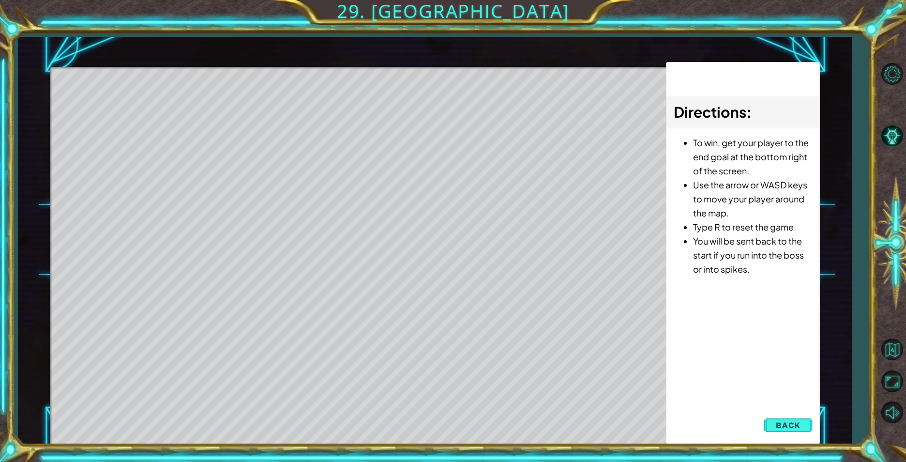
drag, startPoint x: 140, startPoint y: 121, endPoint x: 175, endPoint y: 107, distance: 37.1
click at [150, 114] on div "Level Map" at bounding box center [273, 209] width 447 height 285
drag, startPoint x: 175, startPoint y: 107, endPoint x: 188, endPoint y: 111, distance: 14.1
click at [175, 107] on div "Level Map" at bounding box center [273, 209] width 447 height 285
click at [188, 111] on div "Level Map" at bounding box center [273, 209] width 447 height 285
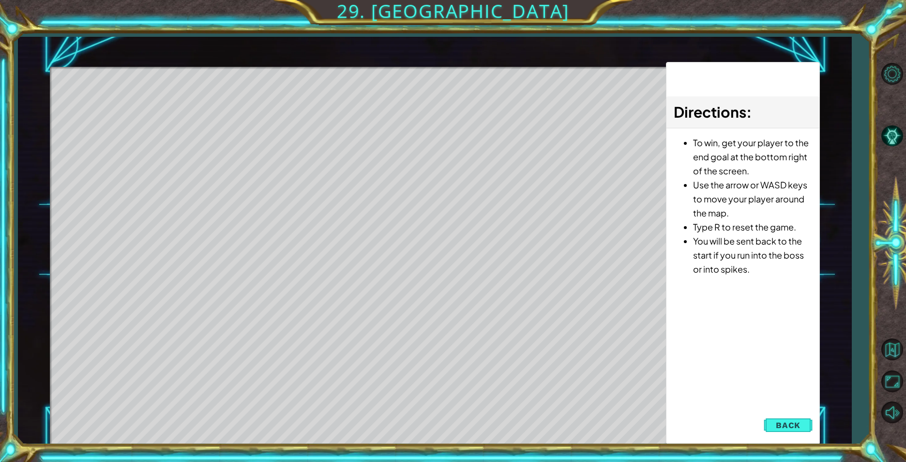
drag, startPoint x: 340, startPoint y: 276, endPoint x: 367, endPoint y: 310, distance: 43.1
click at [367, 310] on div "Level Map" at bounding box center [273, 209] width 447 height 285
drag, startPoint x: 367, startPoint y: 310, endPoint x: 471, endPoint y: 290, distance: 106.5
click at [469, 290] on div "Level Map" at bounding box center [273, 209] width 447 height 285
click at [586, 327] on div at bounding box center [358, 263] width 616 height 392
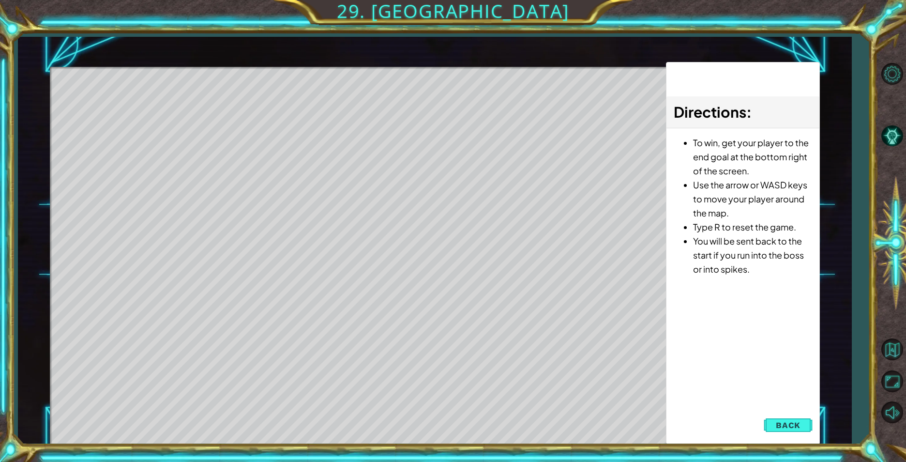
drag, startPoint x: 470, startPoint y: 275, endPoint x: 398, endPoint y: 177, distance: 122.2
click at [456, 267] on div "Level Map" at bounding box center [273, 209] width 447 height 285
click at [403, 222] on div "Level Map" at bounding box center [273, 209] width 447 height 285
drag, startPoint x: 398, startPoint y: 177, endPoint x: 406, endPoint y: 149, distance: 28.6
click at [398, 176] on div "Level Map" at bounding box center [273, 209] width 447 height 285
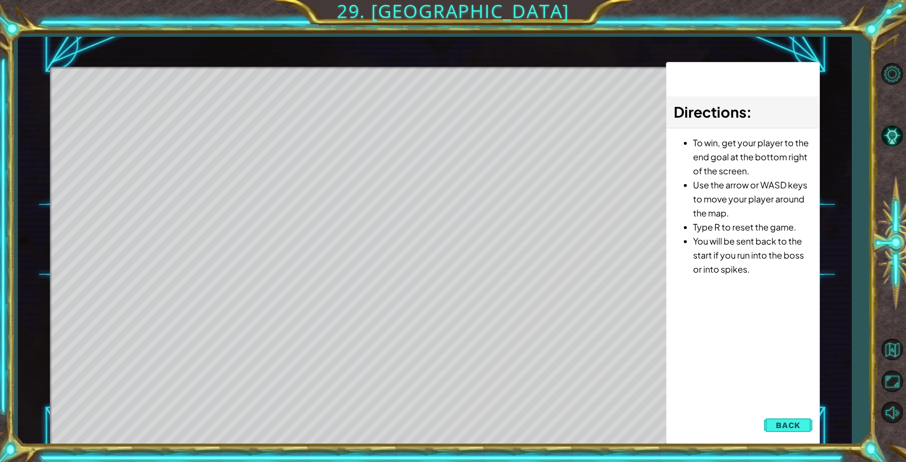
click at [405, 149] on div "Level Map" at bounding box center [273, 209] width 447 height 285
drag, startPoint x: 771, startPoint y: 419, endPoint x: 729, endPoint y: 420, distance: 42.6
click at [771, 419] on button "Back" at bounding box center [788, 424] width 49 height 19
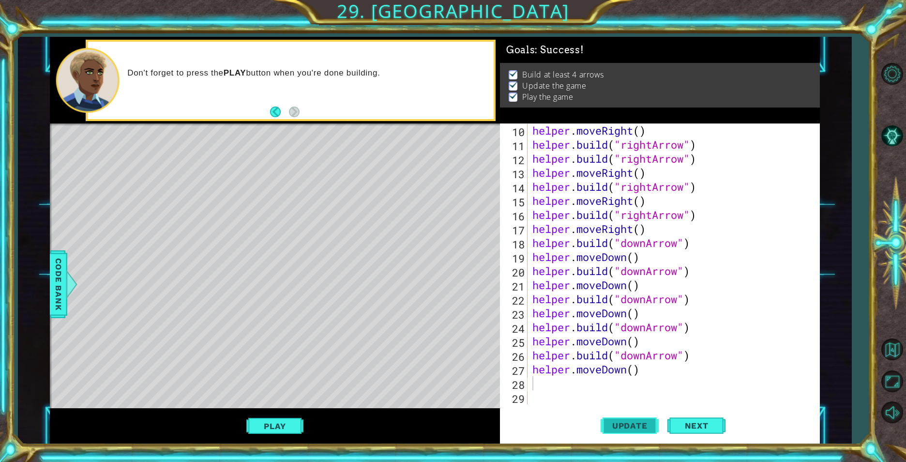
click at [637, 425] on span "Update" at bounding box center [629, 426] width 55 height 10
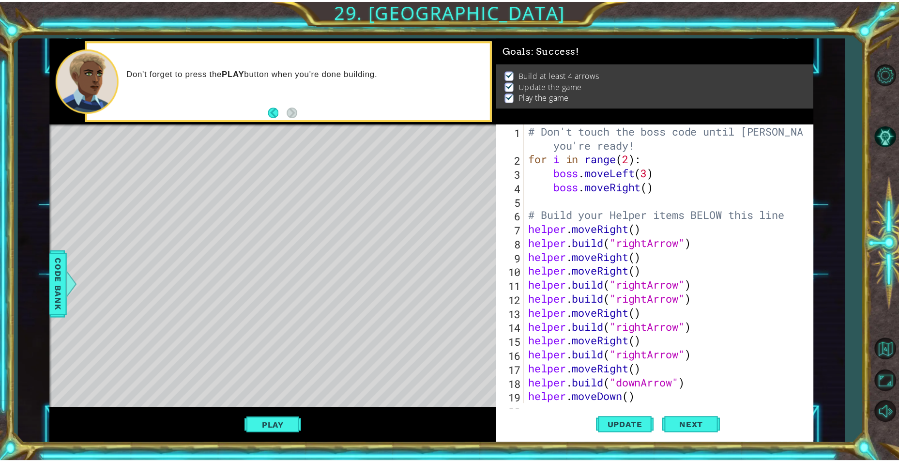
scroll to position [0, 0]
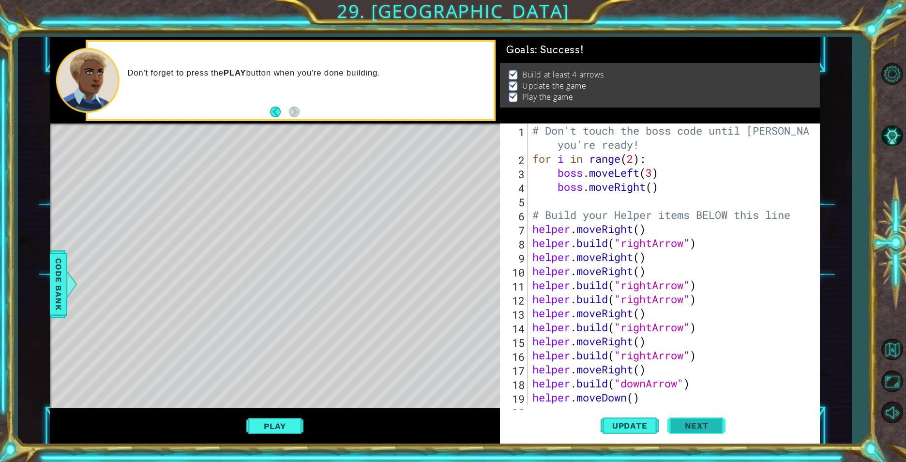
click at [706, 425] on span "Next" at bounding box center [696, 426] width 43 height 10
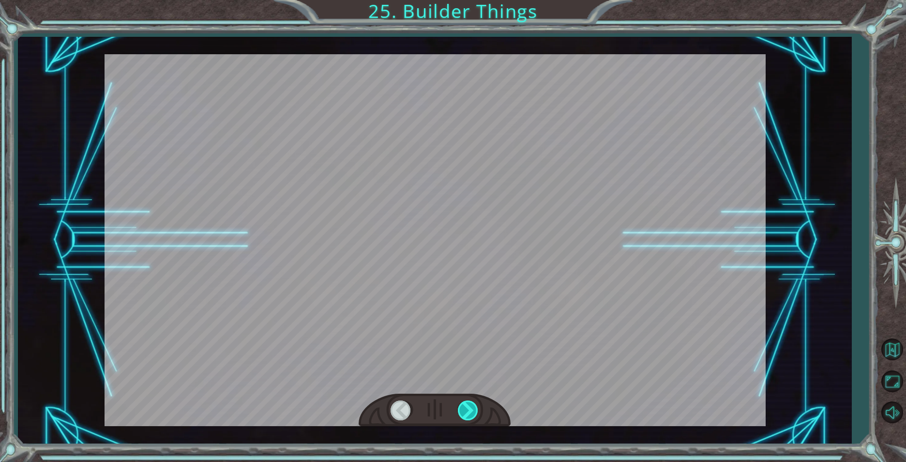
click at [467, 403] on div at bounding box center [469, 410] width 22 height 20
click at [466, 406] on div at bounding box center [469, 410] width 22 height 20
click at [472, 407] on div at bounding box center [469, 410] width 22 height 20
click at [467, 402] on div at bounding box center [469, 410] width 22 height 20
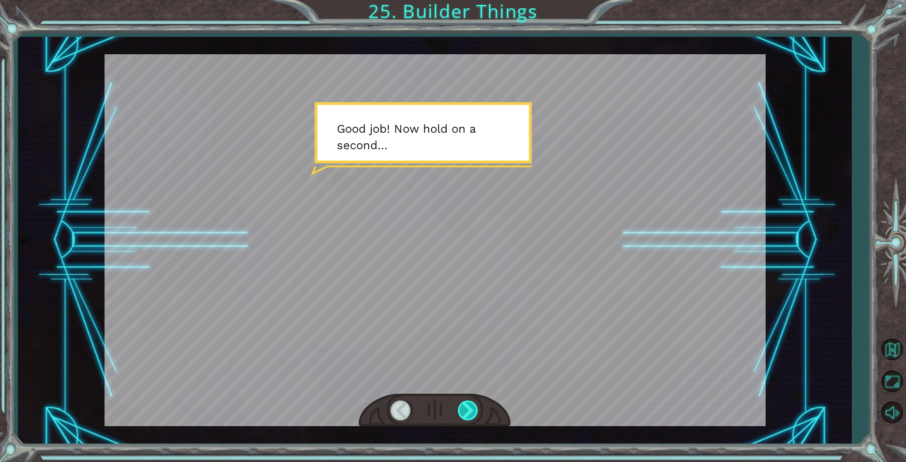
click at [466, 416] on div at bounding box center [469, 410] width 22 height 20
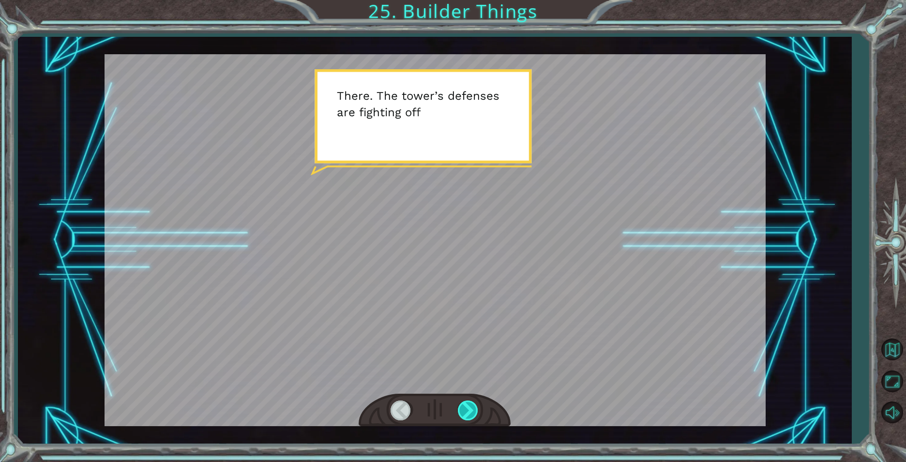
click at [460, 405] on div at bounding box center [469, 410] width 22 height 20
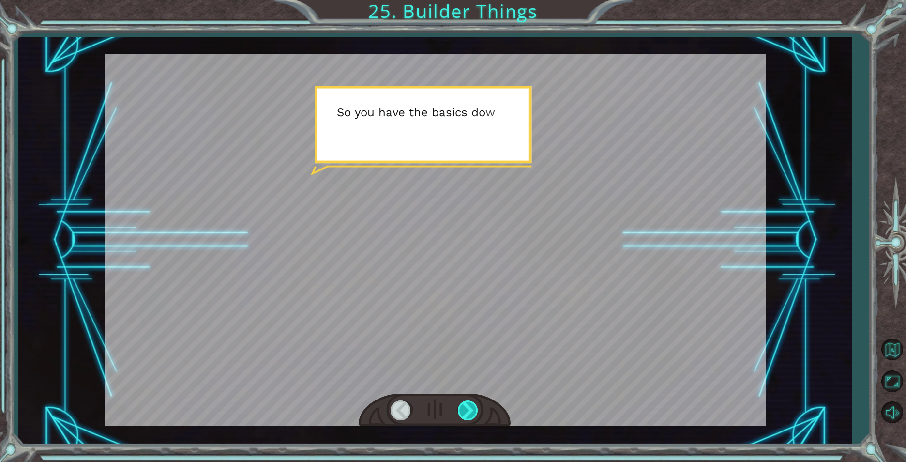
click at [458, 404] on div at bounding box center [469, 410] width 22 height 20
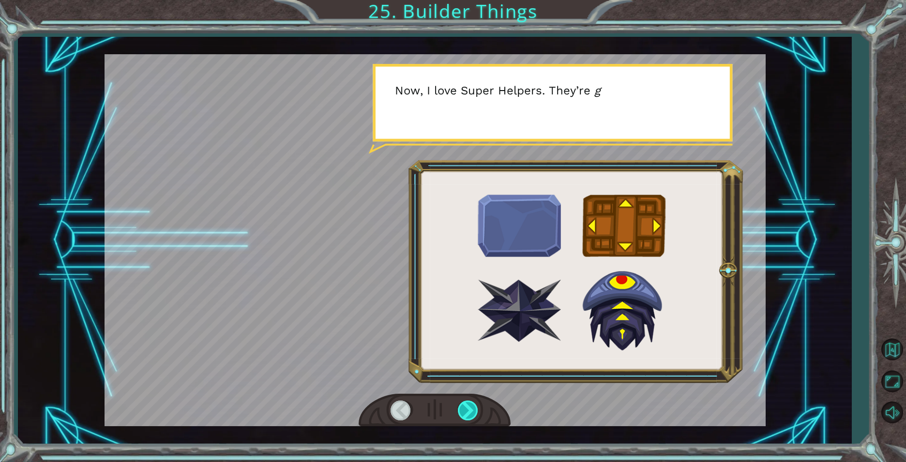
click at [458, 404] on div at bounding box center [469, 410] width 22 height 20
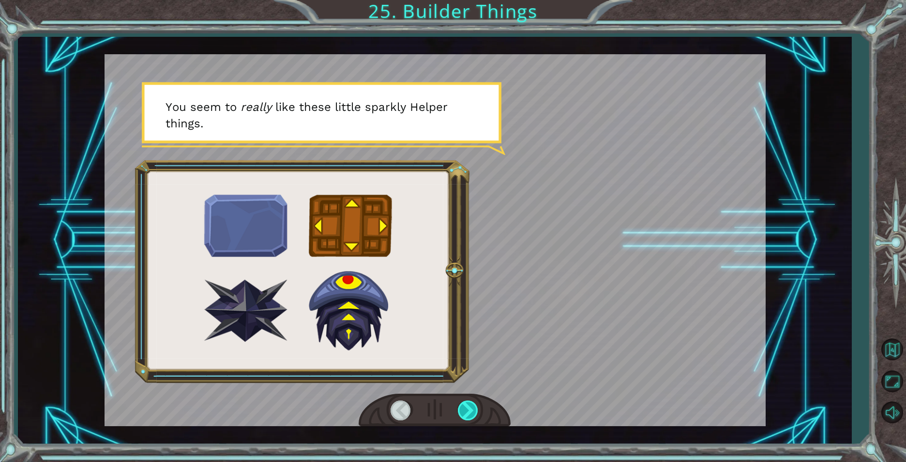
click at [458, 403] on div at bounding box center [469, 410] width 22 height 20
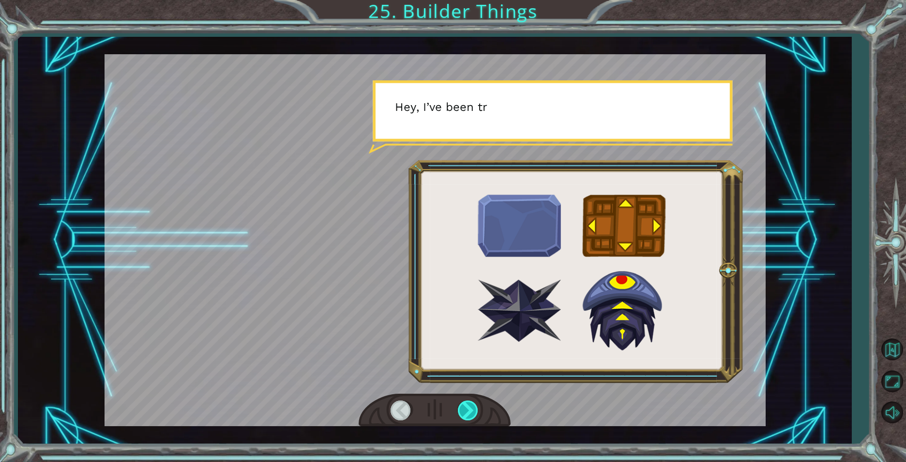
click at [458, 403] on div at bounding box center [469, 410] width 22 height 20
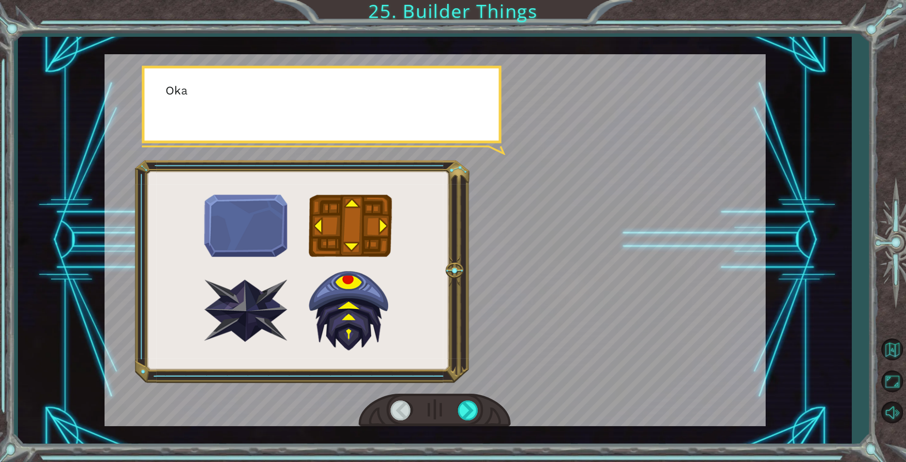
click at [456, 400] on div at bounding box center [435, 409] width 152 height 33
click at [458, 406] on div at bounding box center [469, 410] width 22 height 20
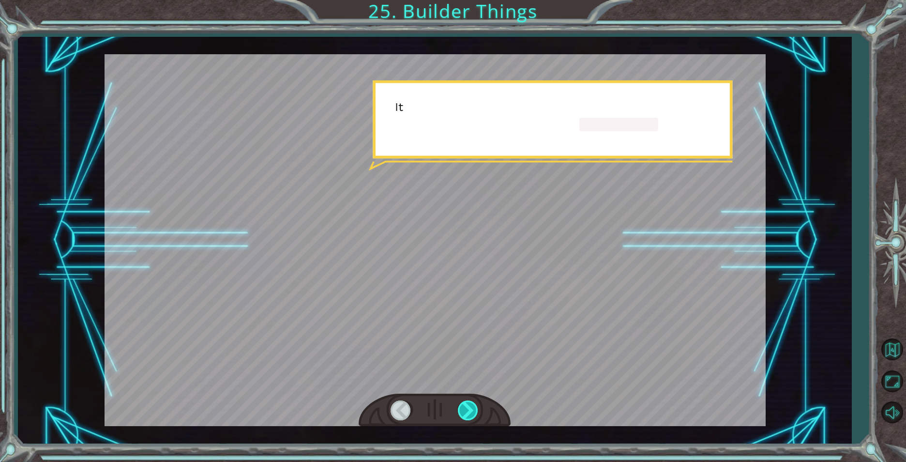
click at [458, 406] on div at bounding box center [469, 410] width 22 height 20
click at [457, 407] on div at bounding box center [435, 409] width 152 height 33
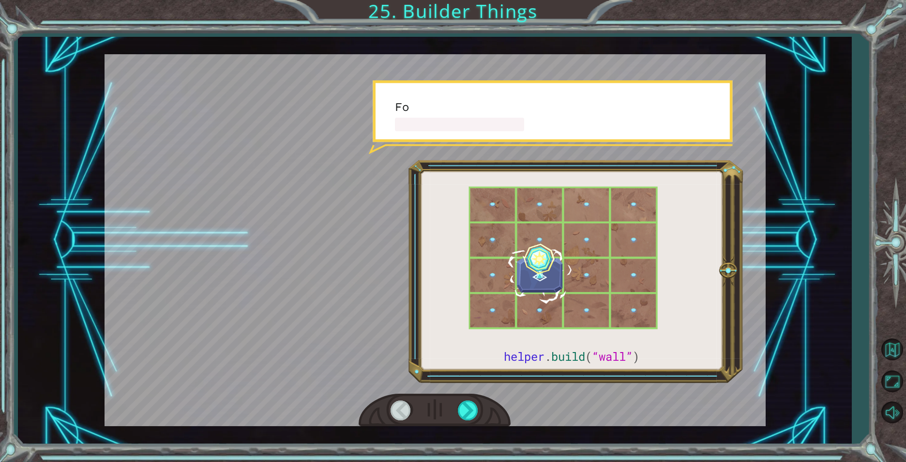
click at [457, 407] on div at bounding box center [435, 409] width 152 height 33
click at [456, 413] on div at bounding box center [435, 409] width 152 height 33
drag, startPoint x: 457, startPoint y: 411, endPoint x: 462, endPoint y: 409, distance: 5.2
click at [458, 409] on div at bounding box center [435, 409] width 152 height 33
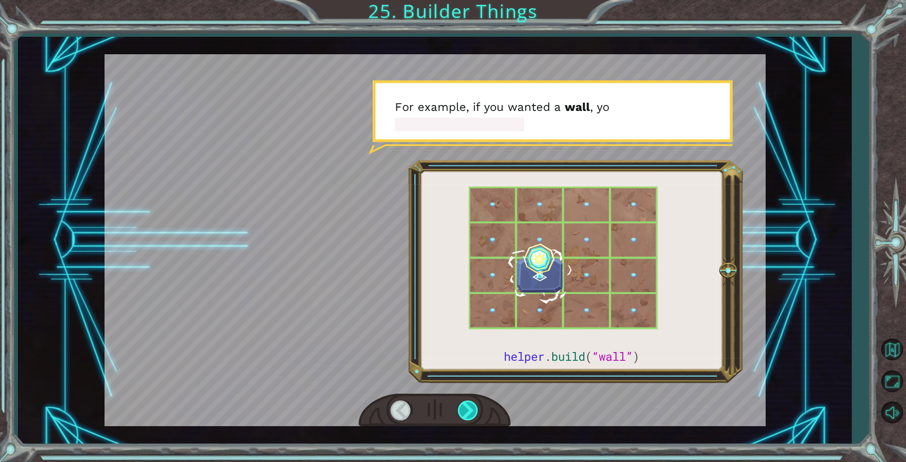
click at [462, 409] on div at bounding box center [469, 410] width 22 height 20
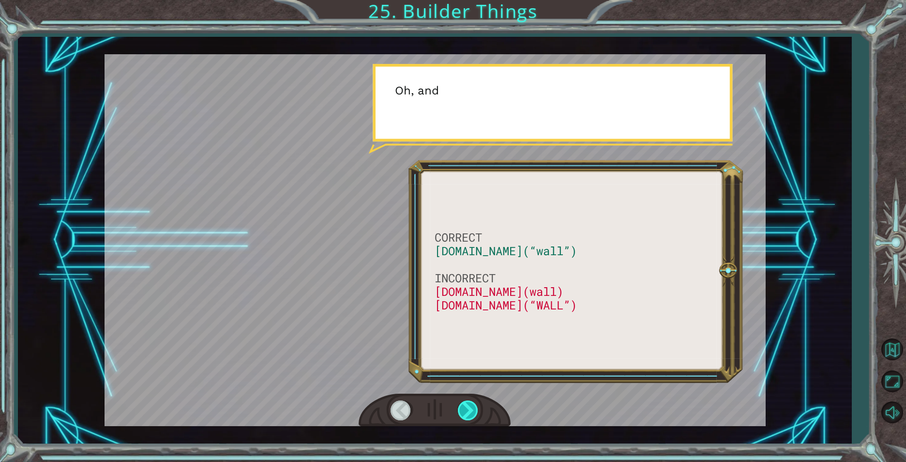
click at [462, 409] on div at bounding box center [469, 410] width 22 height 20
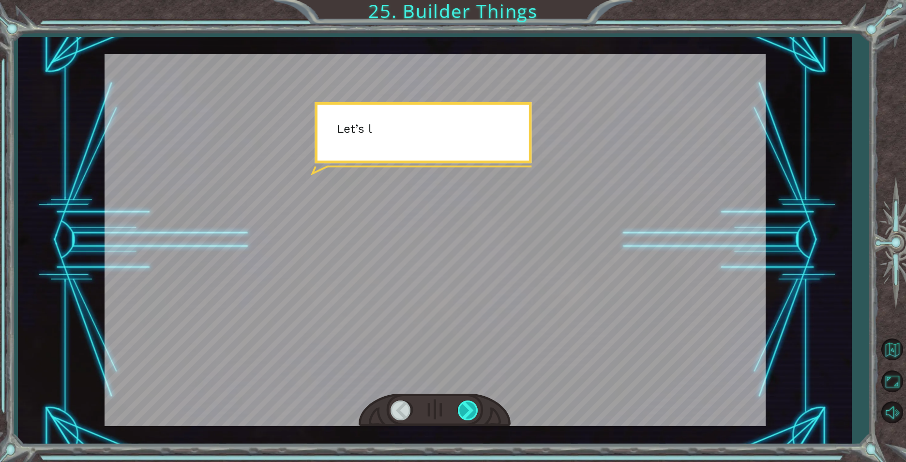
click at [460, 411] on div at bounding box center [469, 410] width 22 height 20
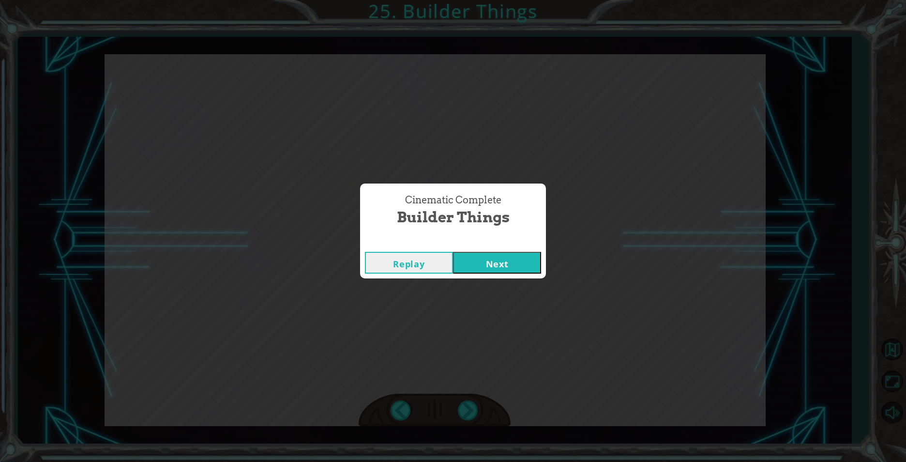
click at [479, 262] on button "Next" at bounding box center [497, 263] width 88 height 22
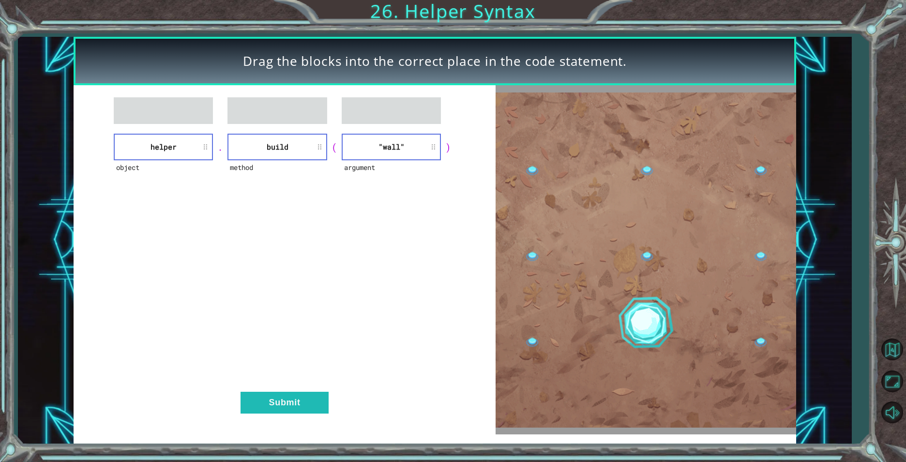
click at [313, 397] on button "Submit" at bounding box center [285, 402] width 88 height 22
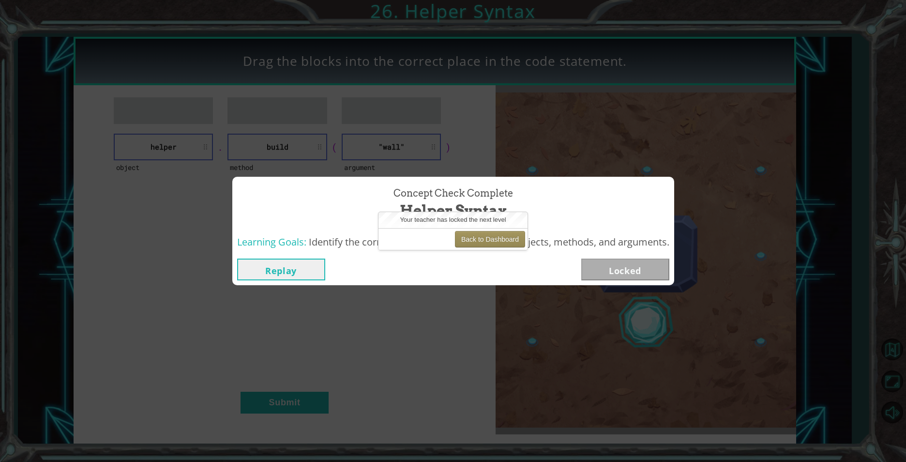
click at [241, 391] on button "Submit" at bounding box center [285, 402] width 88 height 22
click at [466, 238] on button "Back to Dashboard" at bounding box center [490, 239] width 70 height 16
